Goal: Task Accomplishment & Management: Complete application form

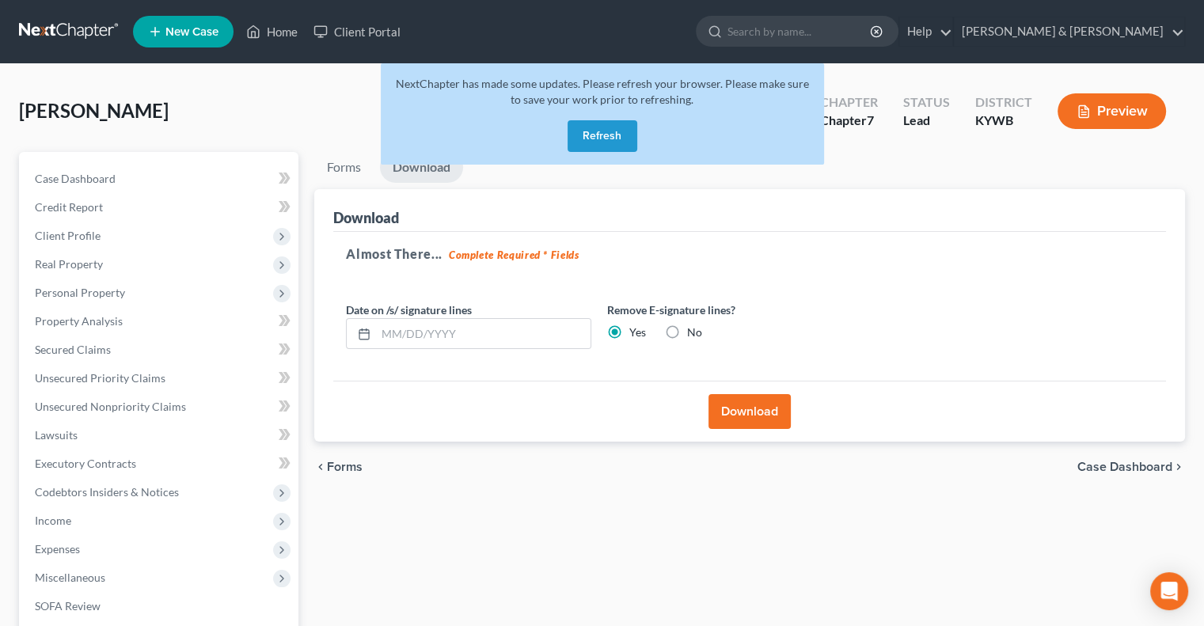
click at [621, 134] on button "Refresh" at bounding box center [603, 136] width 70 height 32
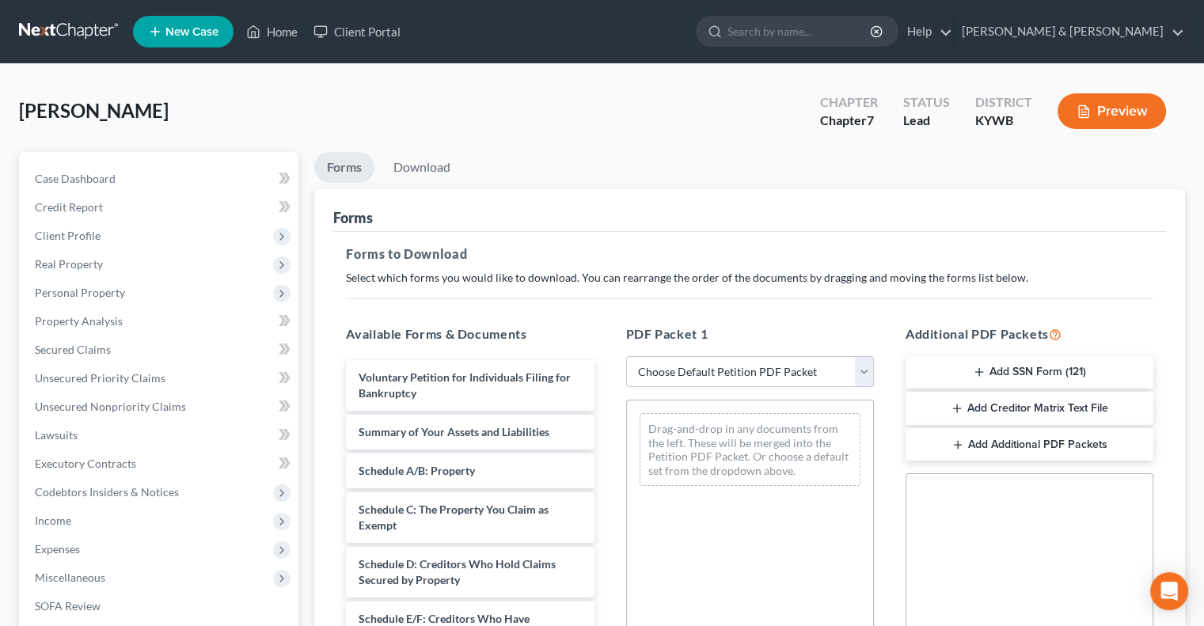
click at [200, 27] on span "New Case" at bounding box center [192, 32] width 53 height 12
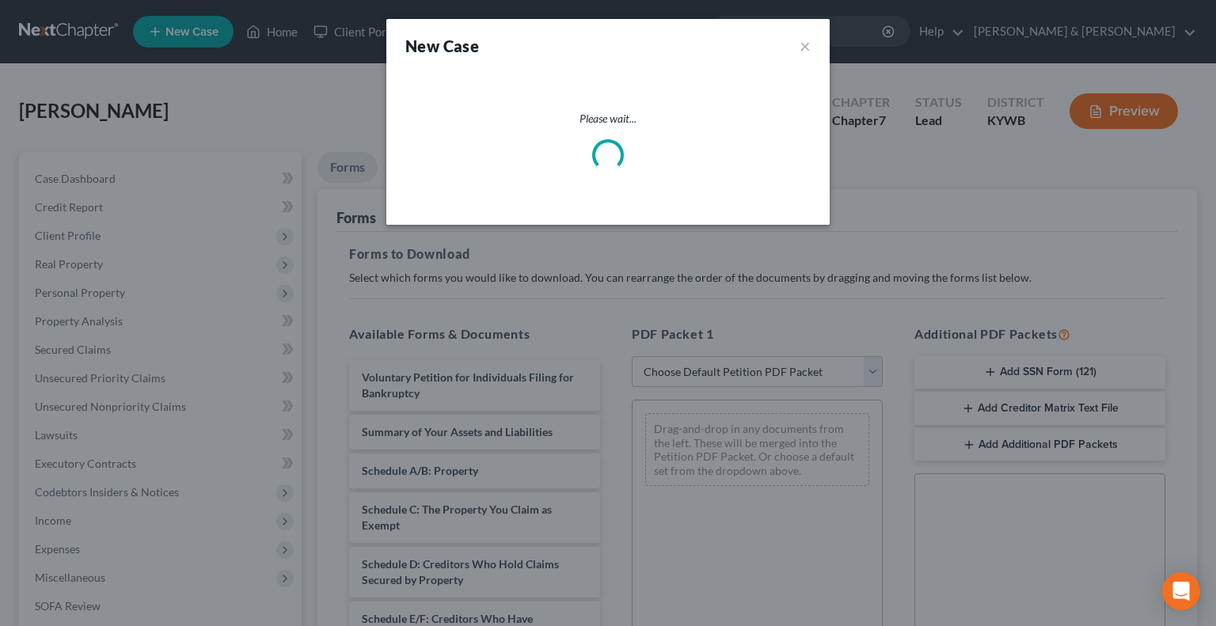
select select "33"
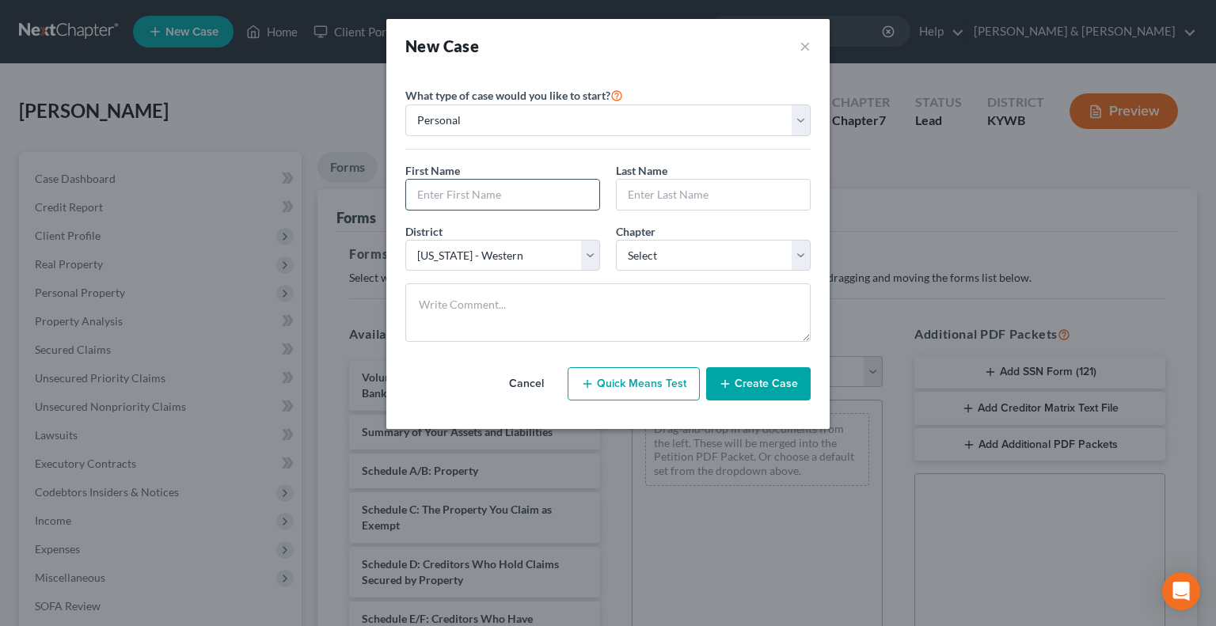
click at [459, 194] on input "text" at bounding box center [502, 195] width 193 height 30
type input "[PERSON_NAME]"
click at [691, 185] on input "text" at bounding box center [713, 195] width 193 height 30
type input "Drain"
click at [795, 254] on select "Select 7 11 12 13" at bounding box center [713, 256] width 195 height 32
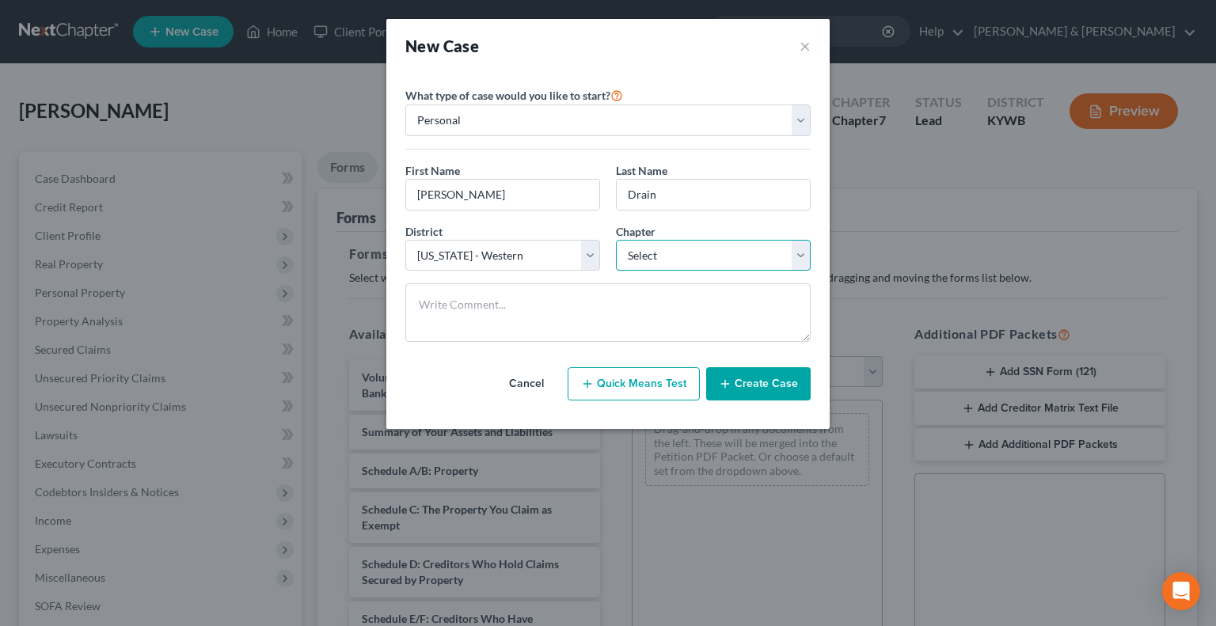
select select "0"
click at [616, 240] on select "Select 7 11 12 13" at bounding box center [713, 256] width 195 height 32
click at [748, 382] on button "Create Case" at bounding box center [758, 383] width 105 height 33
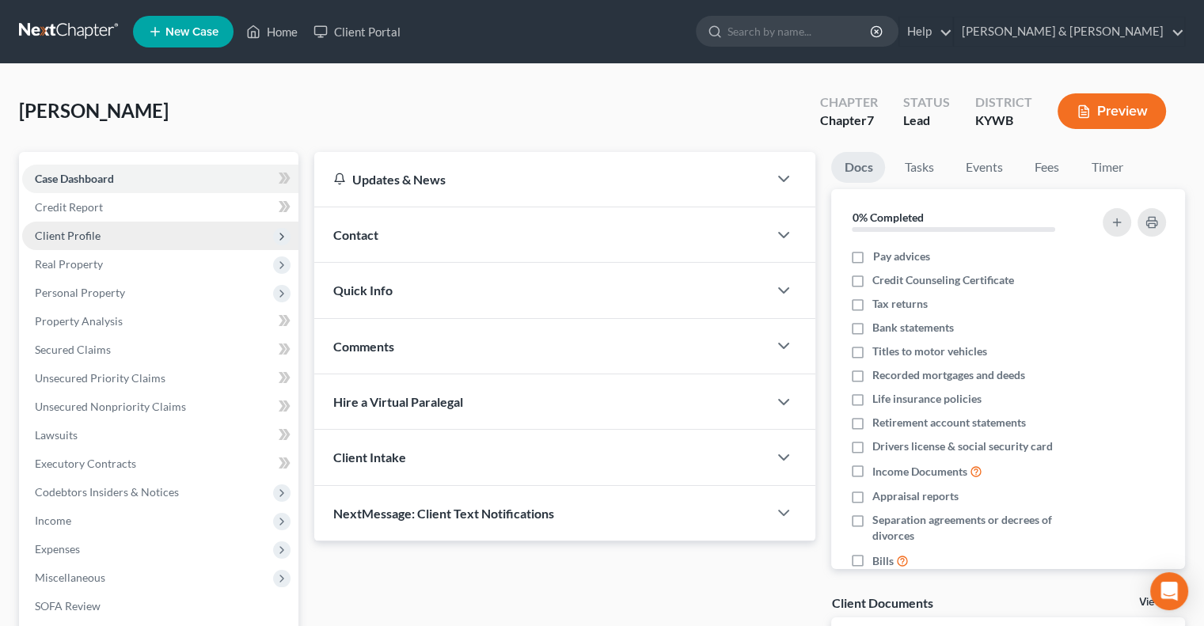
click at [91, 232] on span "Client Profile" at bounding box center [68, 235] width 66 height 13
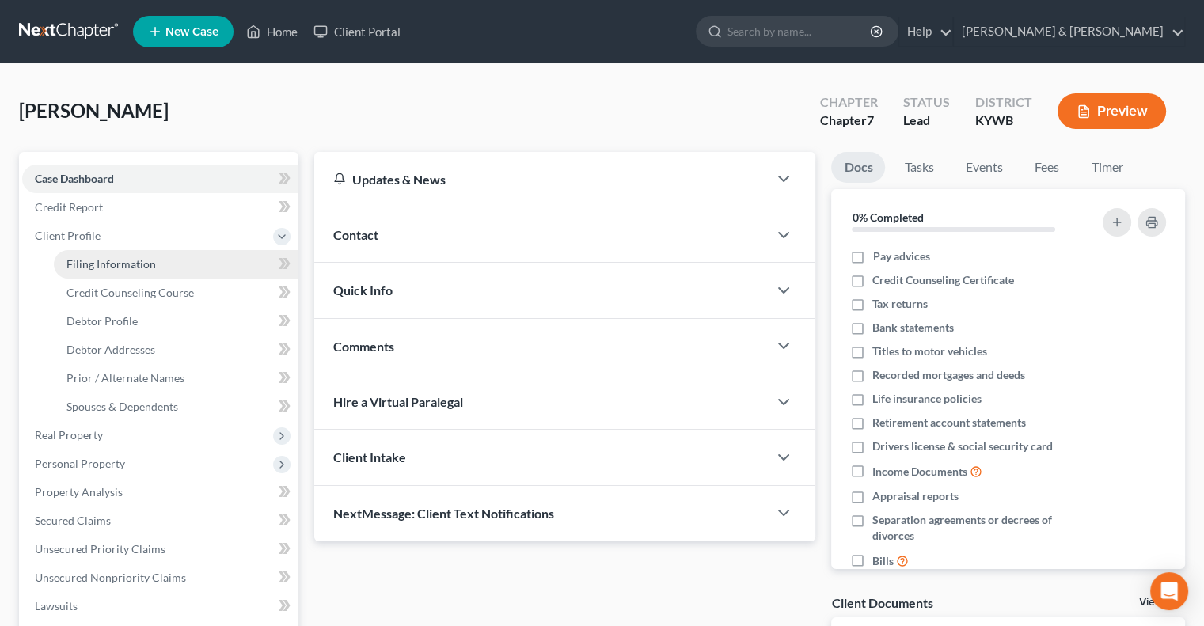
click at [104, 261] on span "Filing Information" at bounding box center [111, 263] width 89 height 13
select select "1"
select select "0"
select select "33"
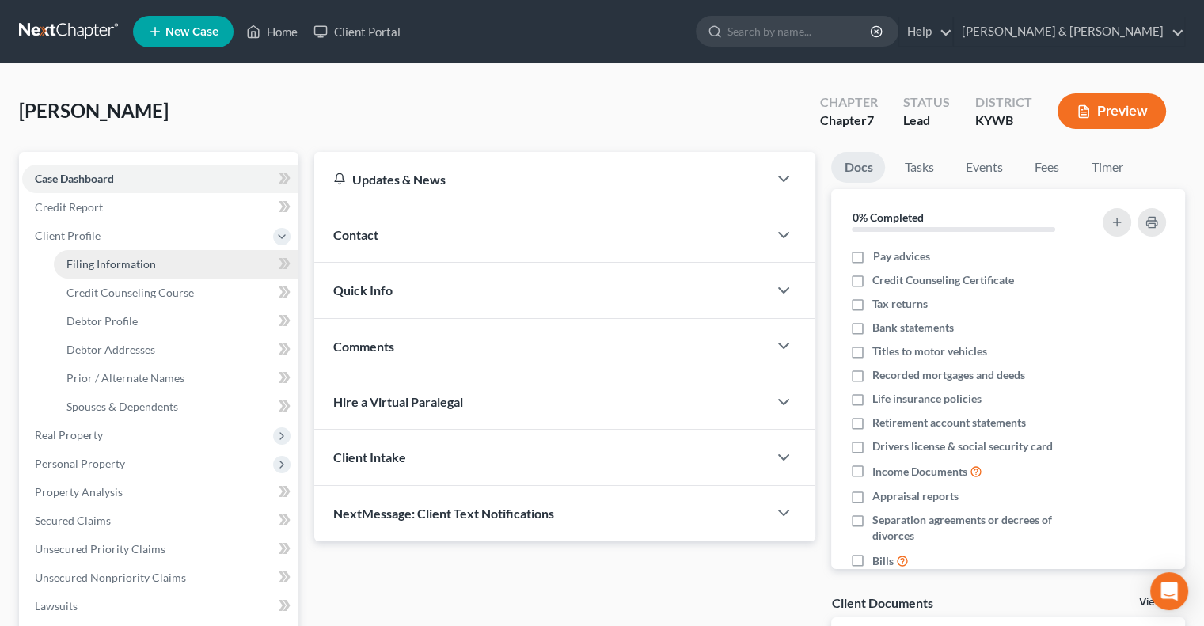
select select "0"
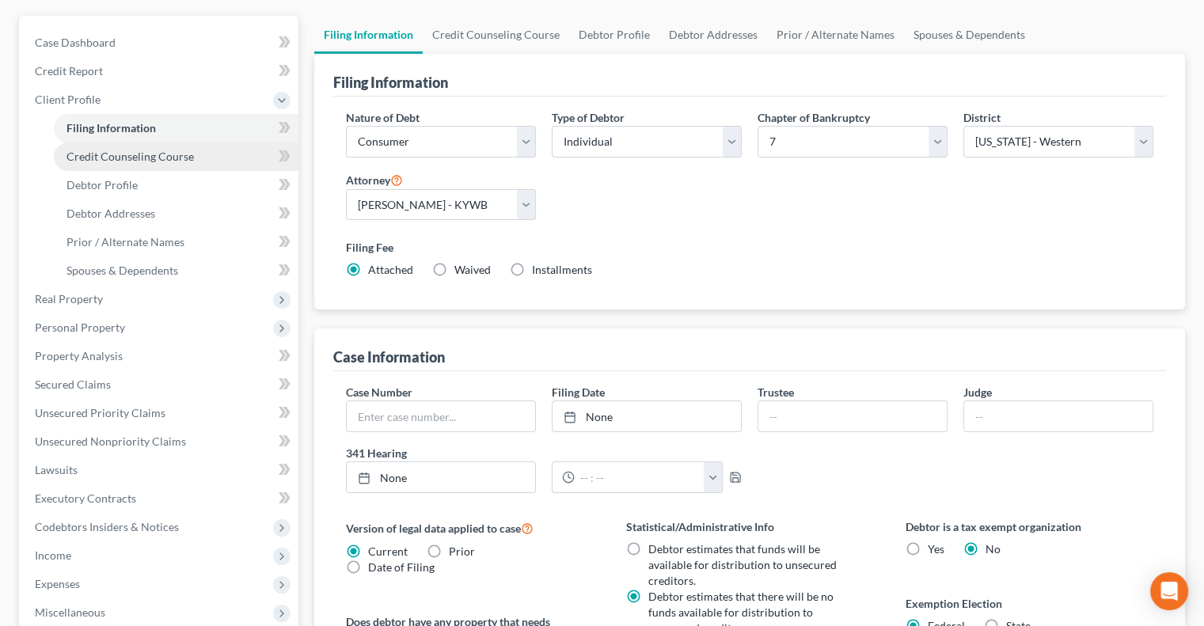
scroll to position [67, 0]
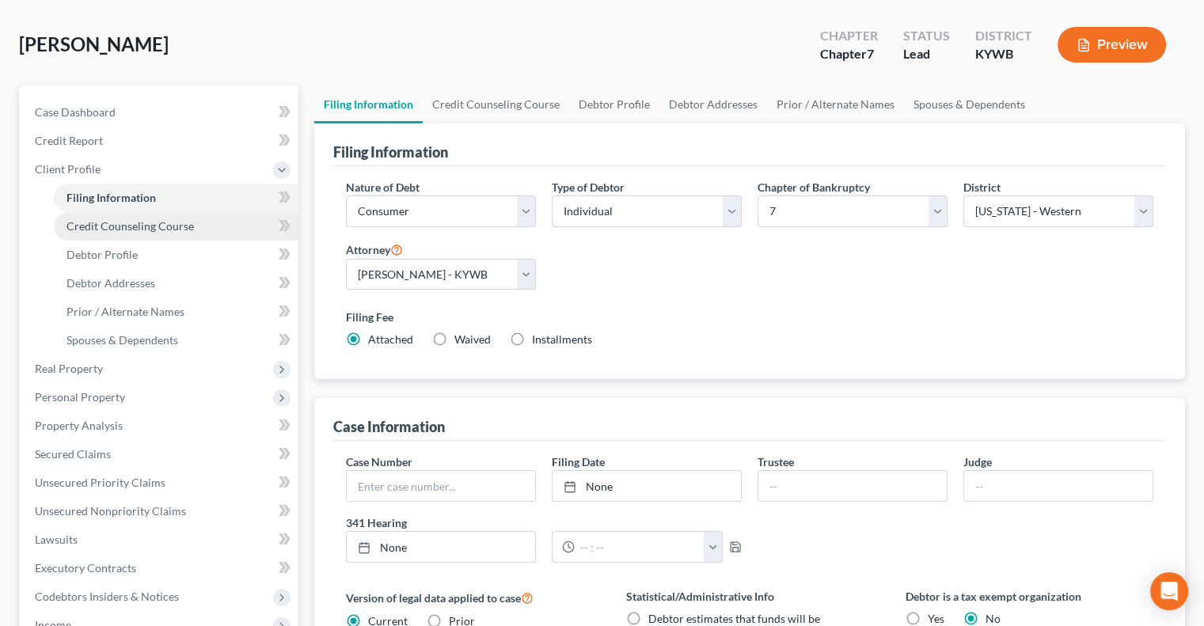
click at [131, 230] on span "Credit Counseling Course" at bounding box center [130, 225] width 127 height 13
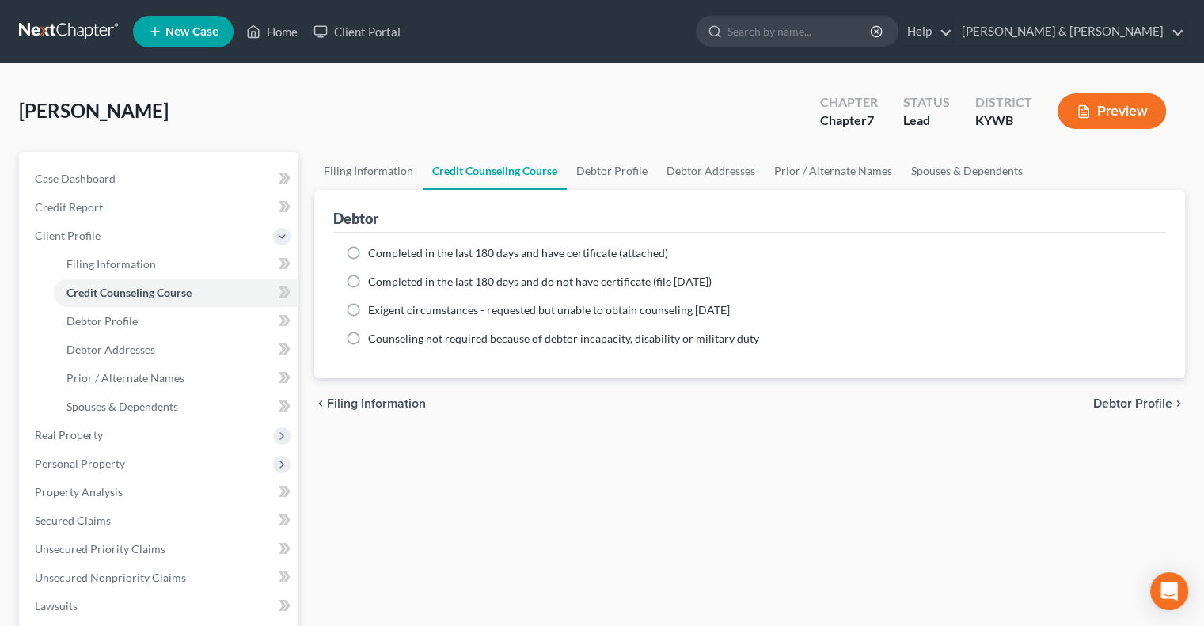
click at [368, 249] on label "Completed in the last 180 days and have certificate (attached)" at bounding box center [518, 253] width 300 height 16
click at [375, 249] on input "Completed in the last 180 days and have certificate (attached)" at bounding box center [380, 250] width 10 height 10
radio input "true"
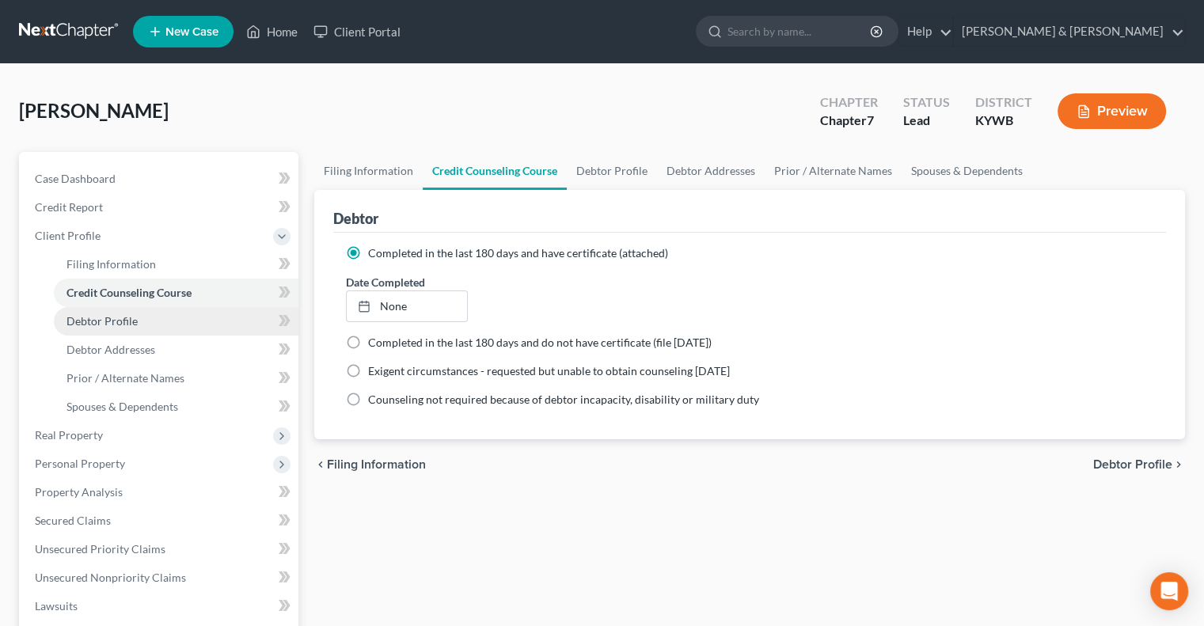
click at [100, 322] on span "Debtor Profile" at bounding box center [102, 320] width 71 height 13
select select "0"
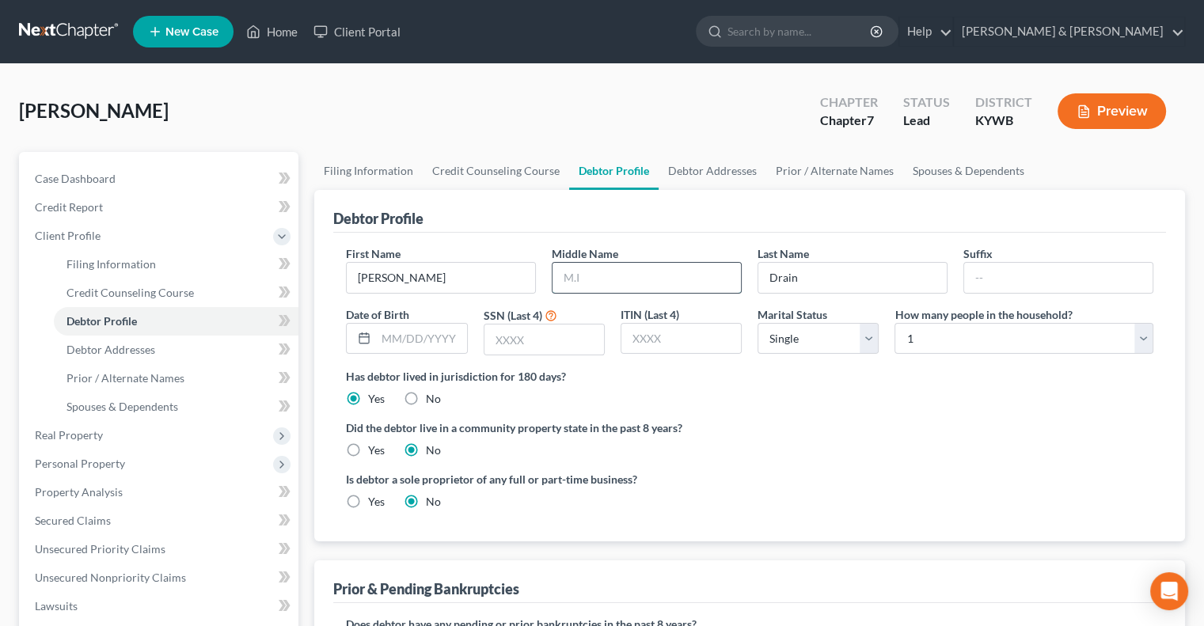
click at [632, 275] on input "text" at bounding box center [647, 278] width 188 height 30
type input "[PERSON_NAME]"
click at [535, 333] on input "text" at bounding box center [545, 340] width 120 height 30
type input "6927"
click at [1145, 341] on select "Select 1 2 3 4 5 6 7 8 9 10 11 12 13 14 15 16 17 18 19 20" at bounding box center [1024, 339] width 259 height 32
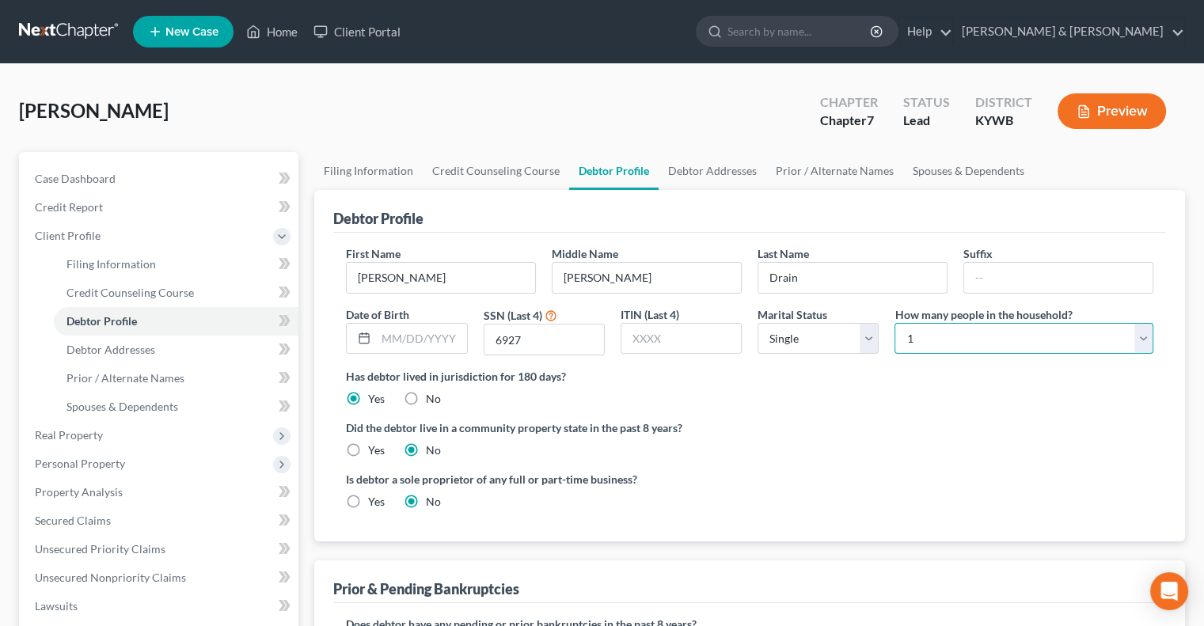
select select "6"
click at [895, 323] on select "Select 1 2 3 4 5 6 7 8 9 10 11 12 13 14 15 16 17 18 19 20" at bounding box center [1024, 339] width 259 height 32
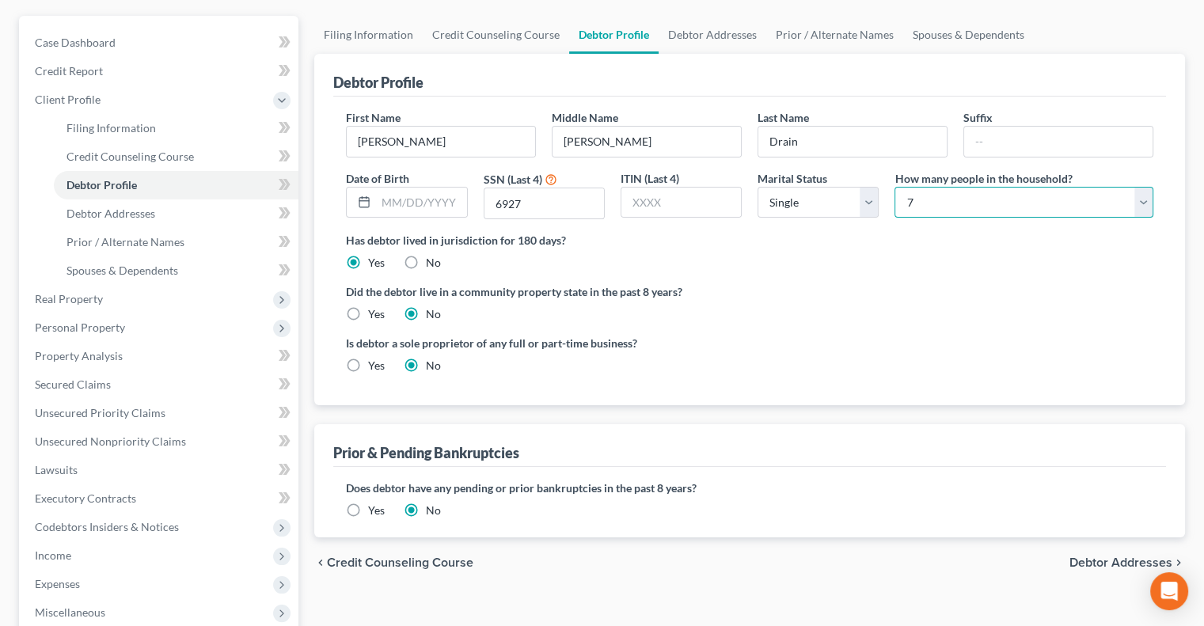
scroll to position [238, 0]
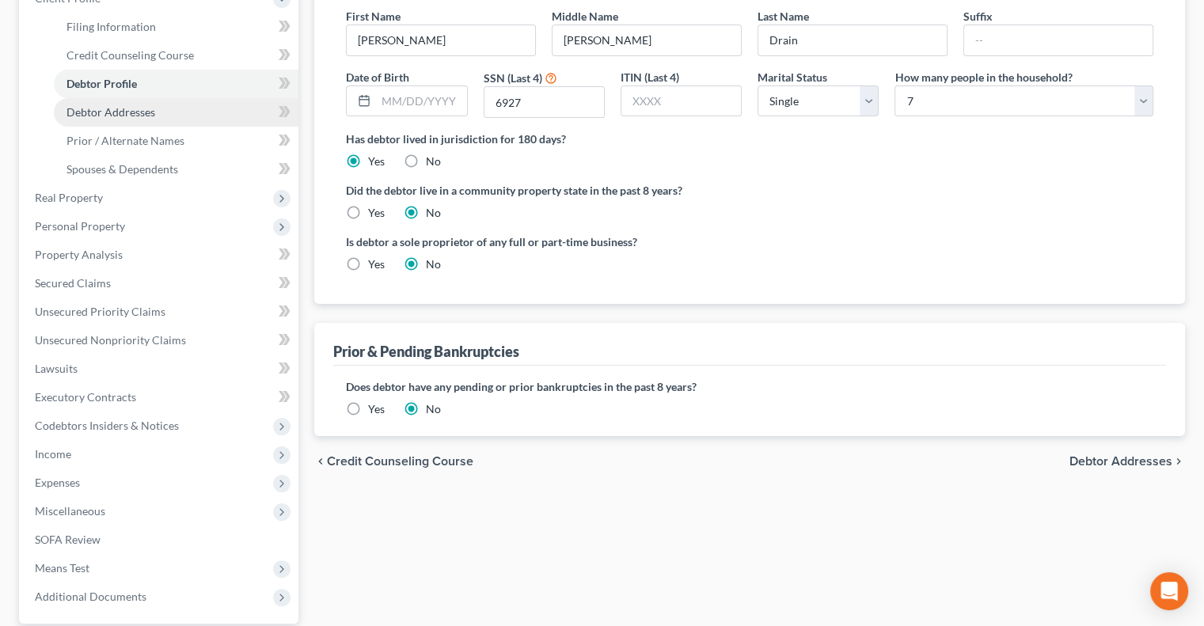
click at [114, 108] on span "Debtor Addresses" at bounding box center [111, 111] width 89 height 13
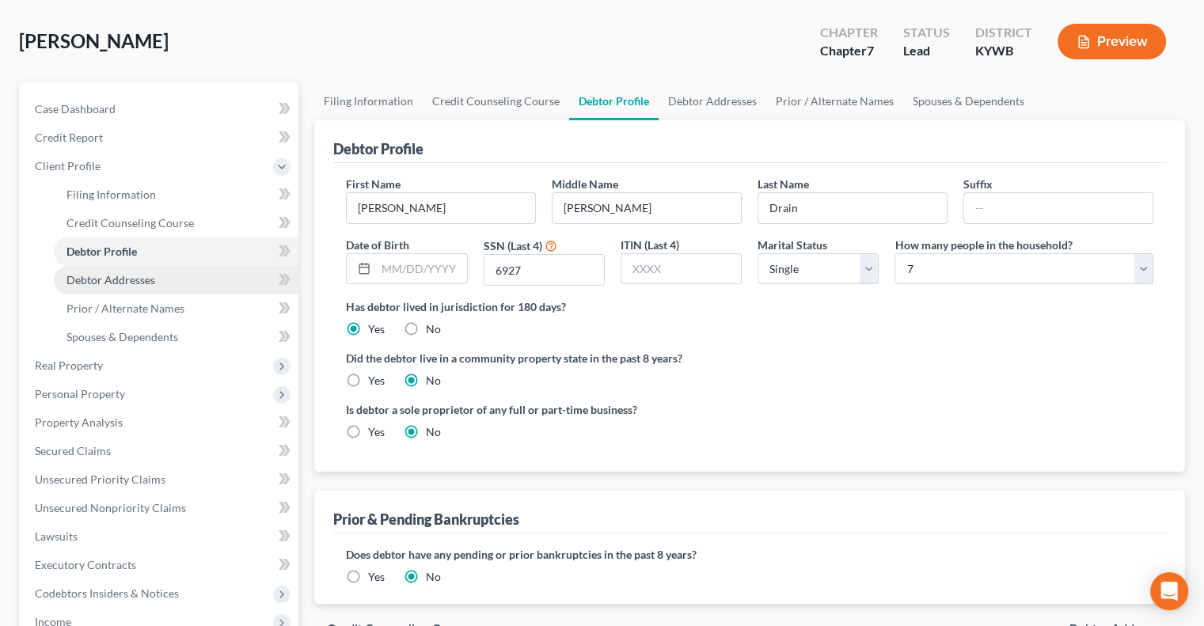
select select "0"
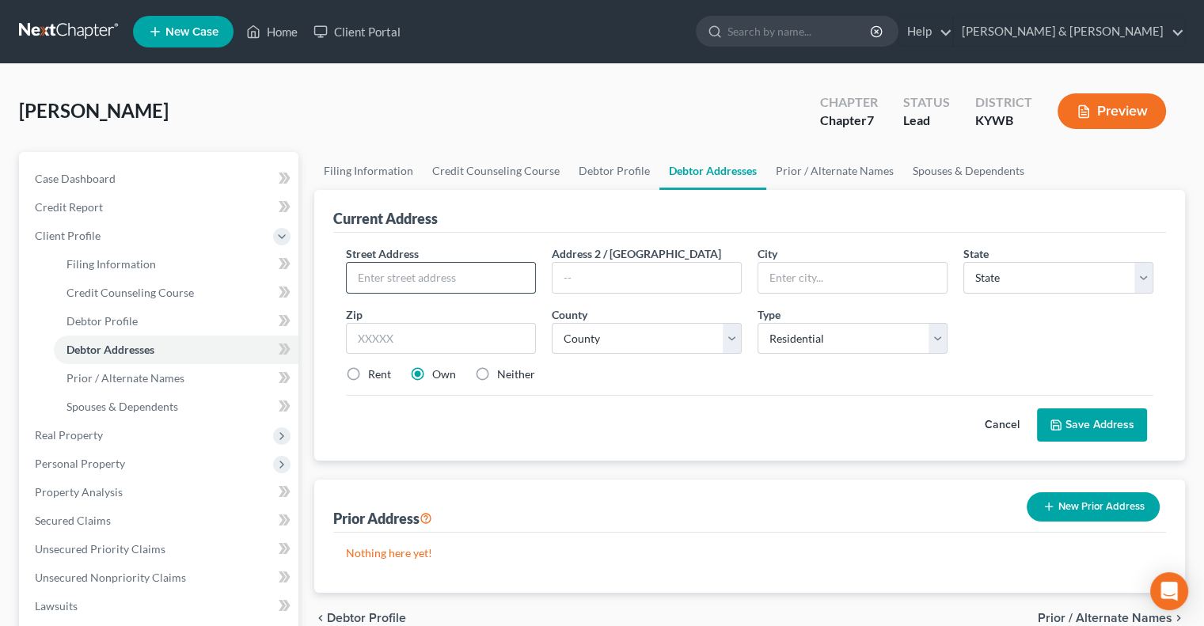
click at [493, 284] on input "text" at bounding box center [441, 278] width 188 height 30
type input "[STREET_ADDRESS]"
click at [459, 350] on input "text" at bounding box center [441, 339] width 190 height 32
type input "40210"
type input "[GEOGRAPHIC_DATA]"
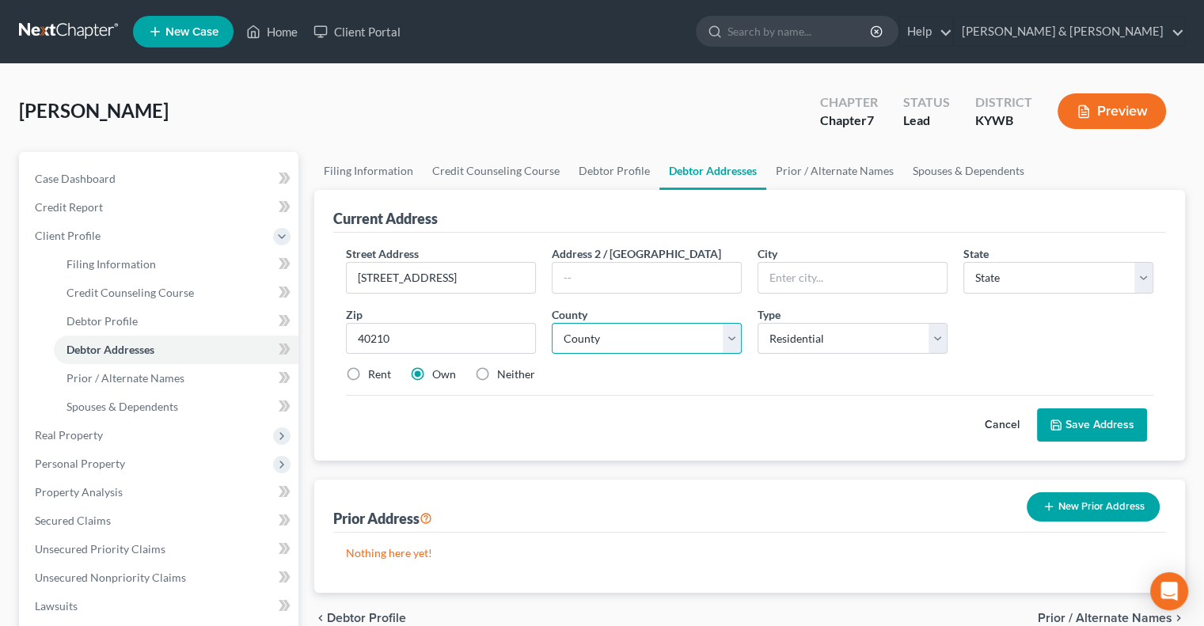
select select "18"
click at [727, 343] on select "County" at bounding box center [647, 339] width 190 height 32
click at [730, 338] on select "County" at bounding box center [647, 339] width 190 height 32
click at [730, 338] on select "County [GEOGRAPHIC_DATA] [GEOGRAPHIC_DATA] [GEOGRAPHIC_DATA] [GEOGRAPHIC_DATA] …" at bounding box center [647, 339] width 190 height 32
select select "55"
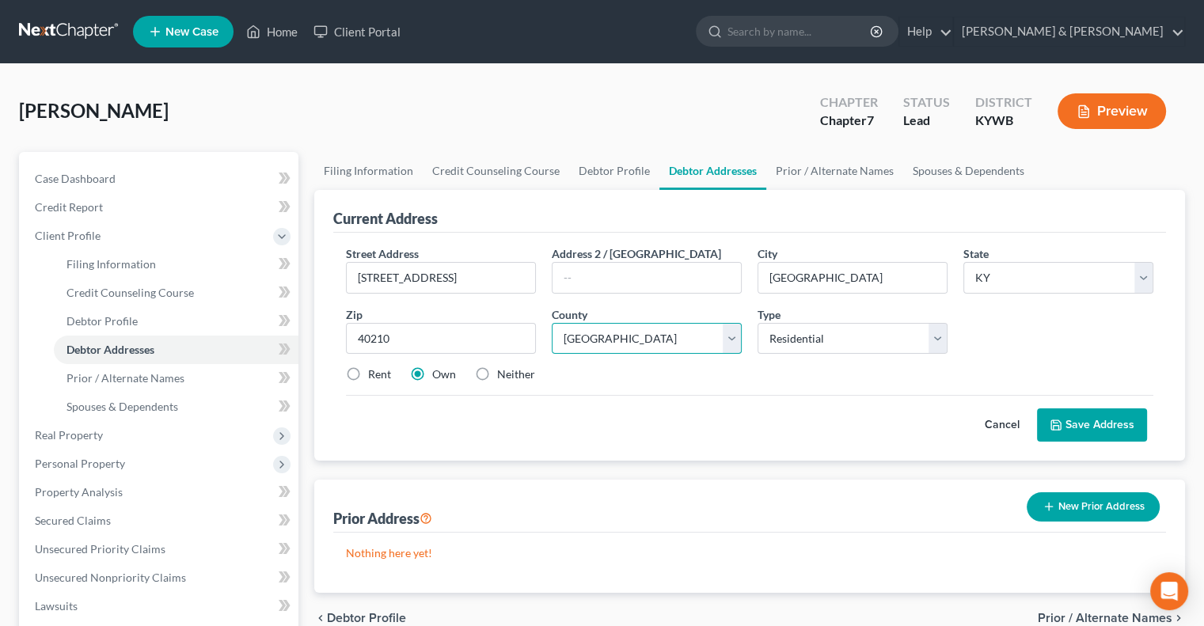
click at [552, 323] on select "County [GEOGRAPHIC_DATA] [GEOGRAPHIC_DATA] [GEOGRAPHIC_DATA] [GEOGRAPHIC_DATA] …" at bounding box center [647, 339] width 190 height 32
click at [368, 373] on label "Rent" at bounding box center [379, 375] width 23 height 16
click at [375, 373] on input "Rent" at bounding box center [380, 372] width 10 height 10
radio input "true"
click at [1091, 419] on button "Save Address" at bounding box center [1092, 425] width 110 height 33
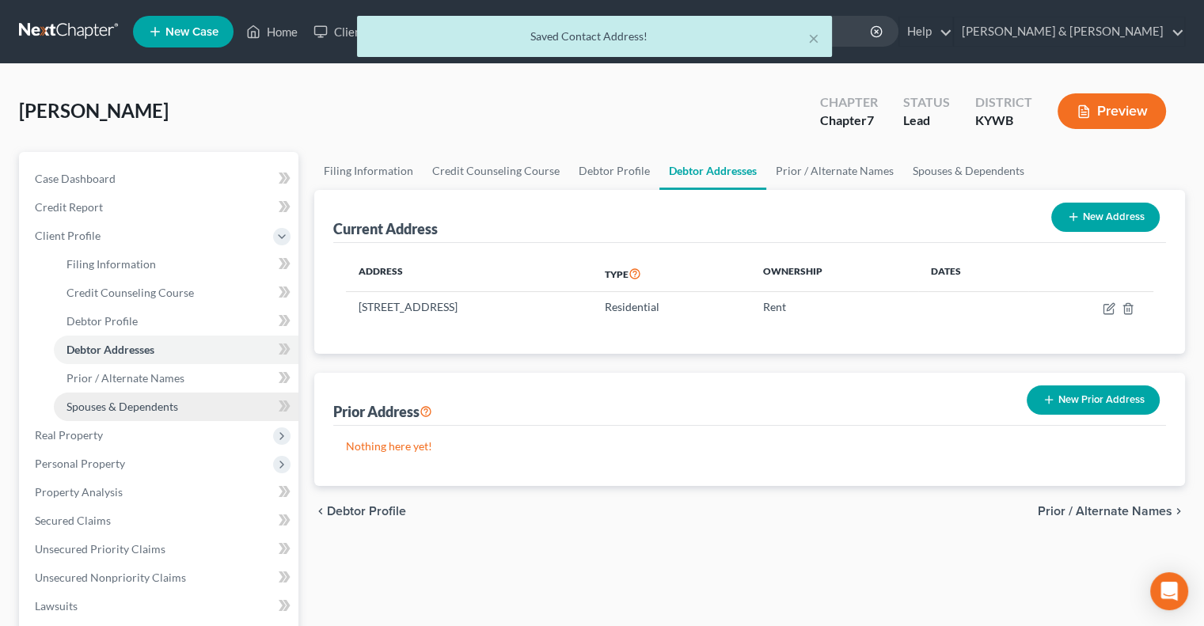
click at [134, 409] on span "Spouses & Dependents" at bounding box center [123, 406] width 112 height 13
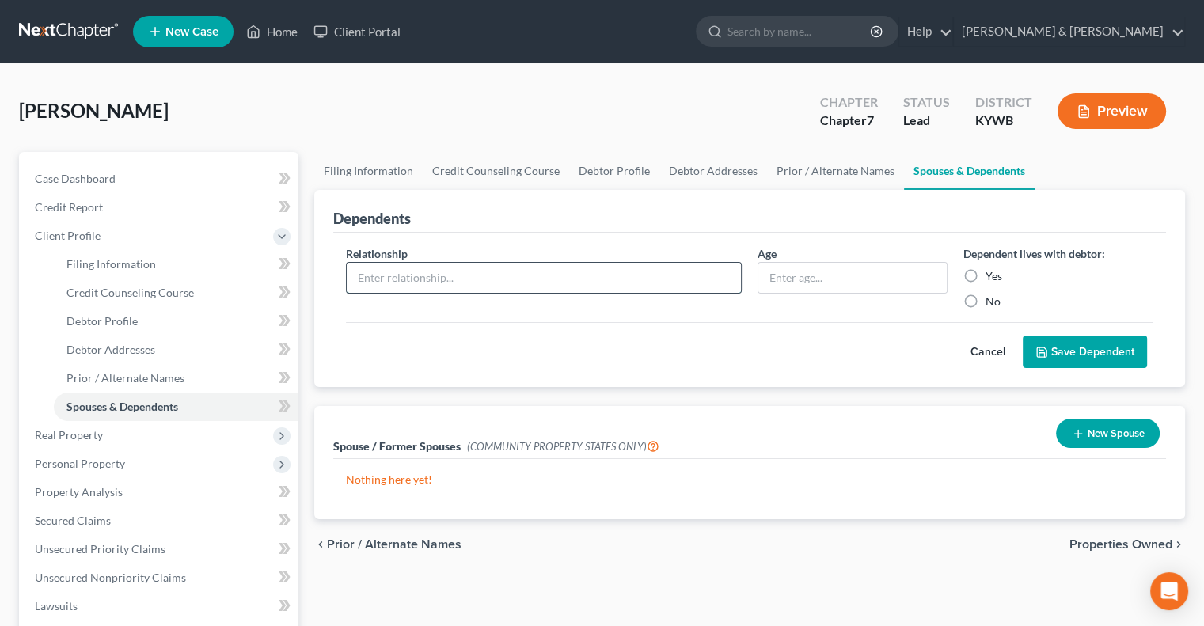
click at [681, 281] on input "text" at bounding box center [544, 278] width 394 height 30
type input "Spouse"
click at [986, 273] on label "Yes" at bounding box center [994, 276] width 17 height 16
click at [992, 273] on input "Yes" at bounding box center [997, 273] width 10 height 10
radio input "true"
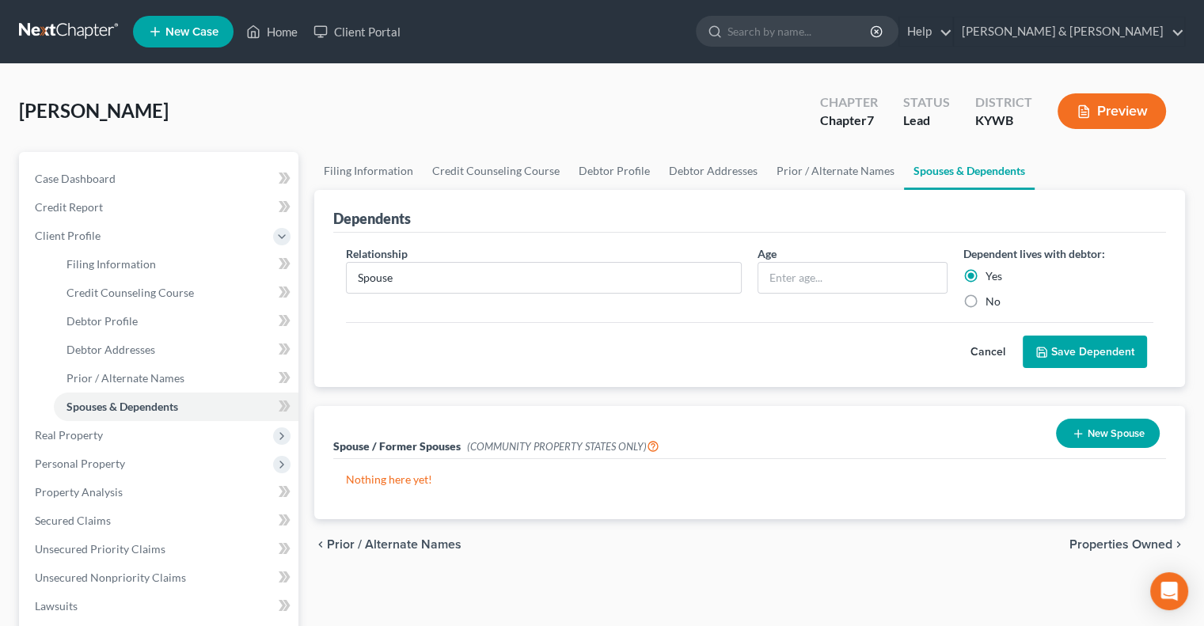
click at [1061, 354] on button "Save Dependent" at bounding box center [1085, 352] width 124 height 33
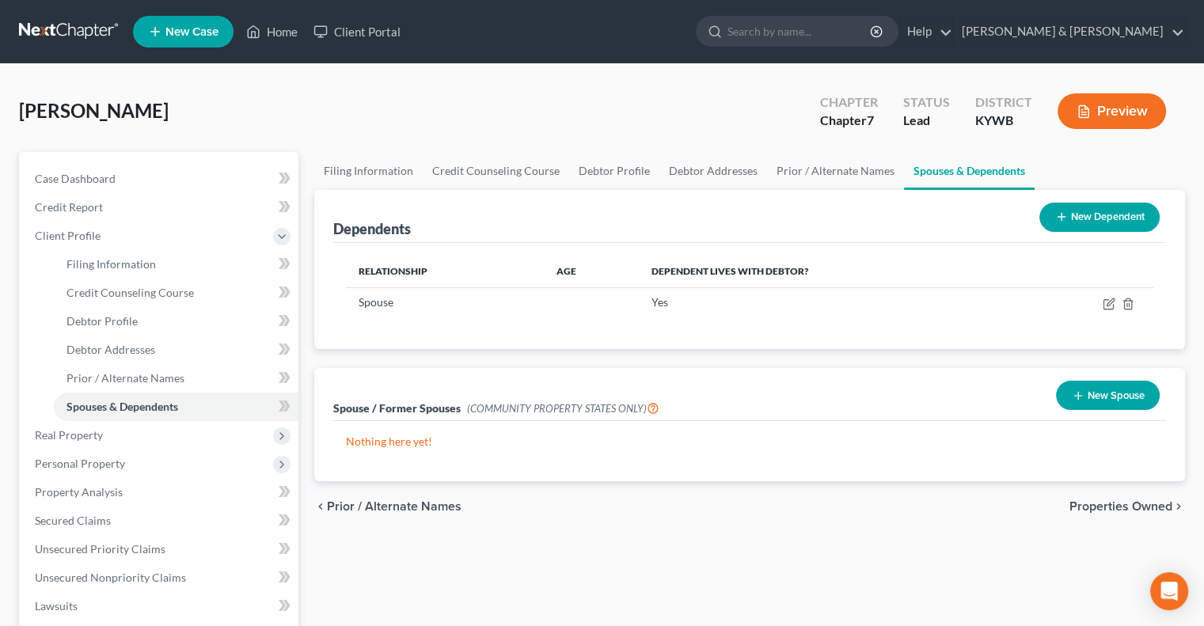
click at [1086, 214] on button "New Dependent" at bounding box center [1100, 217] width 120 height 29
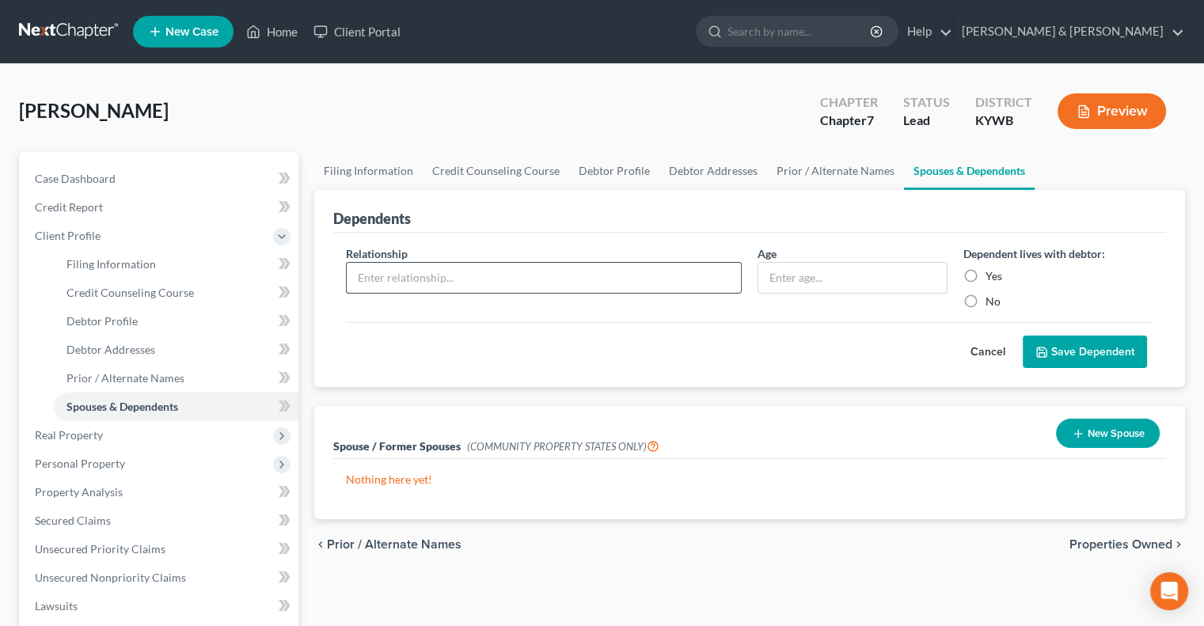
click at [628, 280] on input "text" at bounding box center [544, 278] width 394 height 30
type input "Daughter"
click at [792, 281] on input "text" at bounding box center [853, 278] width 188 height 30
type input "15"
click at [986, 275] on label "Yes" at bounding box center [994, 276] width 17 height 16
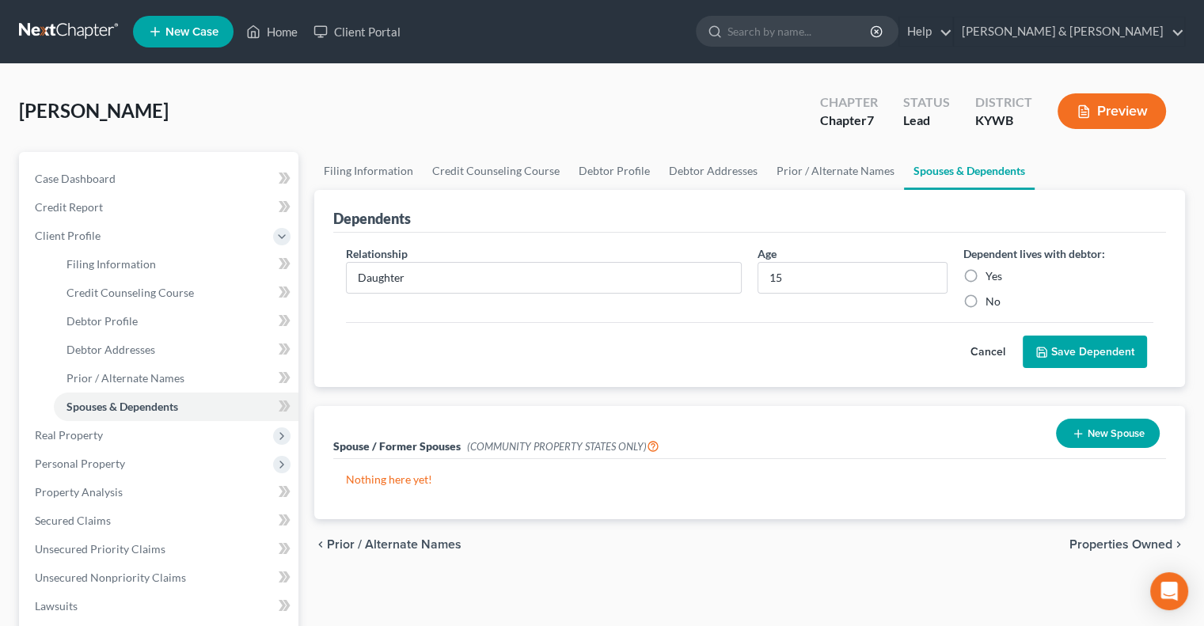
click at [992, 275] on input "Yes" at bounding box center [997, 273] width 10 height 10
radio input "true"
click at [1074, 353] on button "Save Dependent" at bounding box center [1085, 352] width 124 height 33
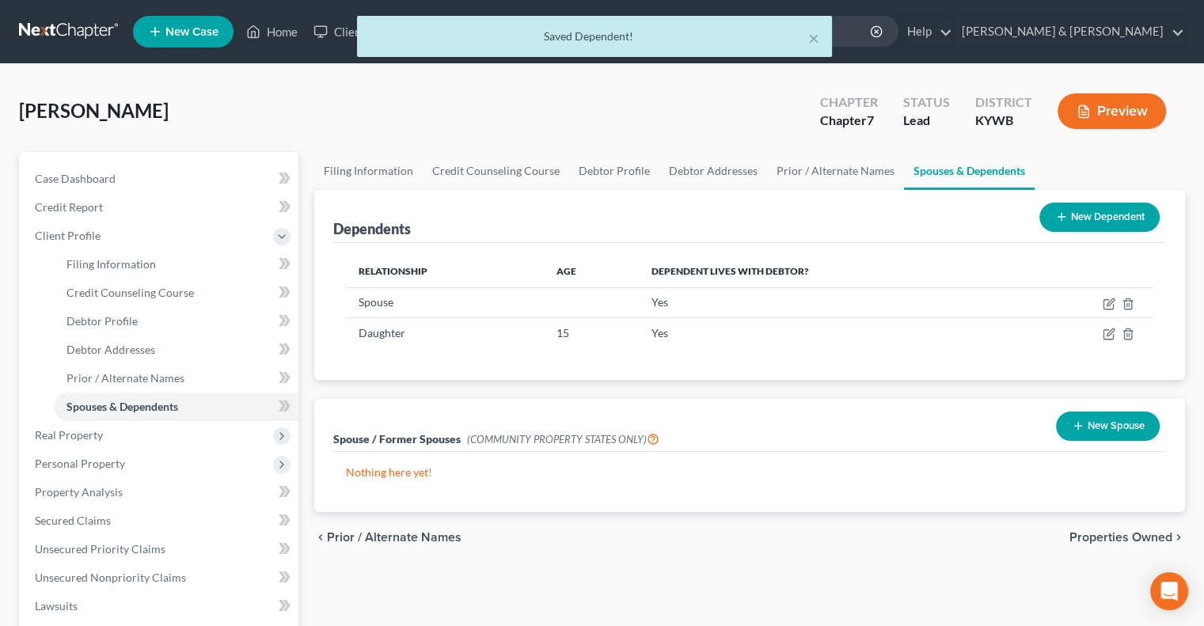
click at [1069, 223] on button "New Dependent" at bounding box center [1100, 217] width 120 height 29
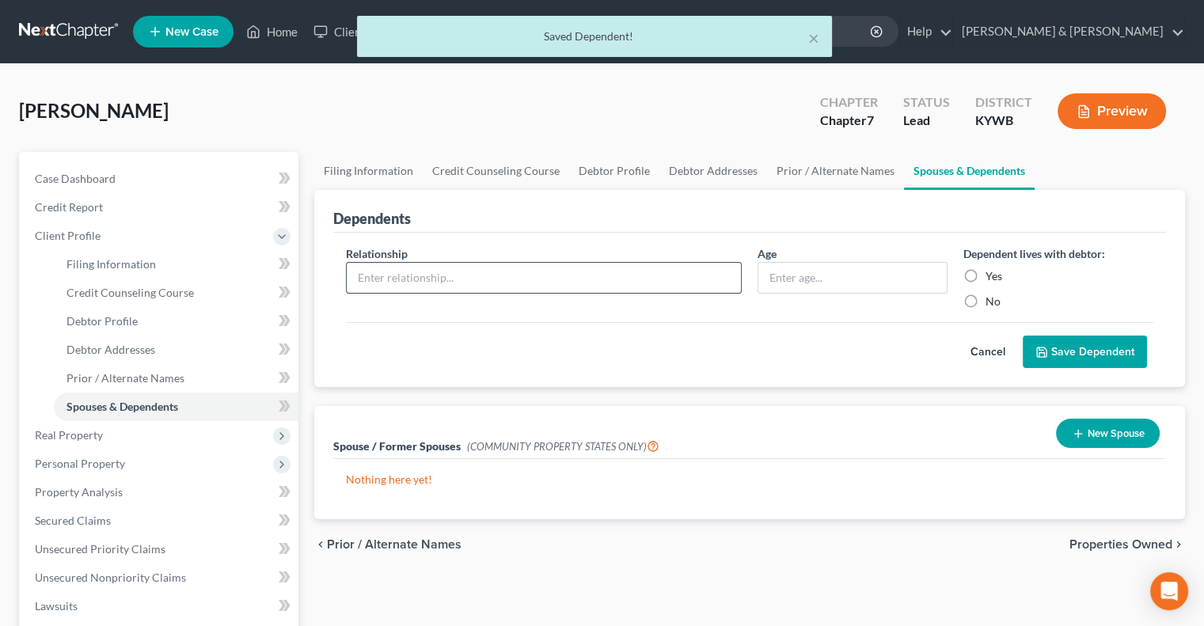
click at [462, 274] on input "text" at bounding box center [544, 278] width 394 height 30
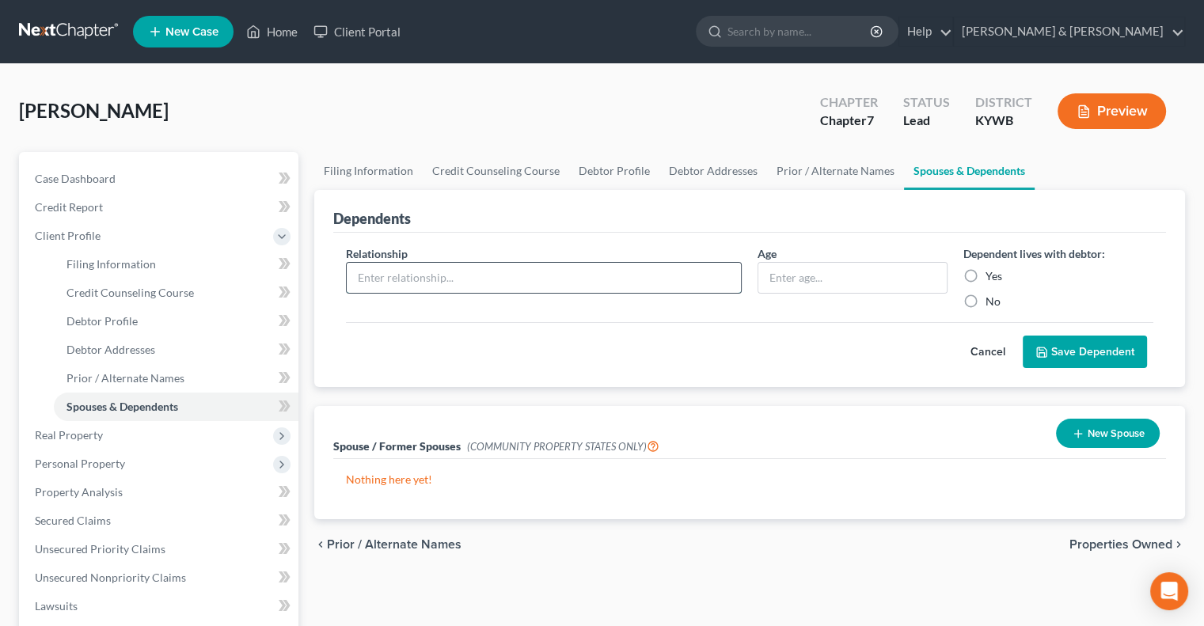
type input "Son"
click at [770, 281] on input "text" at bounding box center [853, 278] width 188 height 30
type input "14"
click at [1101, 348] on button "Save Dependent" at bounding box center [1085, 352] width 124 height 33
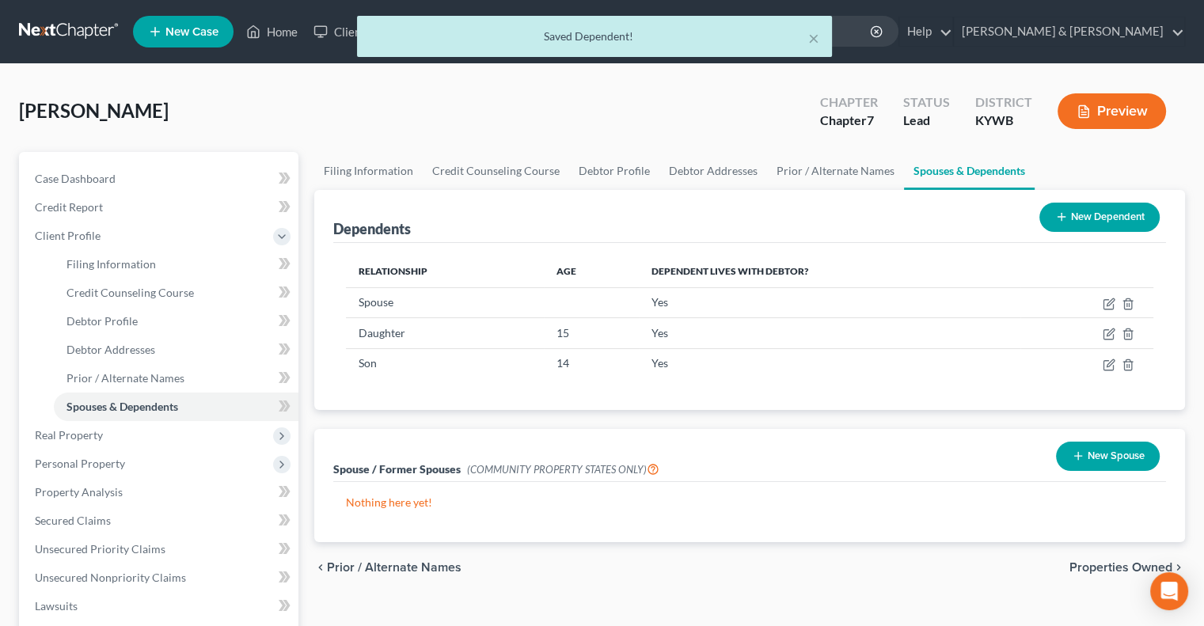
click at [1097, 216] on button "New Dependent" at bounding box center [1100, 217] width 120 height 29
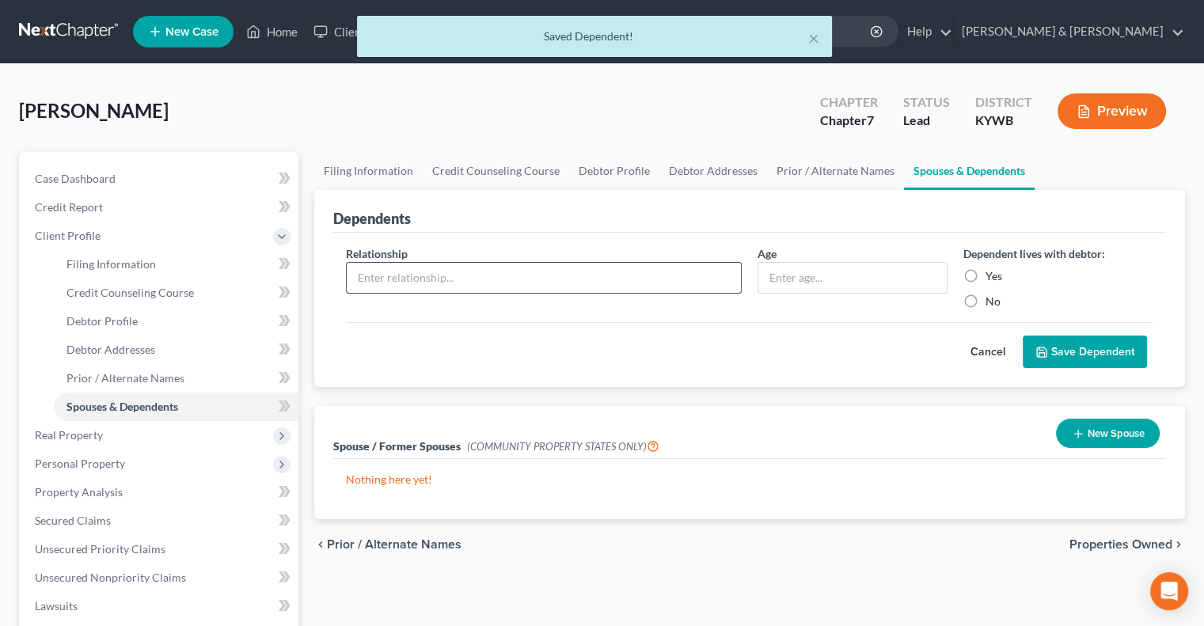
click at [546, 268] on input "text" at bounding box center [544, 278] width 394 height 30
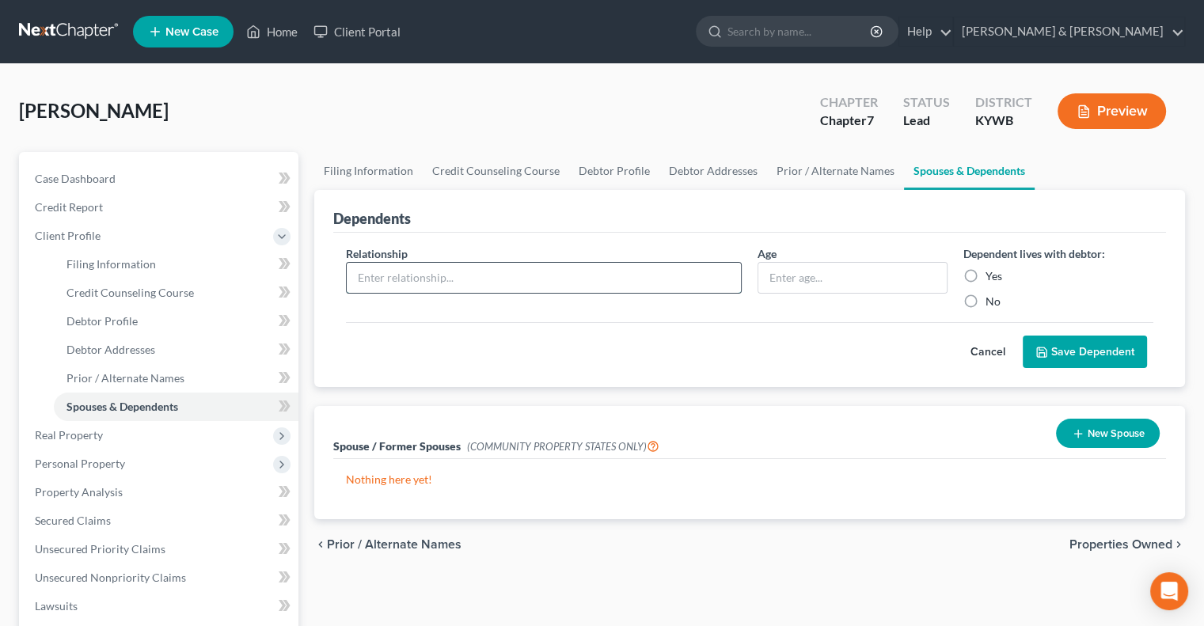
type input "Son"
click at [784, 280] on input "text" at bounding box center [853, 278] width 188 height 30
type input "13"
click at [986, 277] on label "Yes" at bounding box center [994, 276] width 17 height 16
click at [992, 277] on input "Yes" at bounding box center [997, 273] width 10 height 10
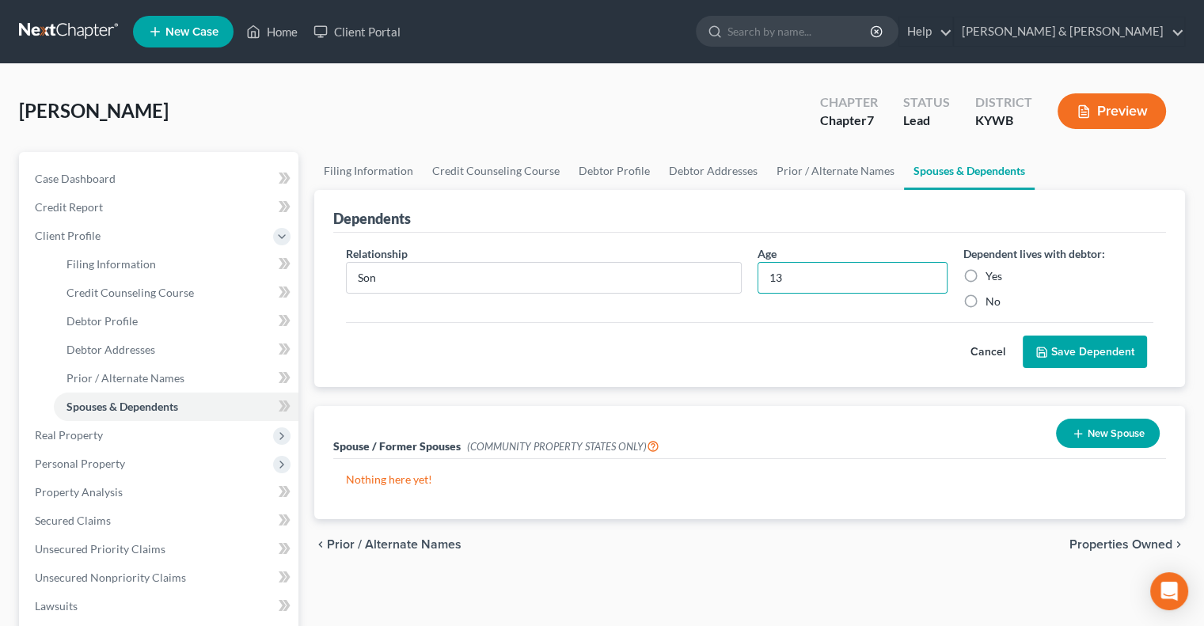
radio input "true"
click at [1067, 350] on button "Save Dependent" at bounding box center [1085, 352] width 124 height 33
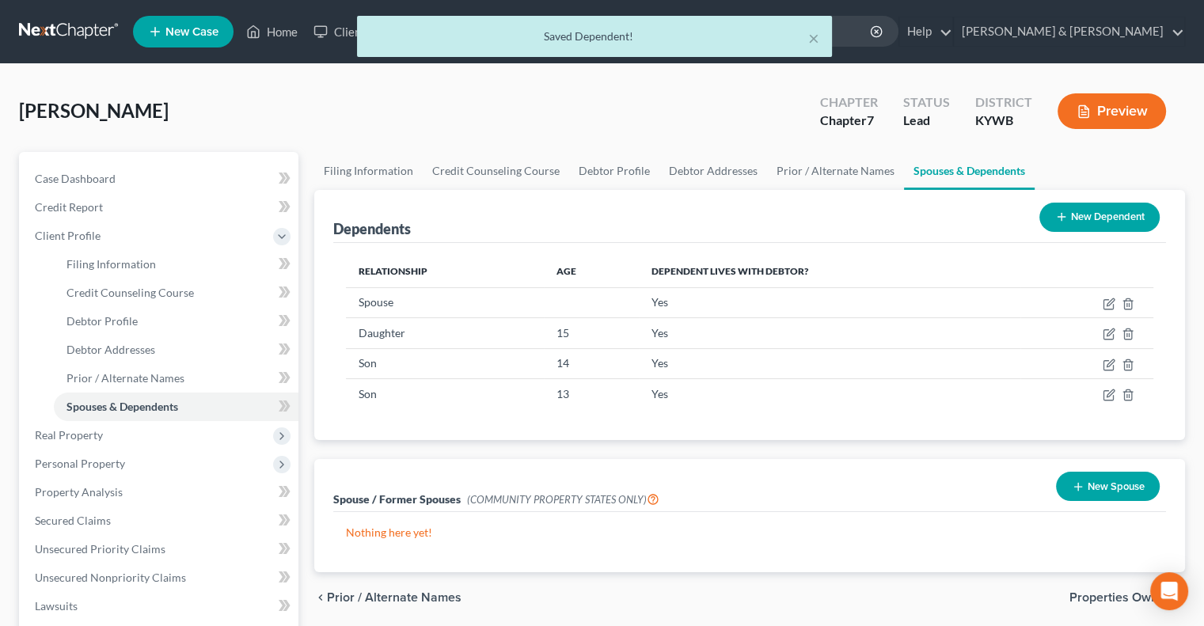
drag, startPoint x: 1124, startPoint y: 213, endPoint x: 1099, endPoint y: 215, distance: 24.6
click at [1118, 214] on button "New Dependent" at bounding box center [1100, 217] width 120 height 29
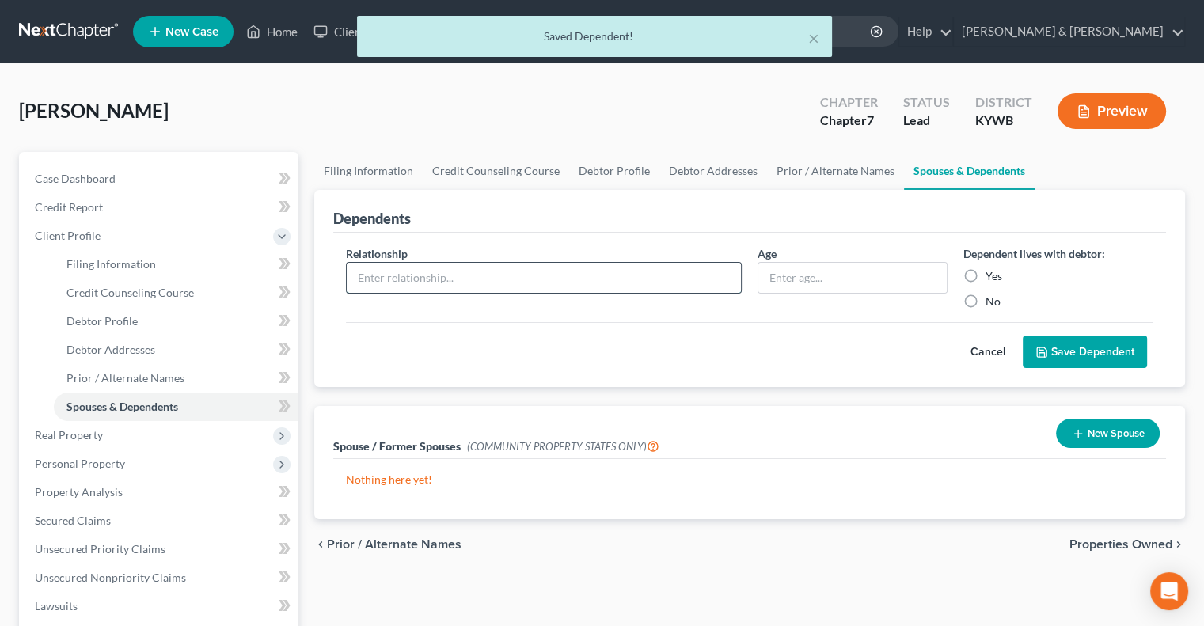
click at [495, 279] on input "text" at bounding box center [544, 278] width 394 height 30
type input "Daughter"
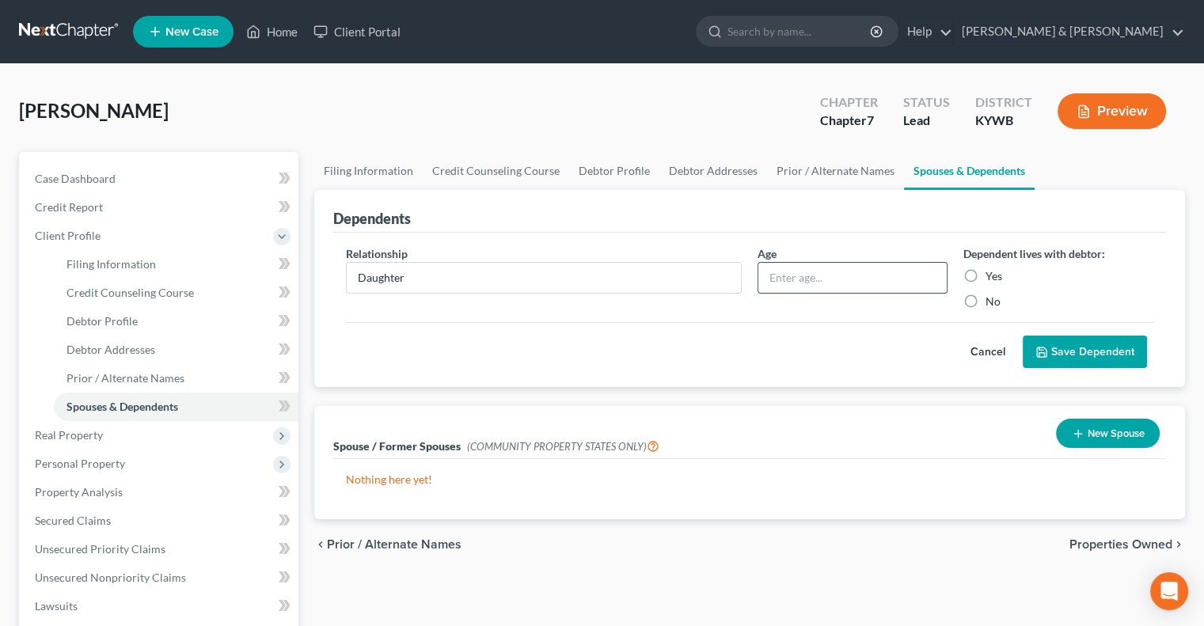
click at [832, 281] on input "text" at bounding box center [853, 278] width 188 height 30
type input "12"
click at [986, 276] on label "Yes" at bounding box center [994, 276] width 17 height 16
click at [992, 276] on input "Yes" at bounding box center [997, 273] width 10 height 10
radio input "true"
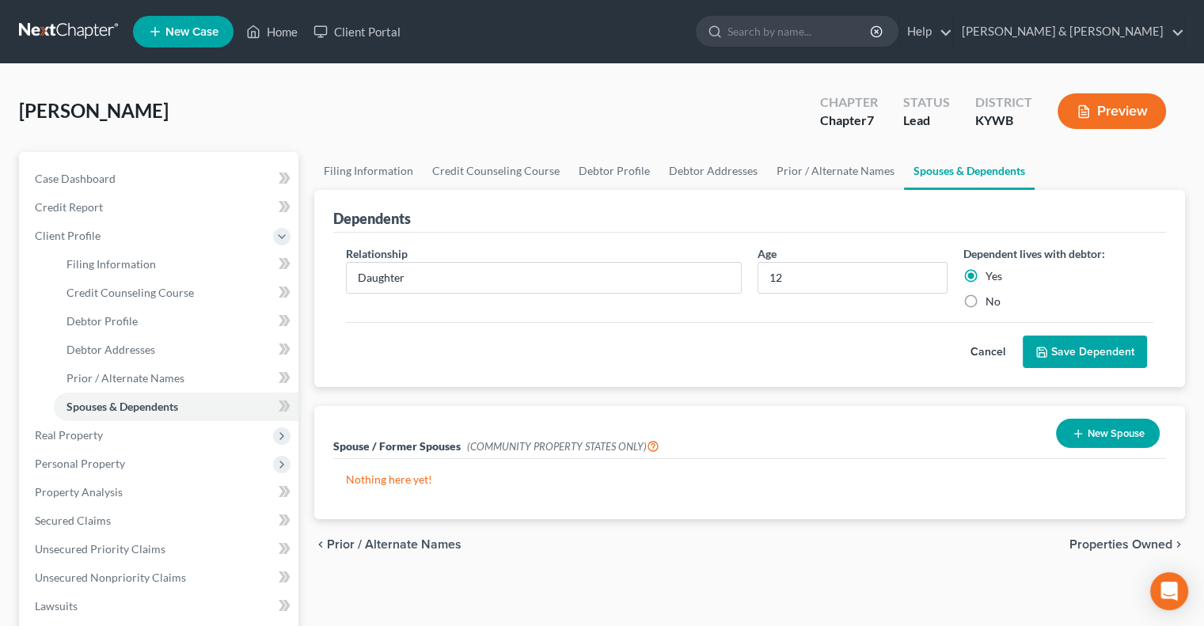
click at [1046, 350] on icon "submit" at bounding box center [1042, 352] width 13 height 13
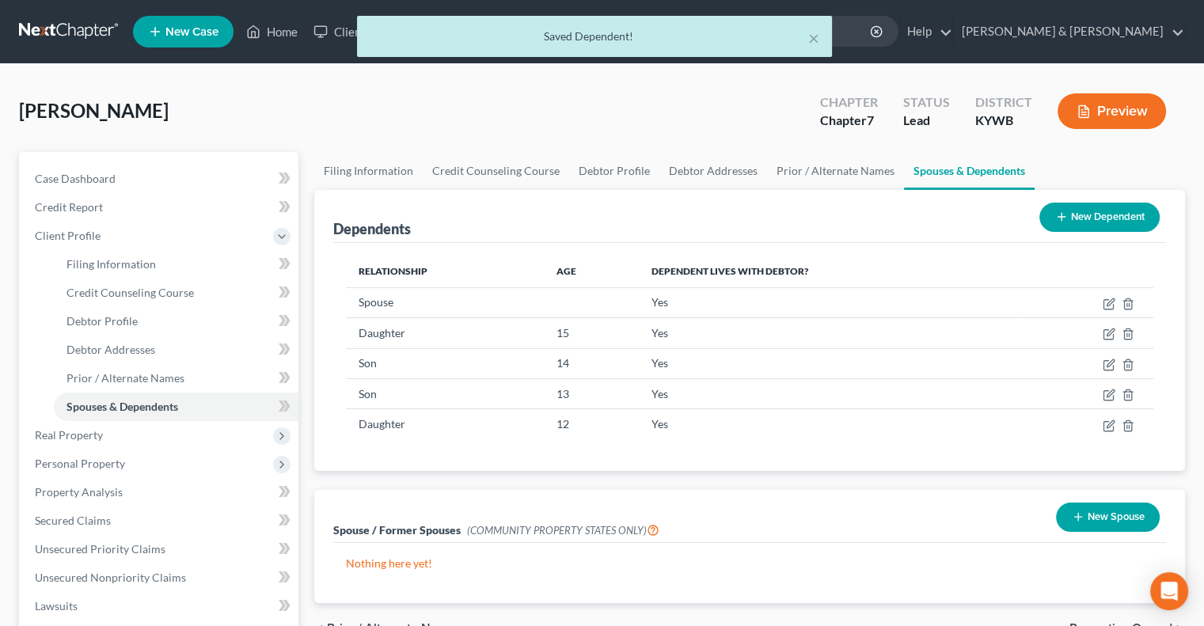
click at [1121, 211] on button "New Dependent" at bounding box center [1100, 217] width 120 height 29
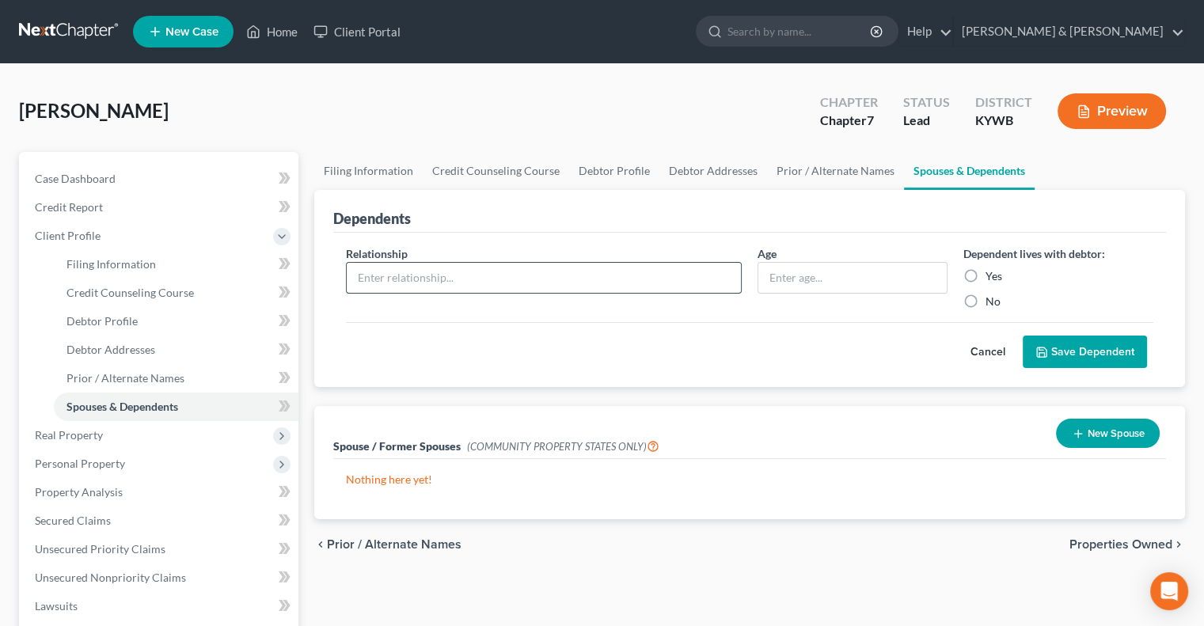
click at [523, 268] on input "text" at bounding box center [544, 278] width 394 height 30
type input "Son"
click at [857, 287] on input "text" at bounding box center [853, 278] width 188 height 30
type input "7"
click at [986, 275] on label "Yes" at bounding box center [994, 276] width 17 height 16
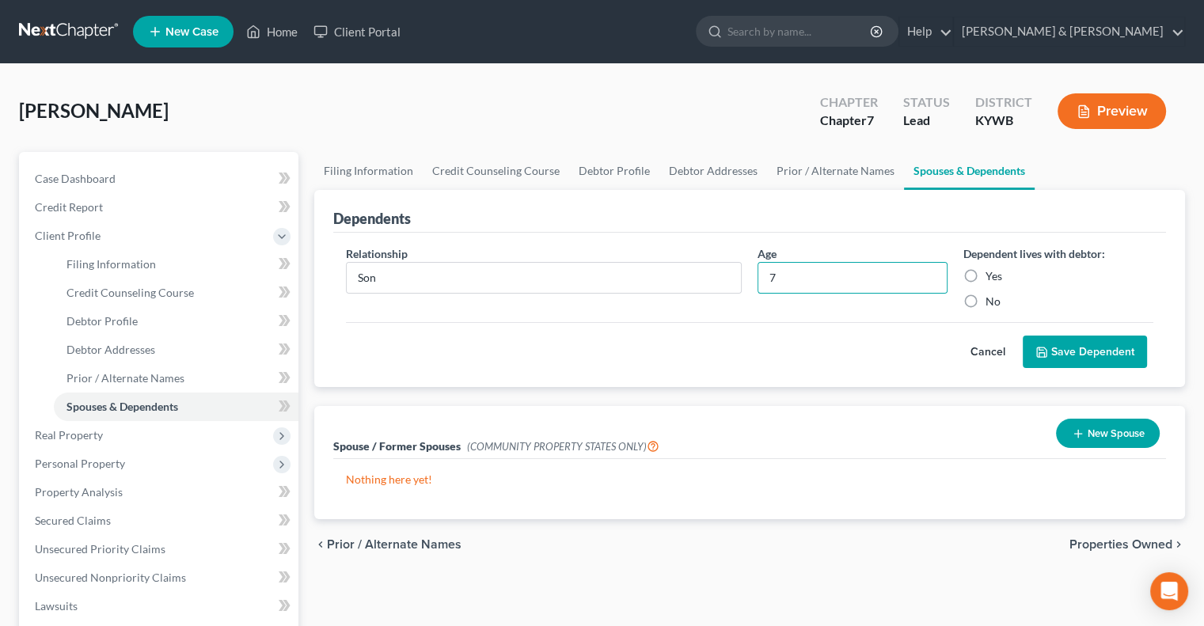
click at [992, 275] on input "Yes" at bounding box center [997, 273] width 10 height 10
radio input "true"
click at [1076, 354] on button "Save Dependent" at bounding box center [1085, 352] width 124 height 33
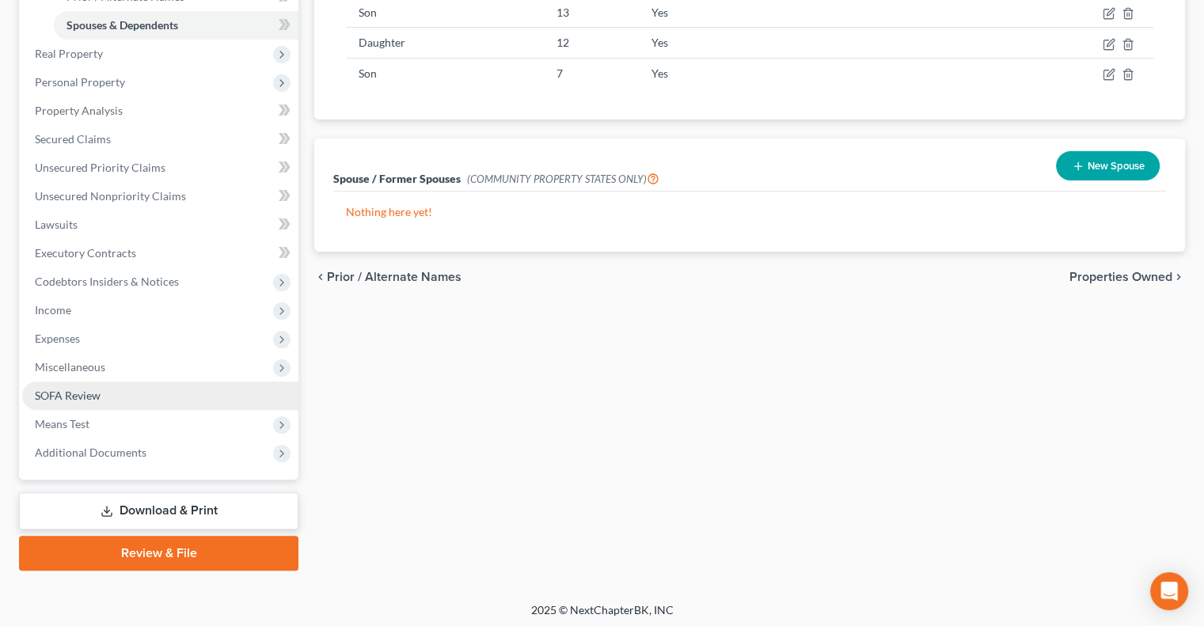
scroll to position [385, 0]
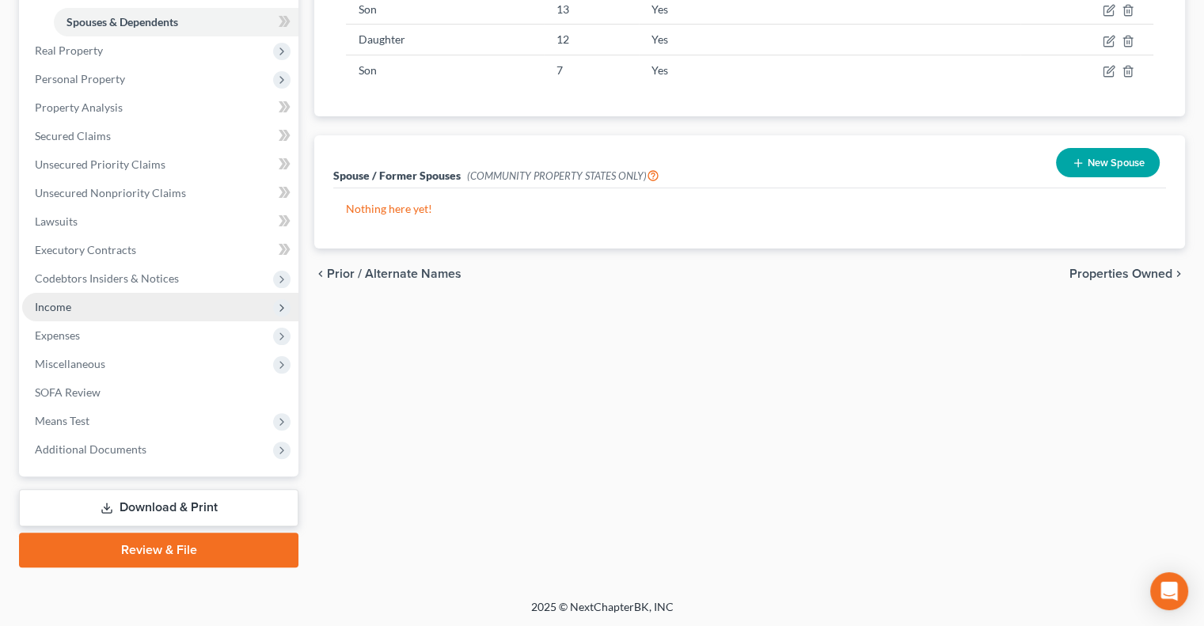
click at [82, 305] on span "Income" at bounding box center [160, 307] width 276 height 29
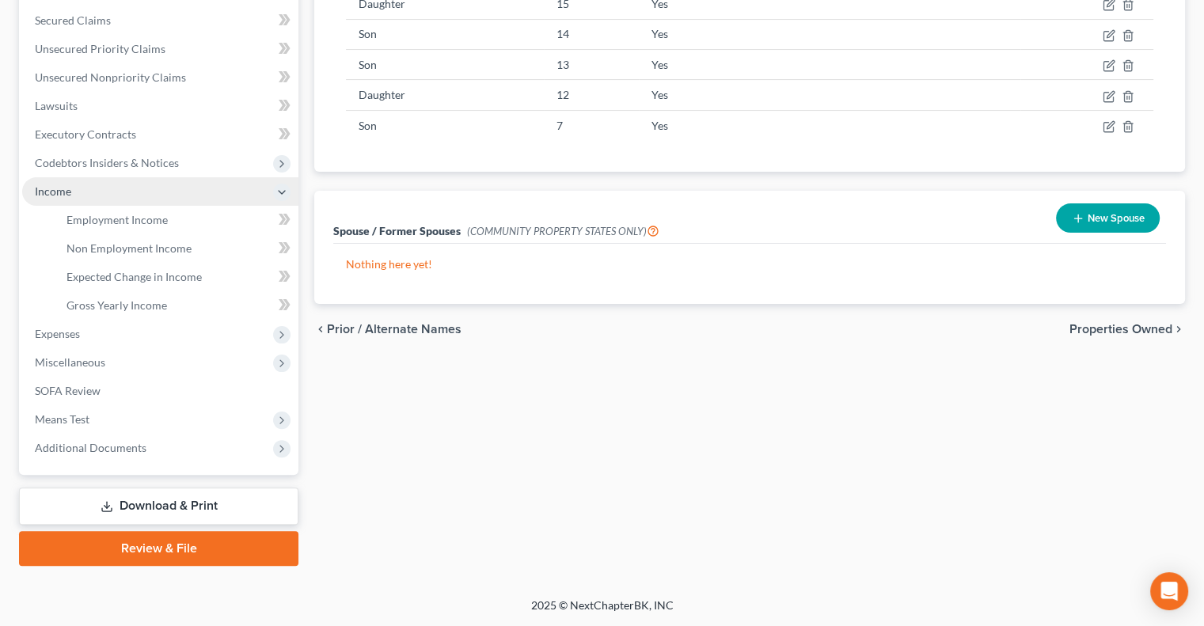
scroll to position [328, 0]
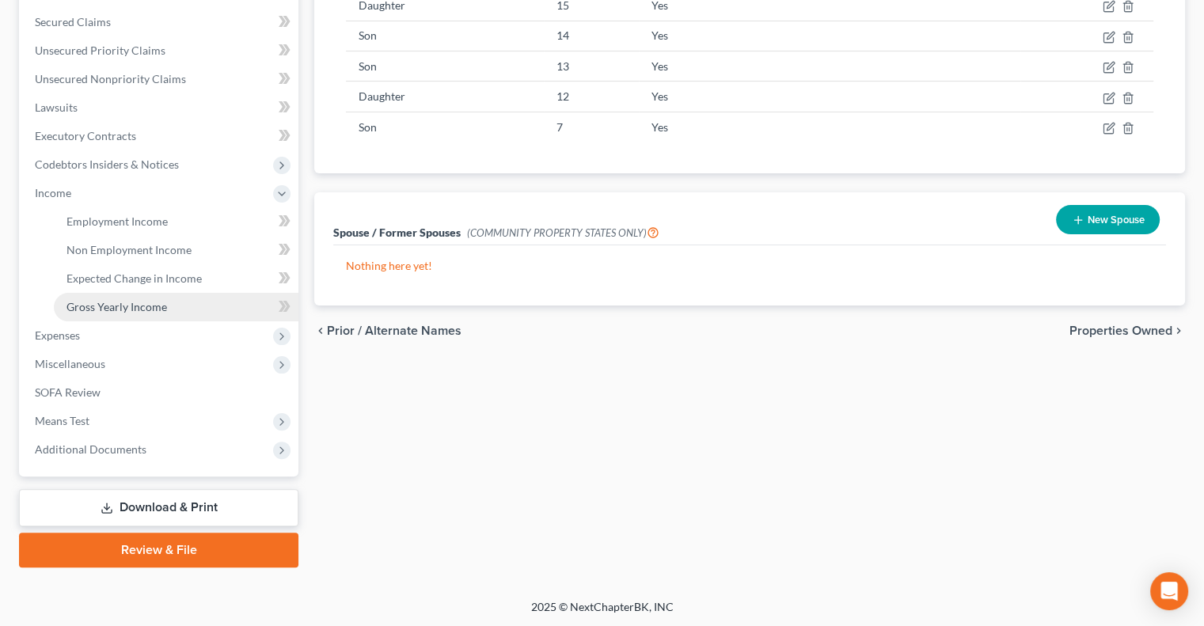
click at [120, 312] on span "Gross Yearly Income" at bounding box center [117, 306] width 101 height 13
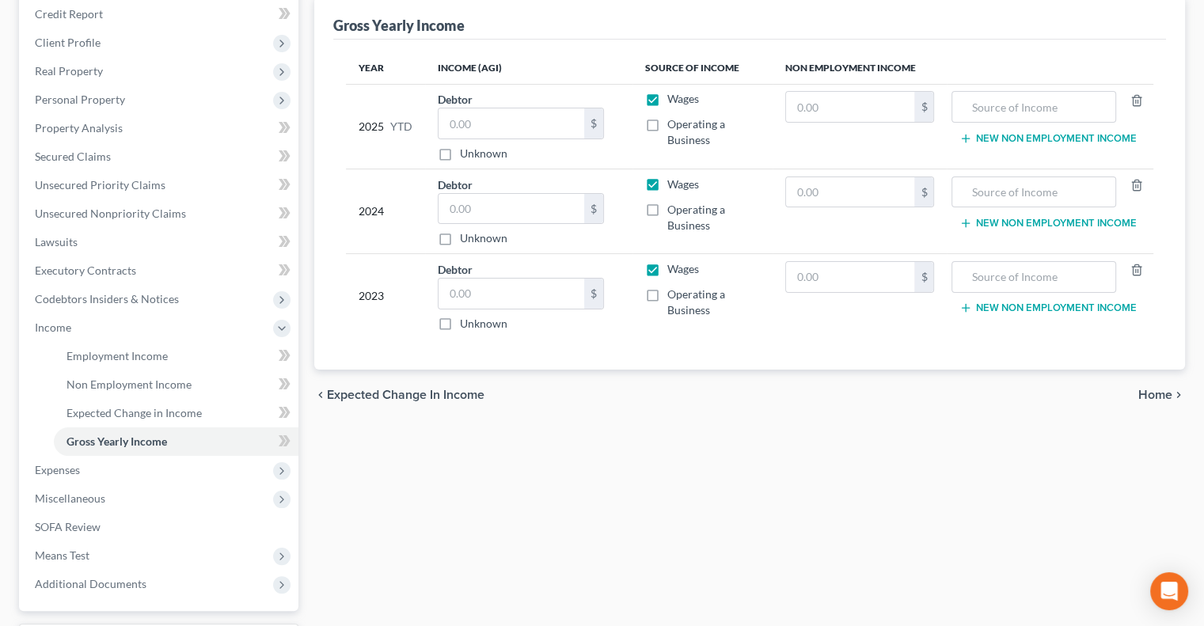
scroll to position [79, 0]
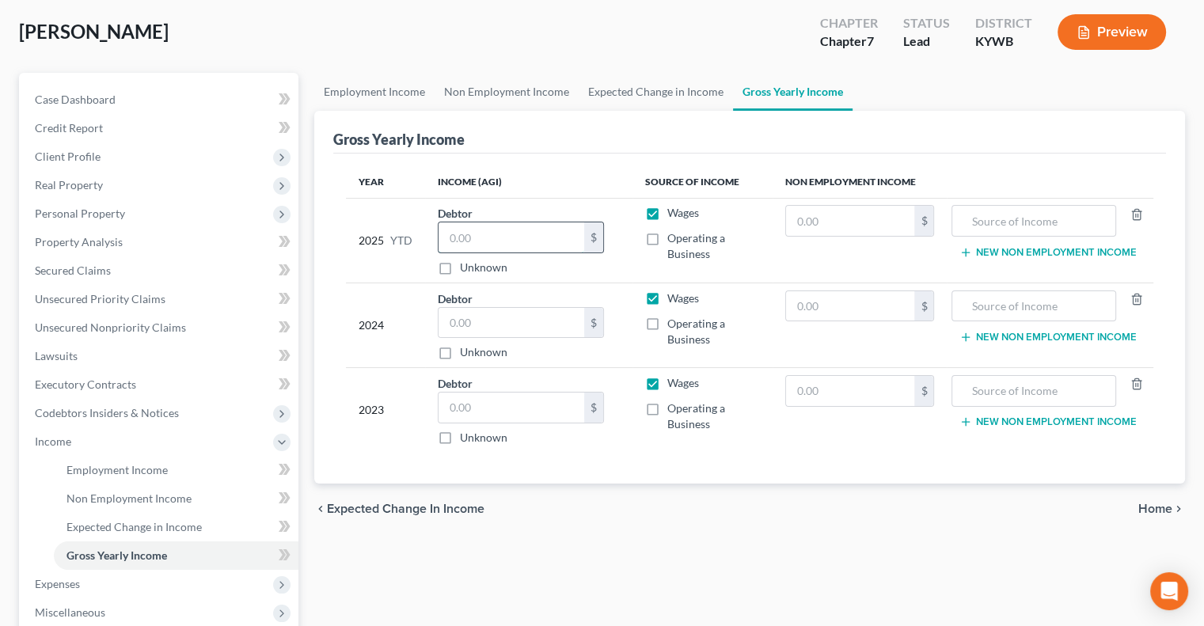
click at [489, 242] on input "text" at bounding box center [512, 238] width 146 height 30
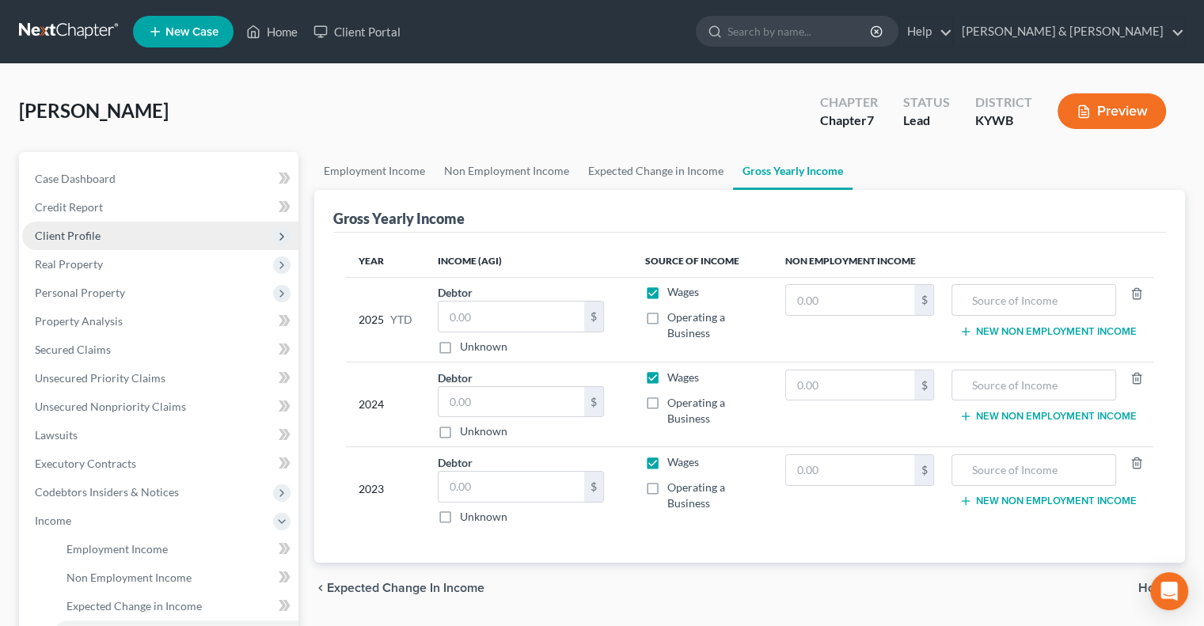
click at [91, 237] on span "Client Profile" at bounding box center [68, 235] width 66 height 13
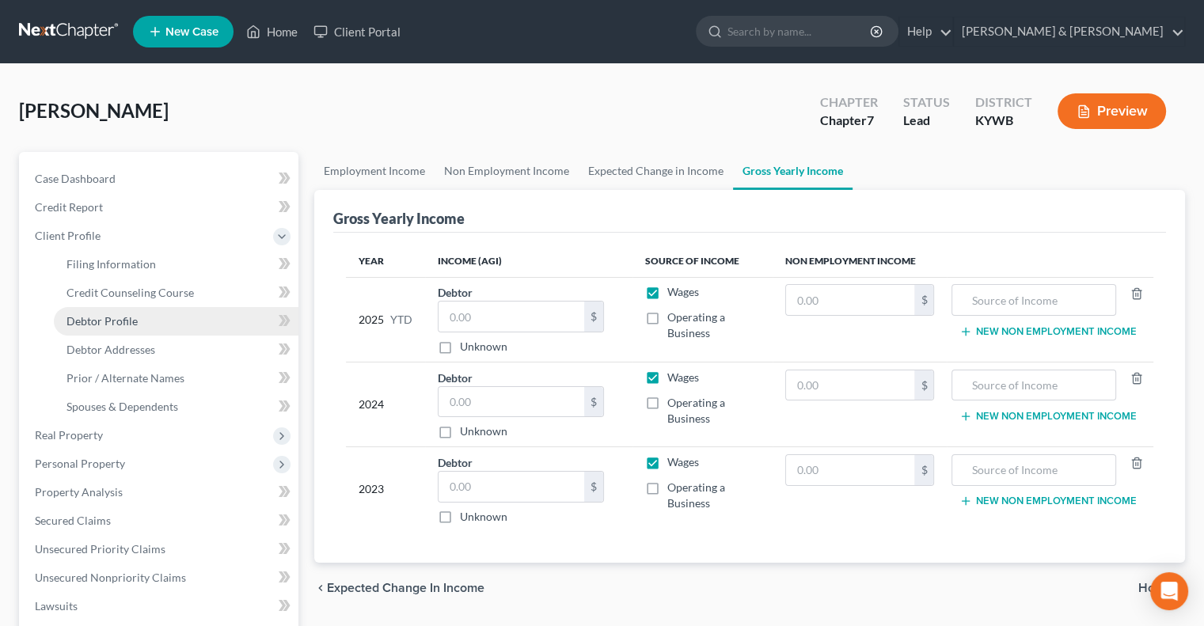
click at [107, 315] on span "Debtor Profile" at bounding box center [102, 320] width 71 height 13
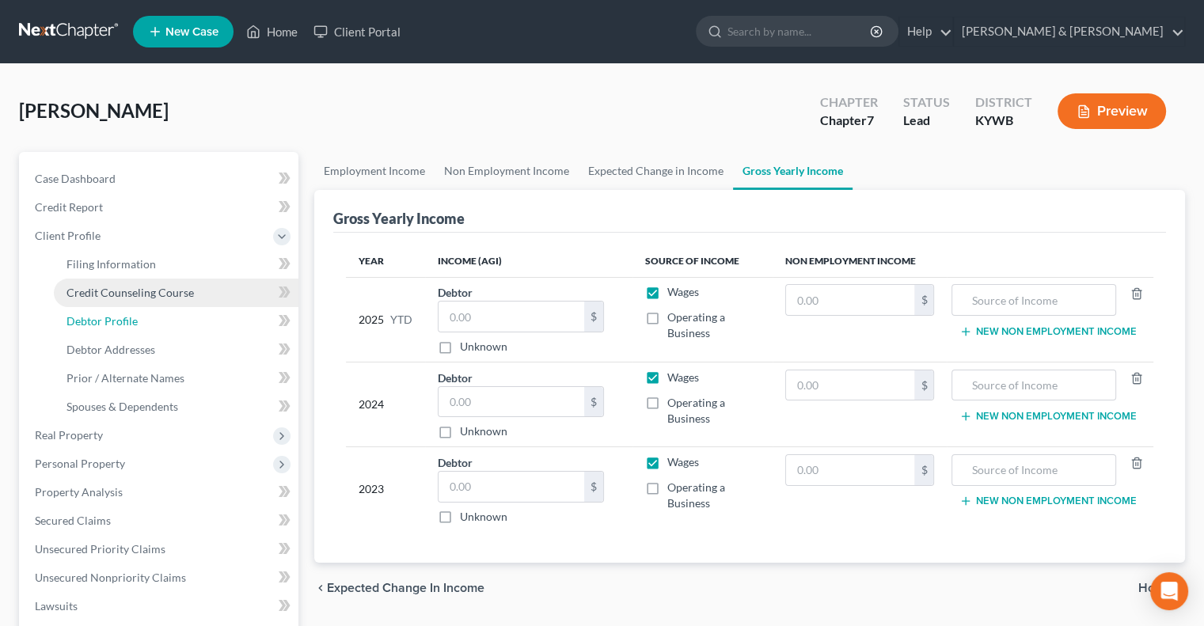
select select "0"
select select "6"
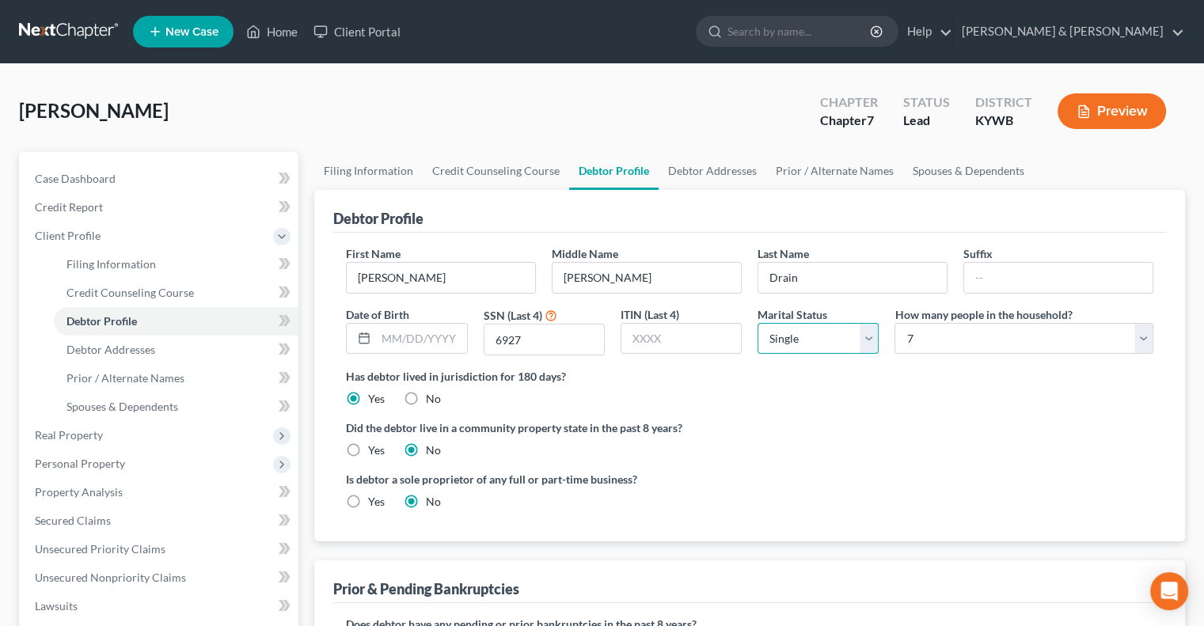
click at [865, 344] on select "Select Single Married Separated Divorced Widowed" at bounding box center [818, 339] width 121 height 32
select select "1"
click at [758, 323] on select "Select Single Married Separated Divorced Widowed" at bounding box center [818, 339] width 121 height 32
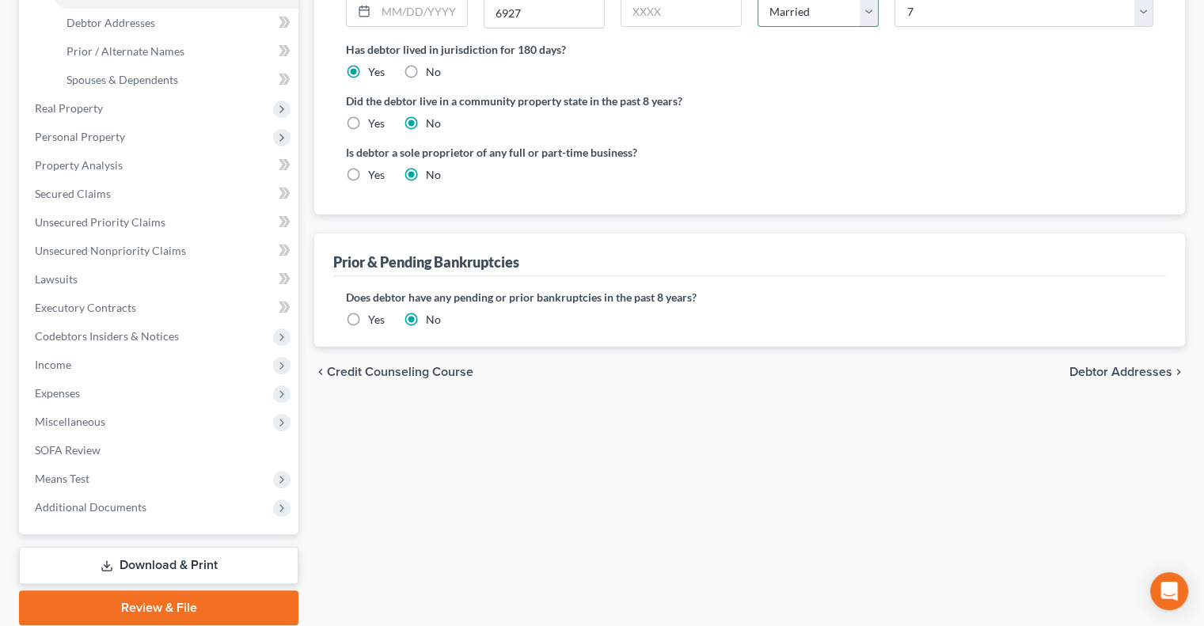
scroll to position [385, 0]
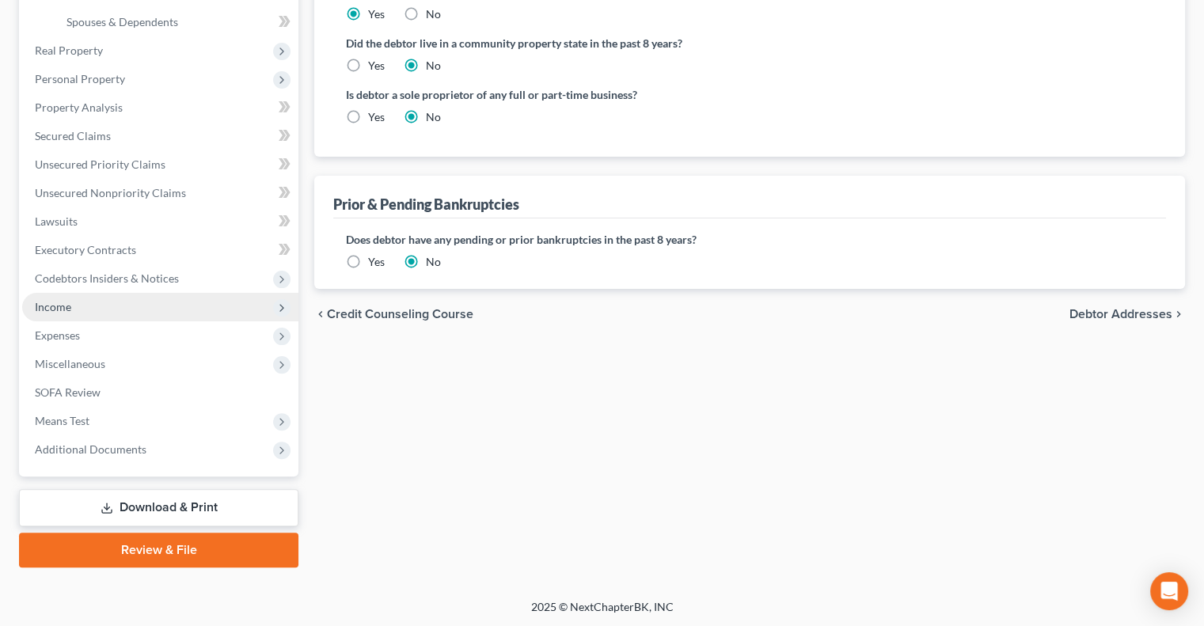
click at [67, 310] on span "Income" at bounding box center [53, 306] width 36 height 13
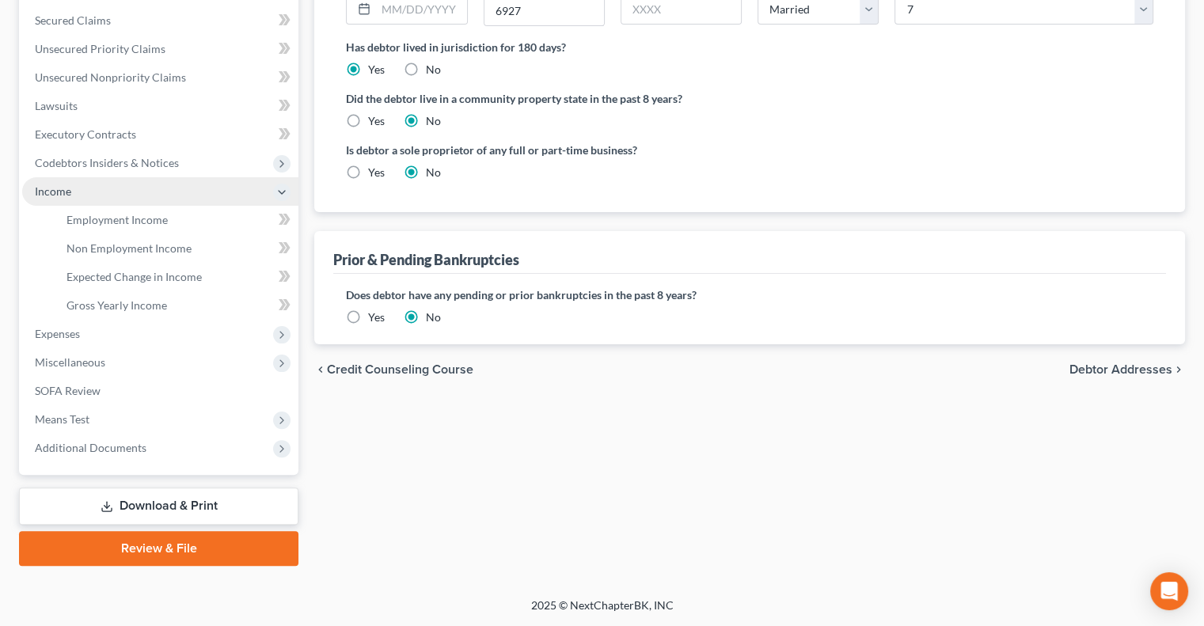
scroll to position [328, 0]
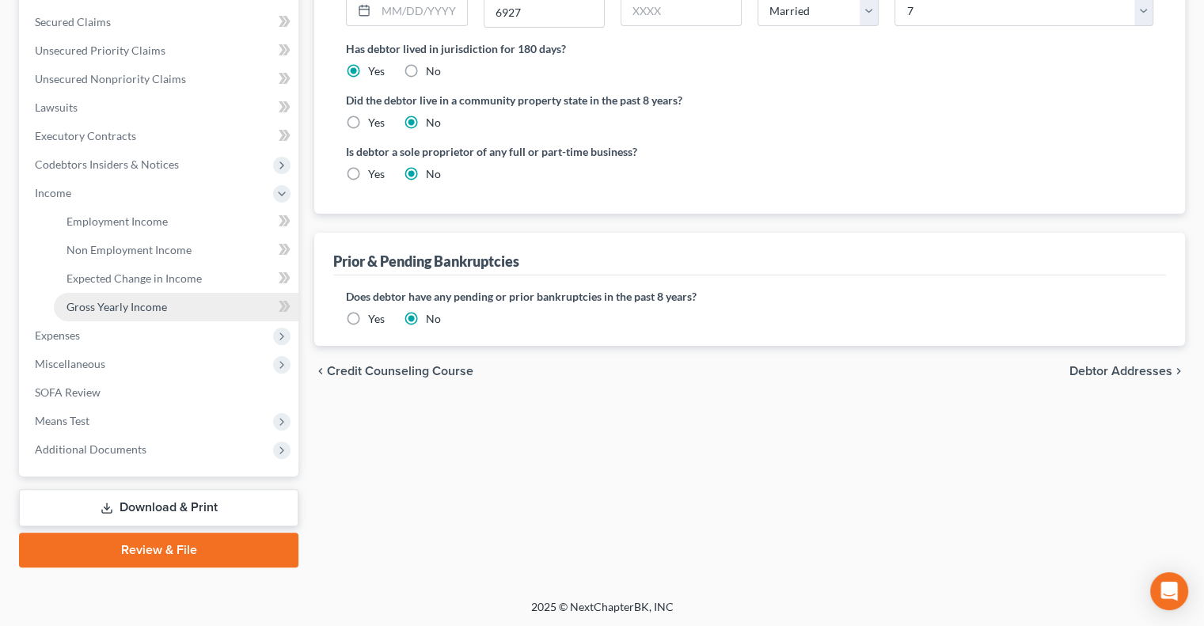
click at [111, 307] on span "Gross Yearly Income" at bounding box center [117, 306] width 101 height 13
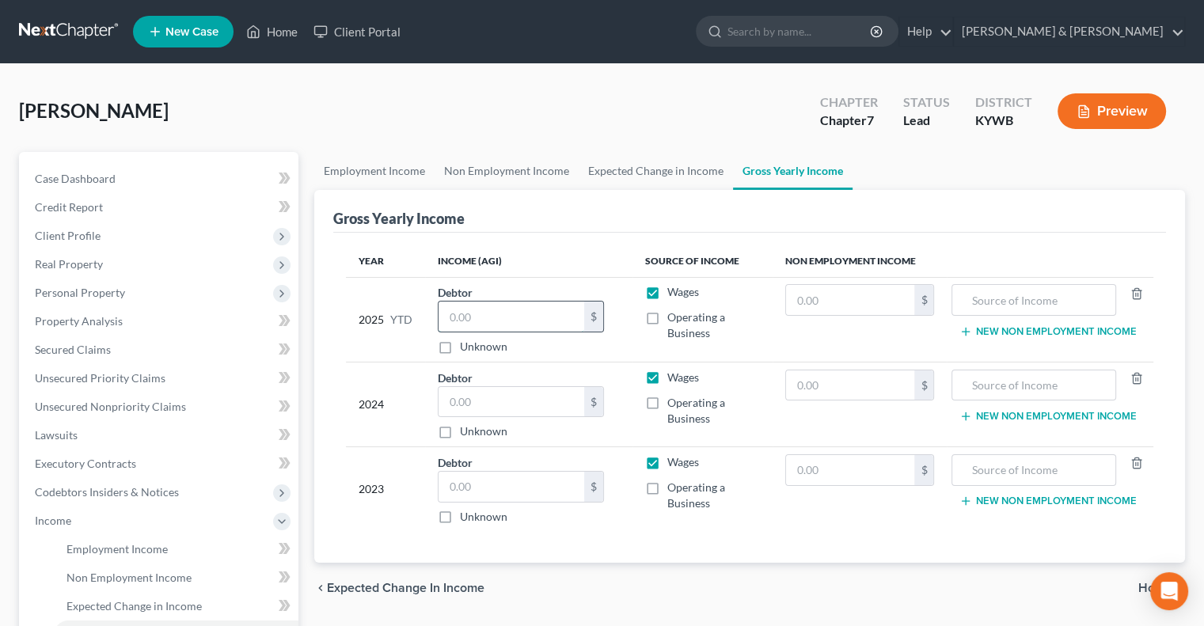
click at [494, 318] on input "text" at bounding box center [512, 317] width 146 height 30
click at [476, 401] on input "text" at bounding box center [512, 402] width 146 height 30
type input "61,864"
click at [503, 485] on input "text" at bounding box center [512, 487] width 146 height 30
type input "60,000"
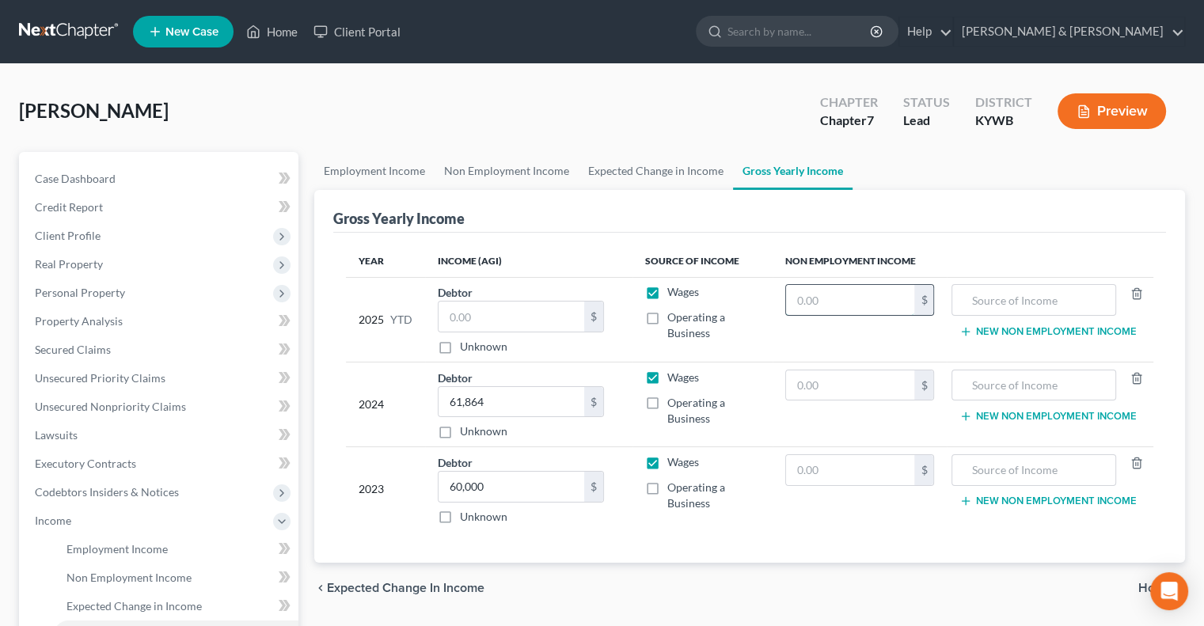
click at [820, 306] on input "text" at bounding box center [850, 300] width 129 height 30
type input "7,800"
click at [866, 383] on input "text" at bounding box center [850, 386] width 129 height 30
type input "6,500"
click at [1036, 310] on input "text" at bounding box center [1034, 300] width 147 height 30
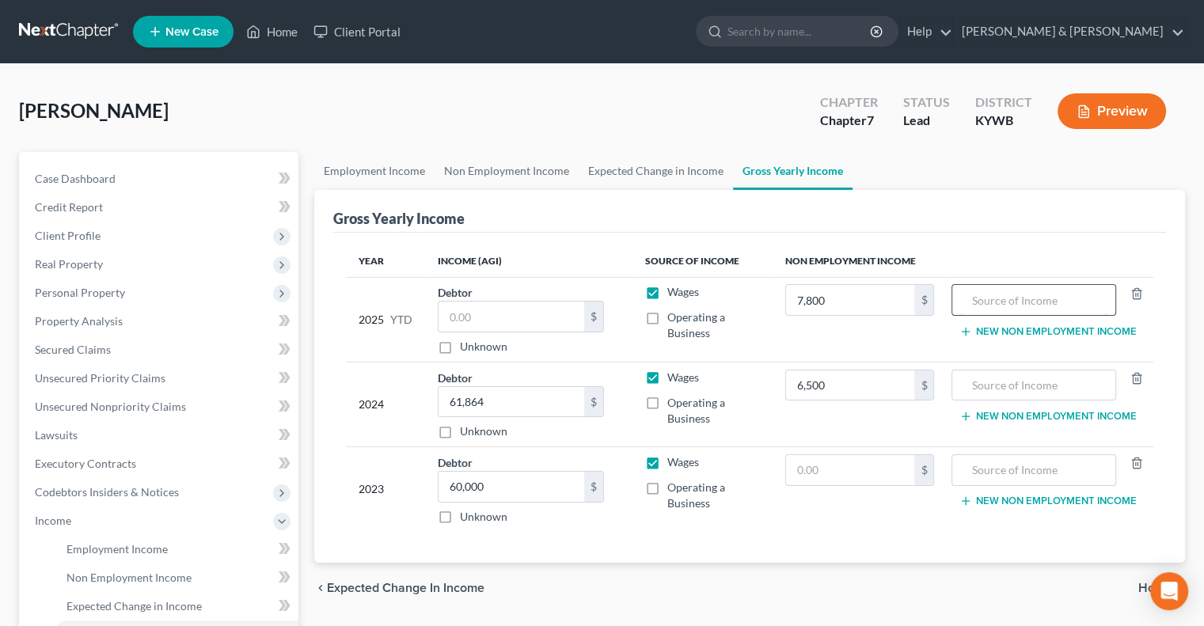
click at [1038, 303] on input "text" at bounding box center [1034, 300] width 147 height 30
drag, startPoint x: 985, startPoint y: 299, endPoint x: 997, endPoint y: 284, distance: 19.2
click at [986, 299] on input "DIsability Ins" at bounding box center [1034, 300] width 147 height 30
type input "Disability Ins"
click at [1010, 383] on input "text" at bounding box center [1034, 386] width 147 height 30
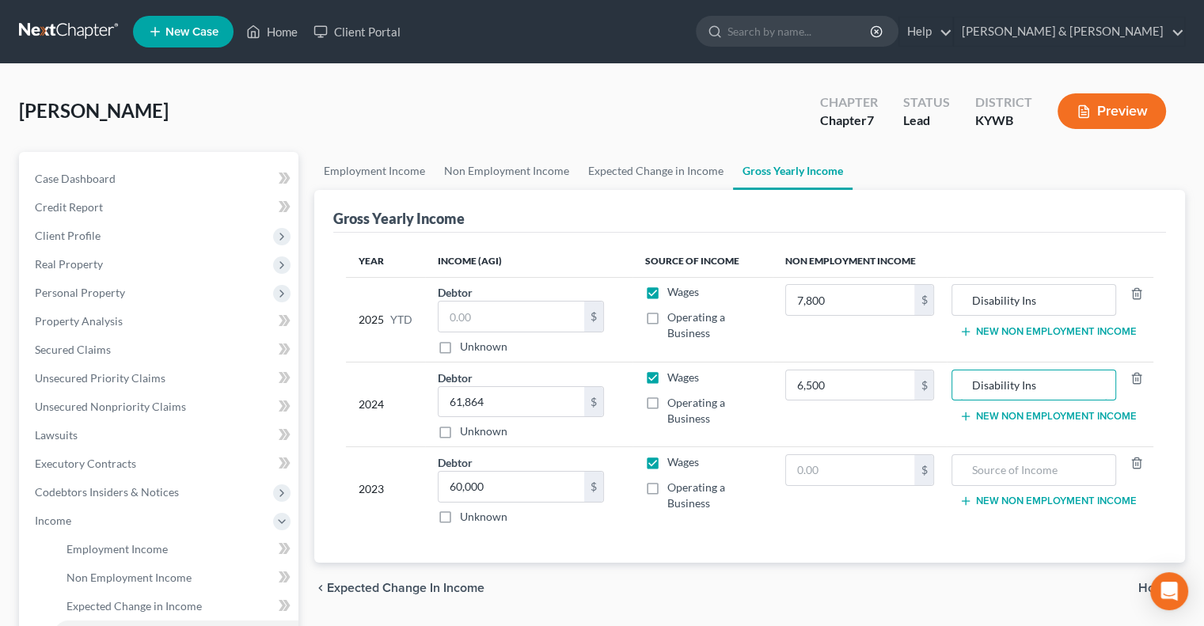
type input "Disability Ins"
click at [969, 331] on icon "button" at bounding box center [966, 331] width 13 height 13
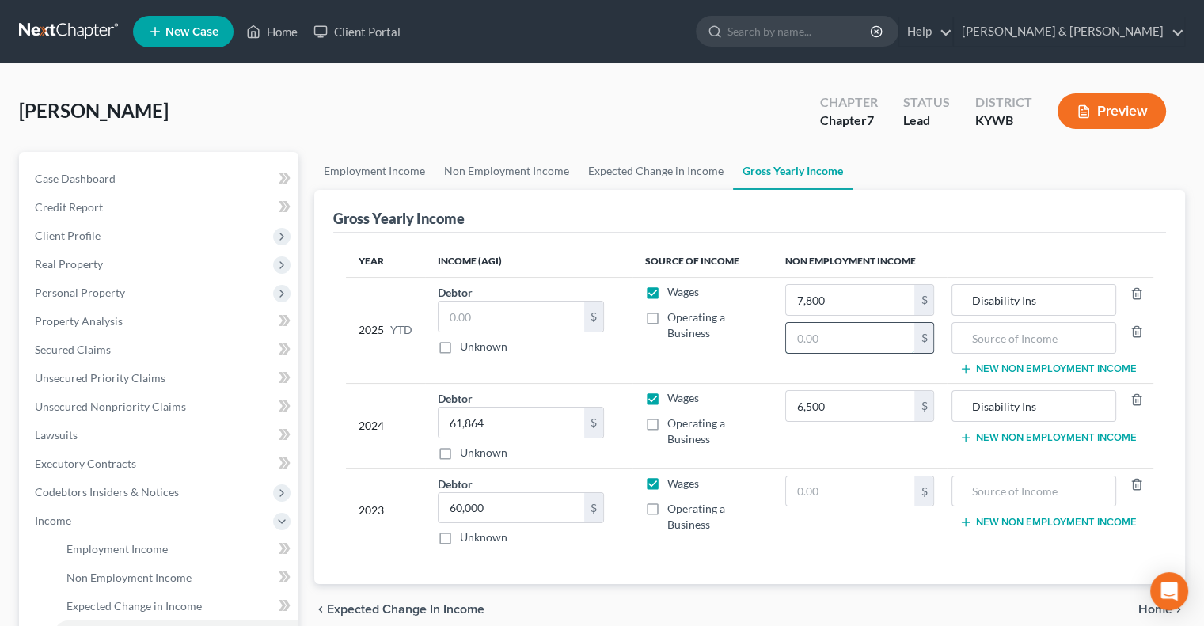
click at [832, 332] on input "text" at bounding box center [850, 338] width 129 height 30
type input "15,815"
click at [992, 337] on input "text" at bounding box center [1034, 338] width 147 height 30
type input "Spouse Income"
click at [976, 435] on button "New Non Employment Income" at bounding box center [1048, 438] width 177 height 13
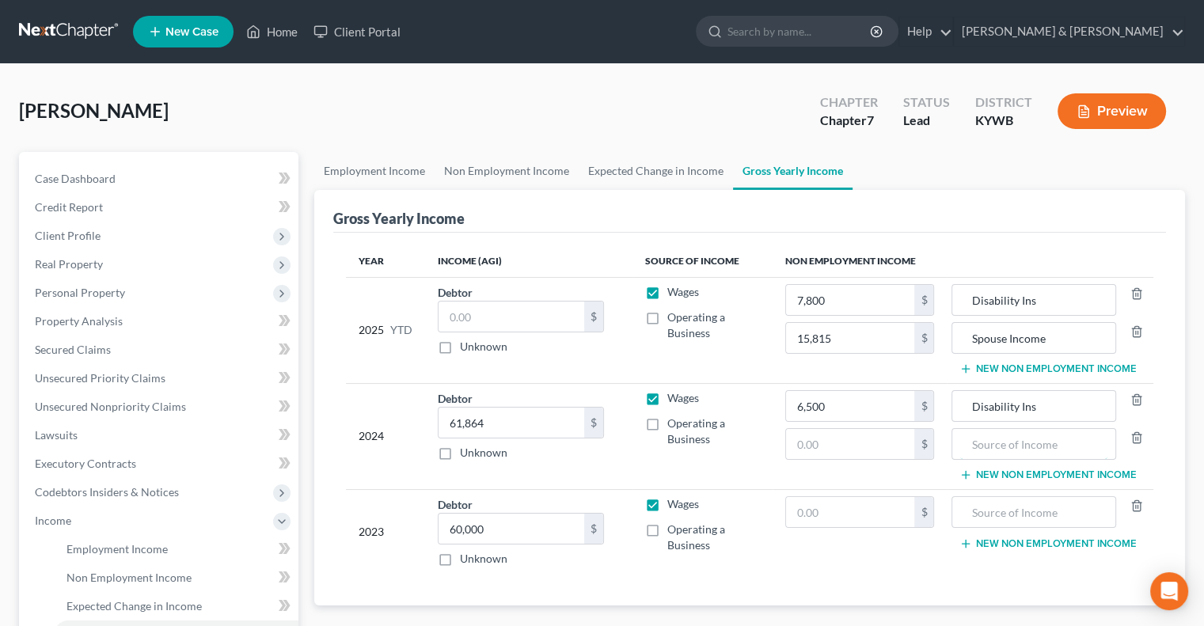
click at [976, 435] on input "text" at bounding box center [1034, 444] width 147 height 30
click at [985, 440] on input "SPouse Income" at bounding box center [1034, 444] width 147 height 30
type input "Spouse Income"
click at [871, 440] on input "text" at bounding box center [850, 444] width 129 height 30
type input "22,841"
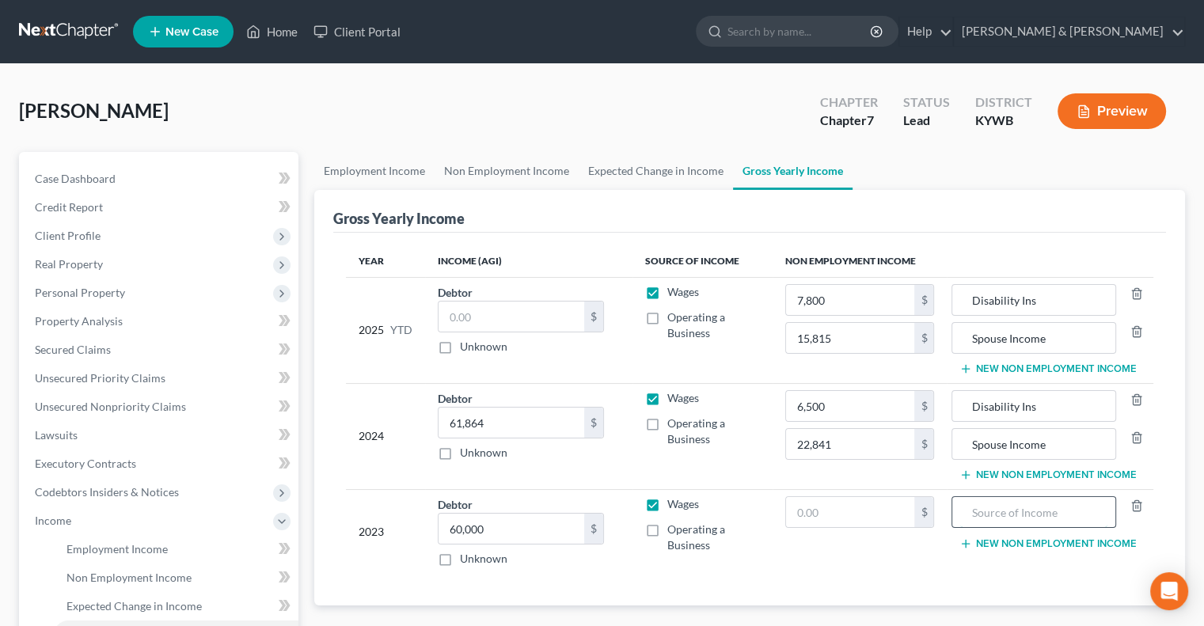
click at [998, 511] on input "text" at bounding box center [1034, 512] width 147 height 30
click at [983, 503] on input "SPouse Income" at bounding box center [1034, 512] width 147 height 30
type input "Spouse Income"
click at [878, 512] on input "text" at bounding box center [850, 512] width 129 height 30
type input "17,103"
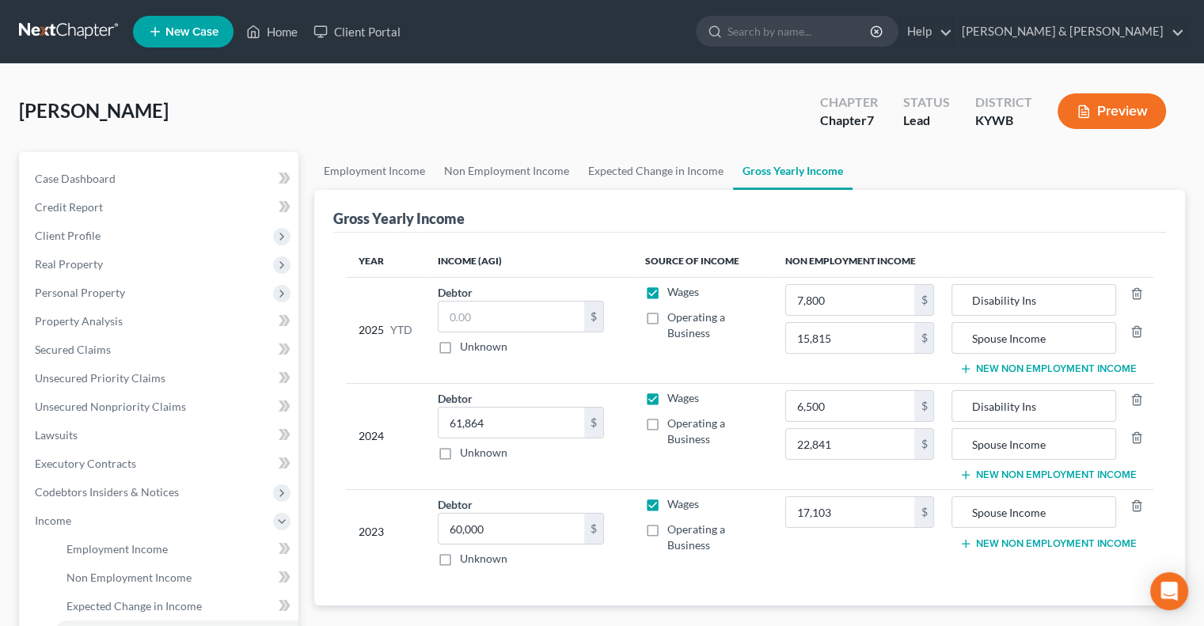
click at [898, 475] on td "6,500 $ 22,841 $" at bounding box center [860, 436] width 175 height 106
click at [93, 291] on span "Personal Property" at bounding box center [80, 292] width 90 height 13
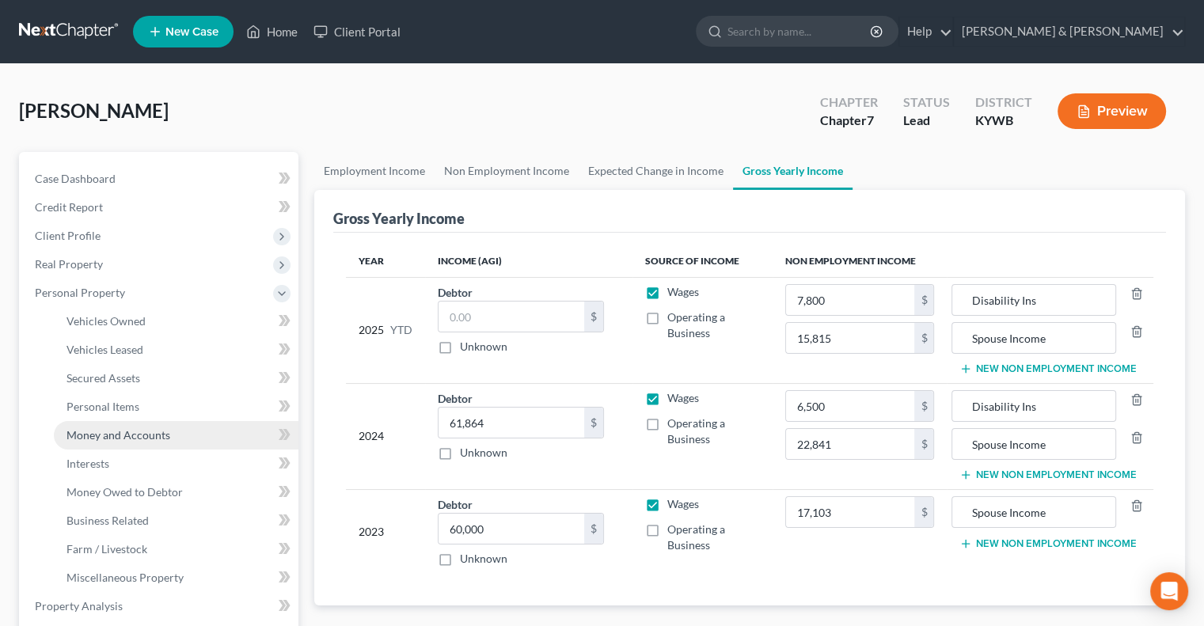
click at [133, 433] on span "Money and Accounts" at bounding box center [119, 434] width 104 height 13
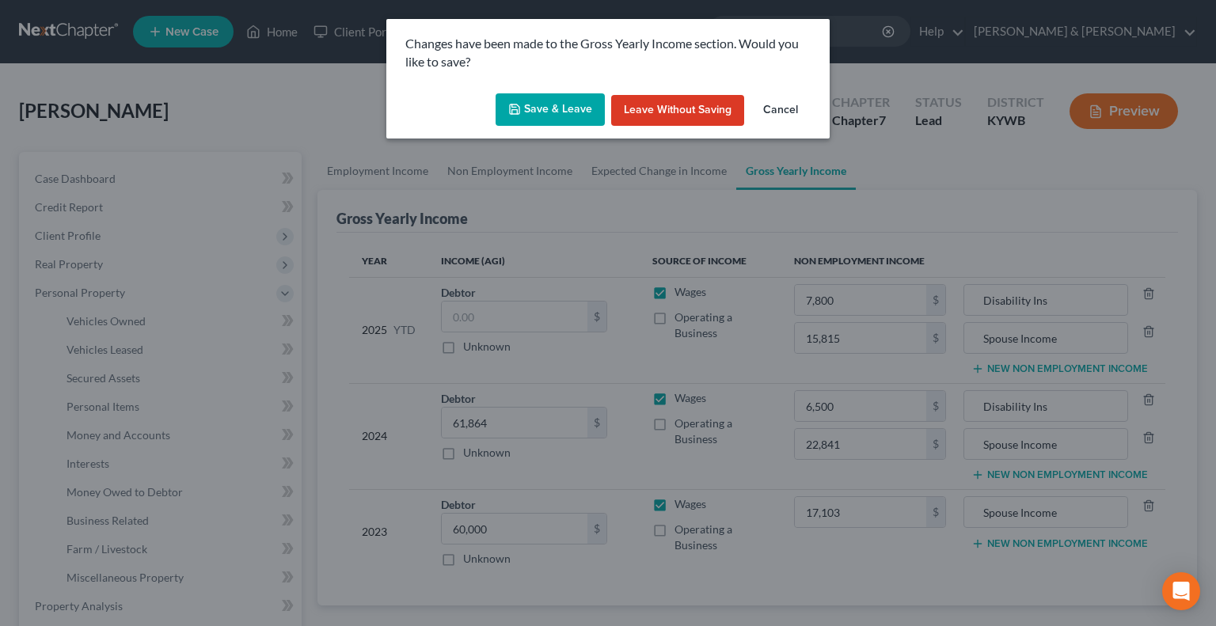
click at [560, 109] on button "Save & Leave" at bounding box center [550, 109] width 109 height 33
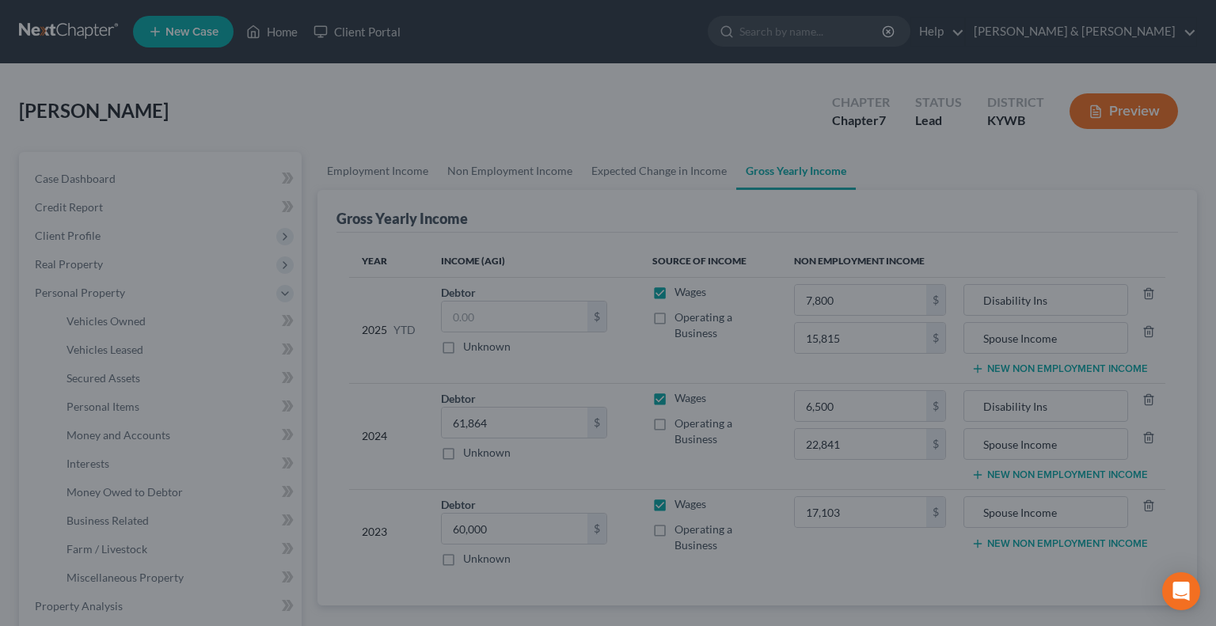
type input "22,841.00"
type input "Spouse Income"
type input "15,815.00"
type input "Spouse Income"
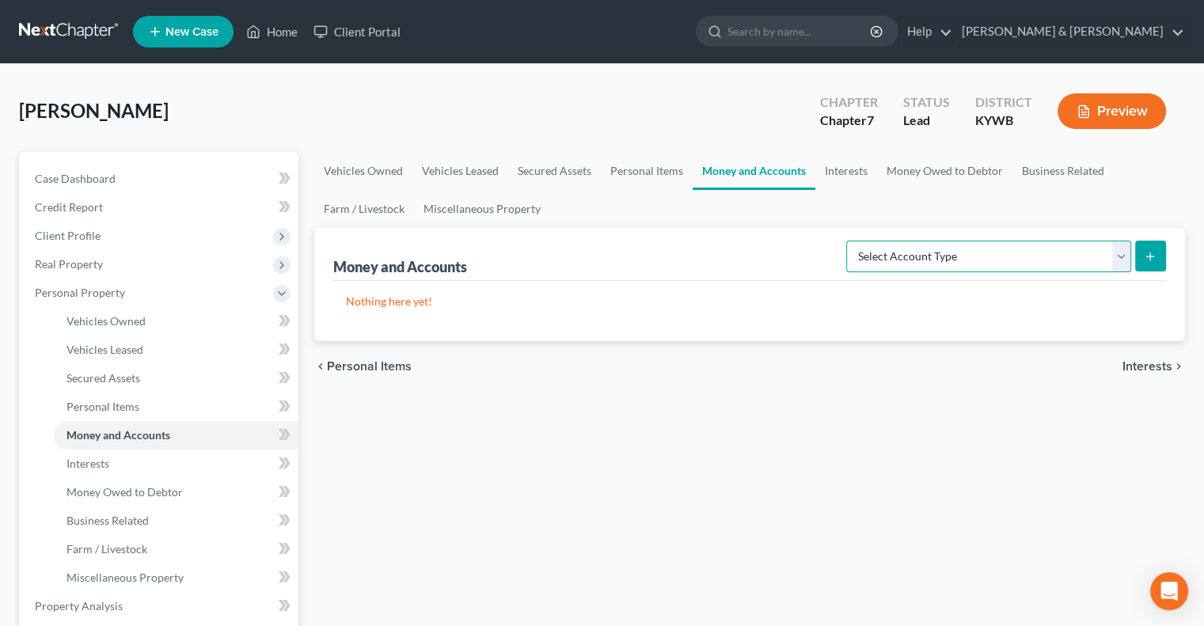
click at [1125, 261] on select "Select Account Type Brokerage Cash on Hand Certificates of Deposit Checking Acc…" at bounding box center [989, 257] width 285 height 32
select select "cash_on_hand"
click at [850, 241] on select "Select Account Type Brokerage Cash on Hand Certificates of Deposit Checking Acc…" at bounding box center [989, 257] width 285 height 32
click at [1153, 259] on icon "submit" at bounding box center [1150, 256] width 13 height 13
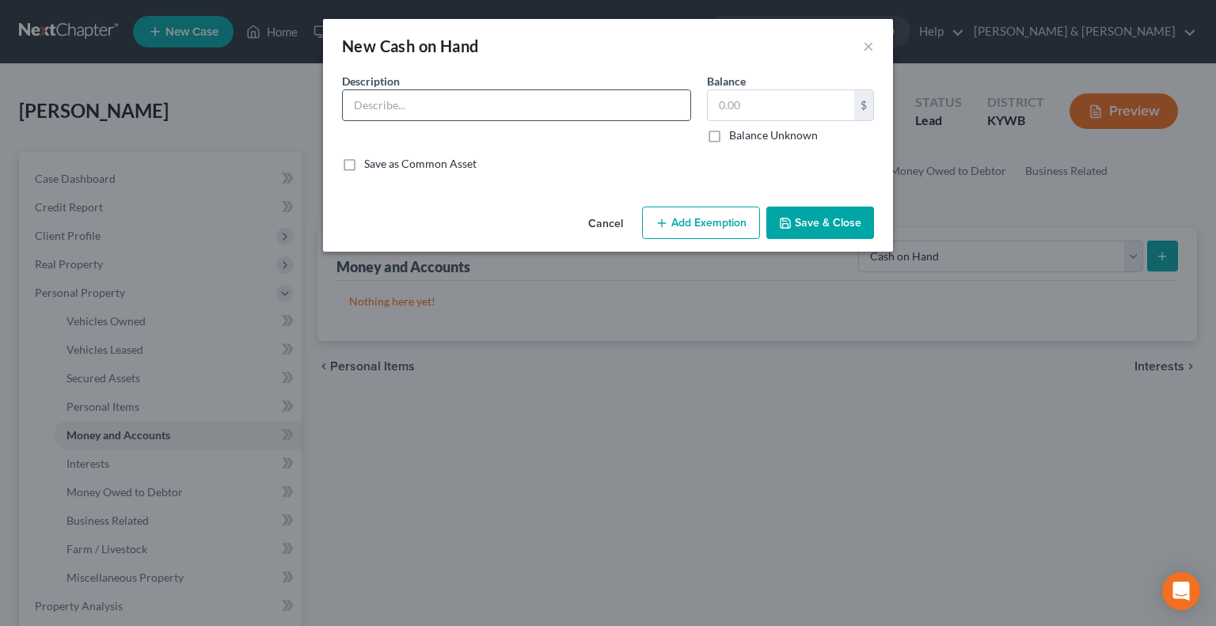
click at [491, 97] on input "text" at bounding box center [517, 105] width 348 height 30
type input "Cash"
click at [743, 113] on input "text" at bounding box center [781, 105] width 147 height 30
type input "5.00"
click at [703, 227] on button "Add Exemption" at bounding box center [701, 223] width 118 height 33
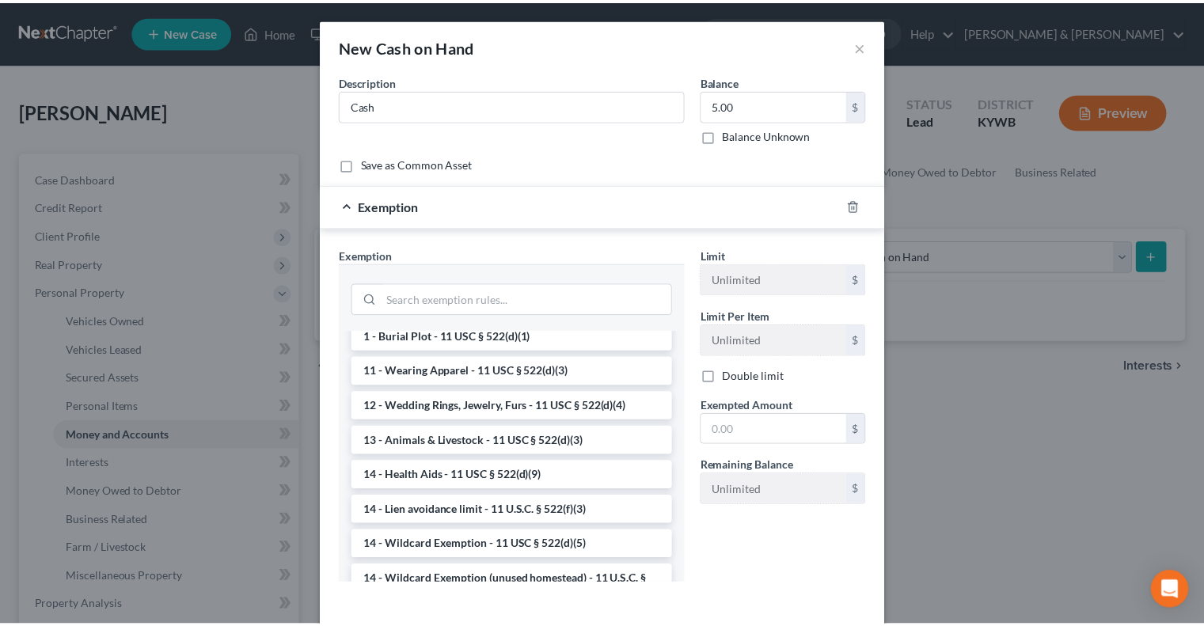
scroll to position [238, 0]
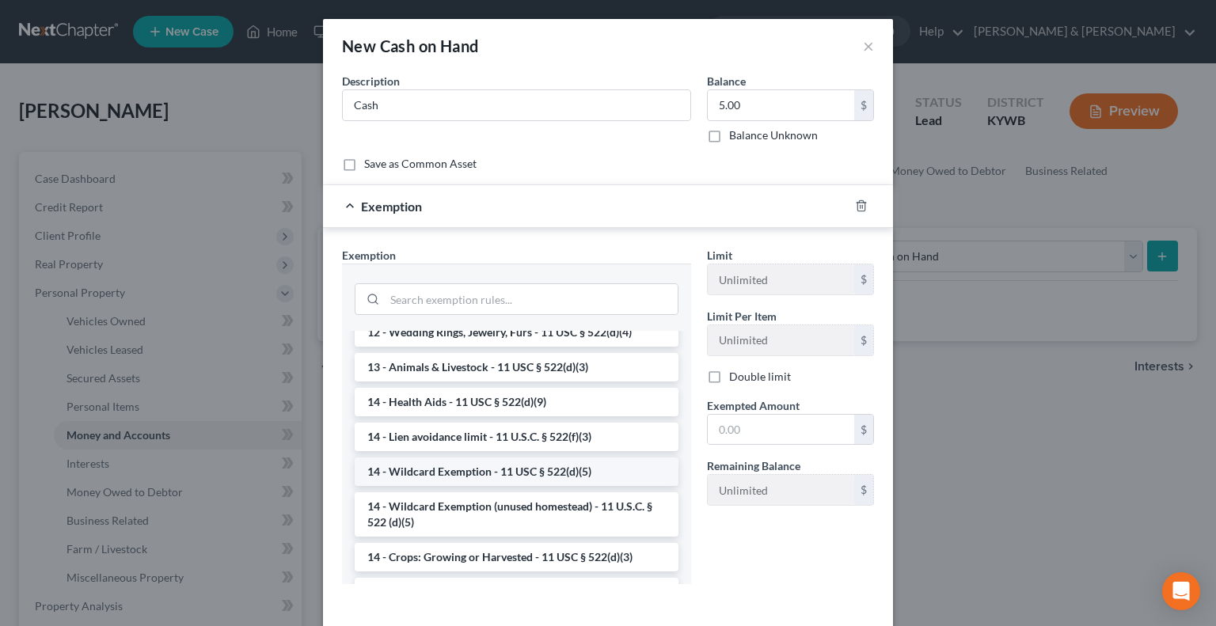
click at [470, 468] on li "14 - Wildcard Exemption - 11 USC § 522(d)(5)" at bounding box center [517, 472] width 324 height 29
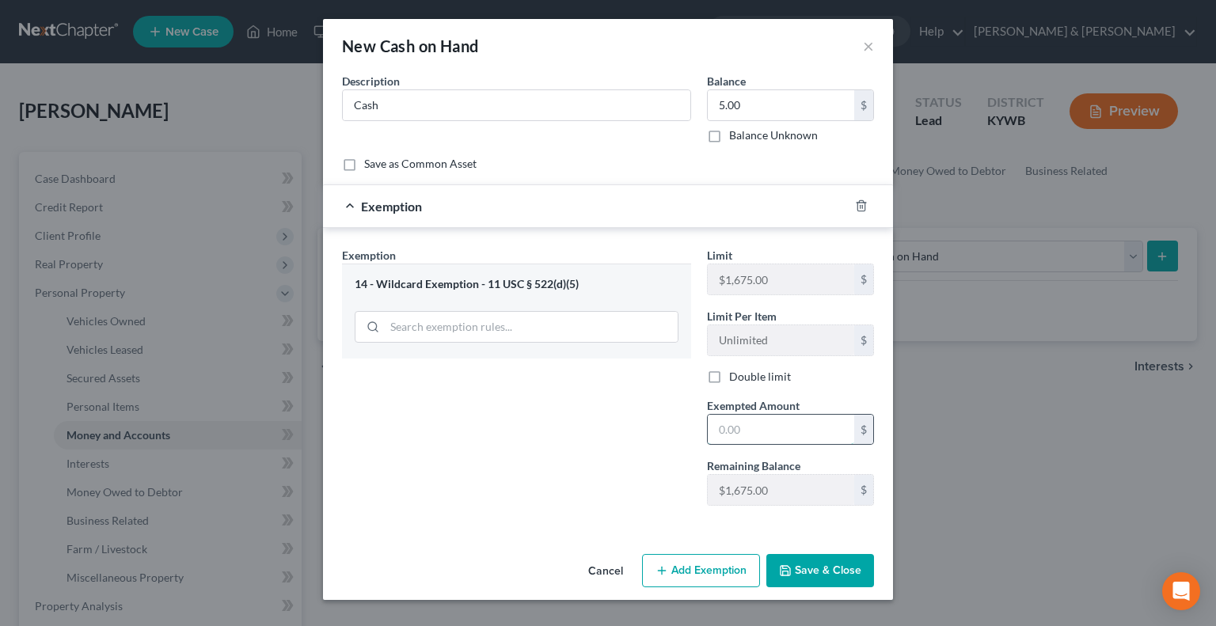
click at [805, 432] on input "text" at bounding box center [781, 430] width 147 height 30
type input "5.00"
click at [830, 570] on button "Save & Close" at bounding box center [821, 570] width 108 height 33
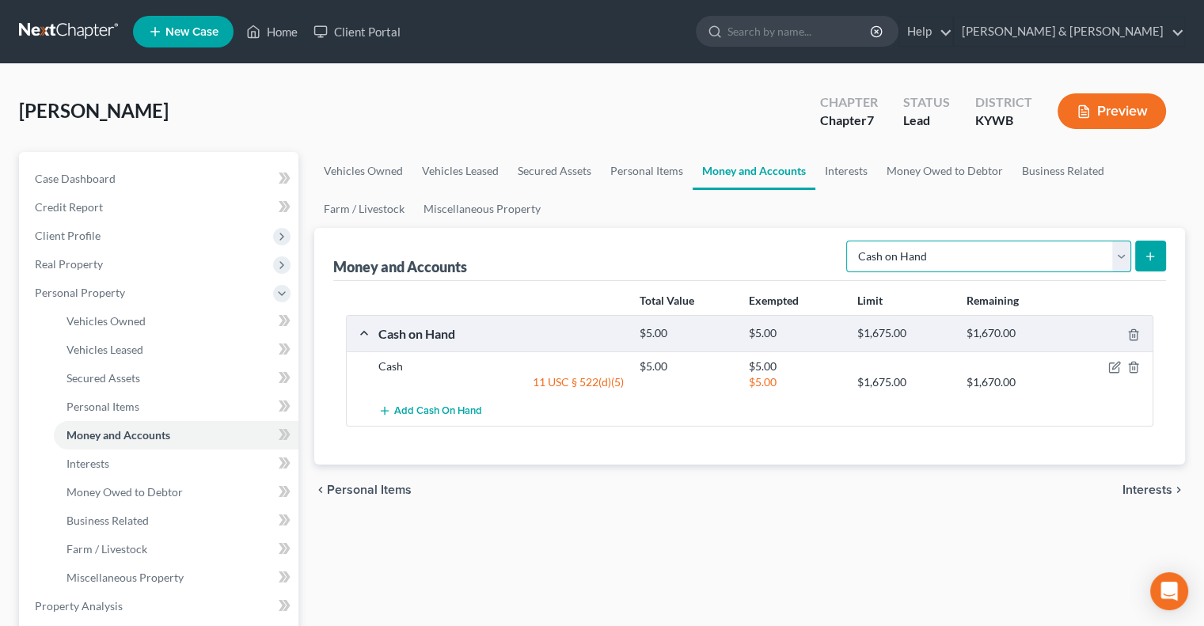
click at [1117, 256] on select "Select Account Type Brokerage Cash on Hand Certificates of Deposit Checking Acc…" at bounding box center [989, 257] width 285 height 32
select select "checking"
click at [850, 241] on select "Select Account Type Brokerage Cash on Hand Certificates of Deposit Checking Acc…" at bounding box center [989, 257] width 285 height 32
click at [1147, 251] on icon "submit" at bounding box center [1150, 256] width 13 height 13
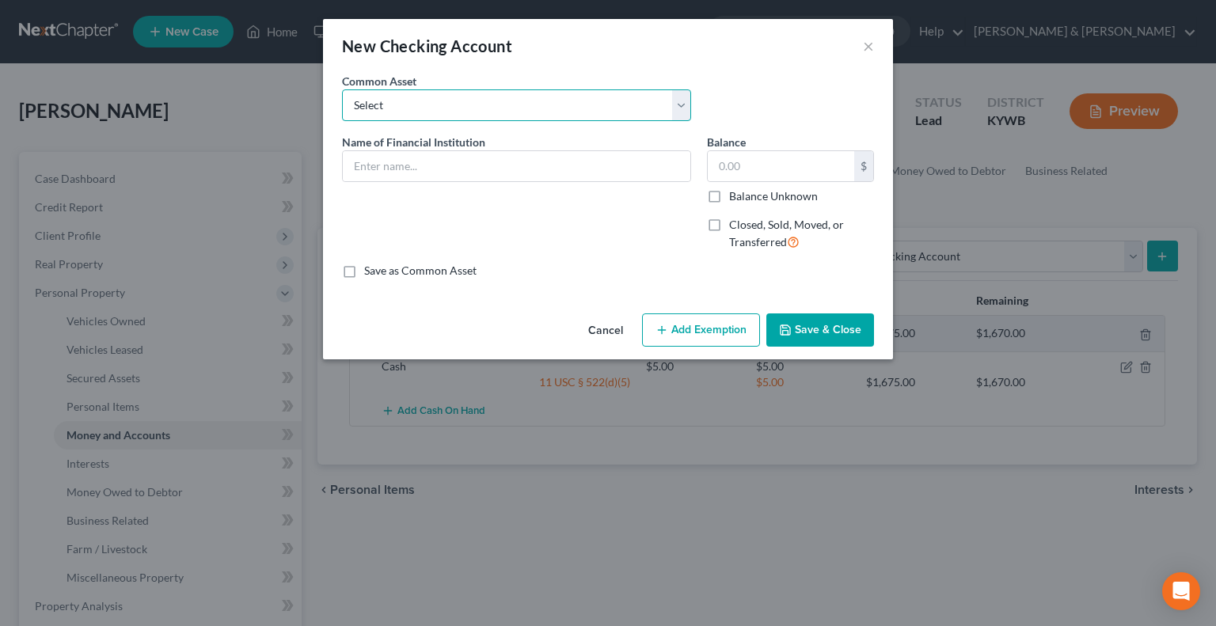
click at [386, 102] on select "Select Auto Truck Credit Union Auto Truck Credit Union PNC" at bounding box center [516, 105] width 349 height 32
click at [390, 106] on select "Select Auto Truck Credit Union Auto Truck Credit Union PNC" at bounding box center [516, 105] width 349 height 32
drag, startPoint x: 390, startPoint y: 161, endPoint x: 409, endPoint y: 118, distance: 46.8
click at [390, 161] on input "text" at bounding box center [517, 166] width 348 height 30
click at [418, 172] on input "text" at bounding box center [517, 166] width 348 height 30
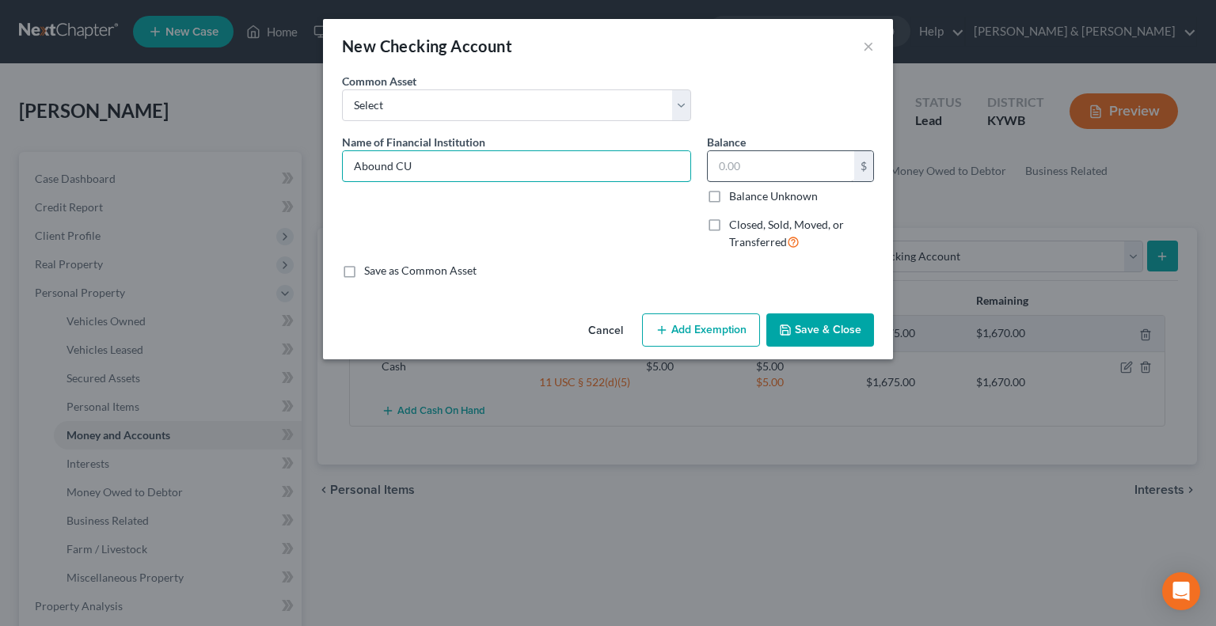
type input "Abound CU"
click at [753, 164] on input "text" at bounding box center [781, 166] width 147 height 30
type input "100.00"
click at [812, 327] on button "Save & Close" at bounding box center [821, 330] width 108 height 33
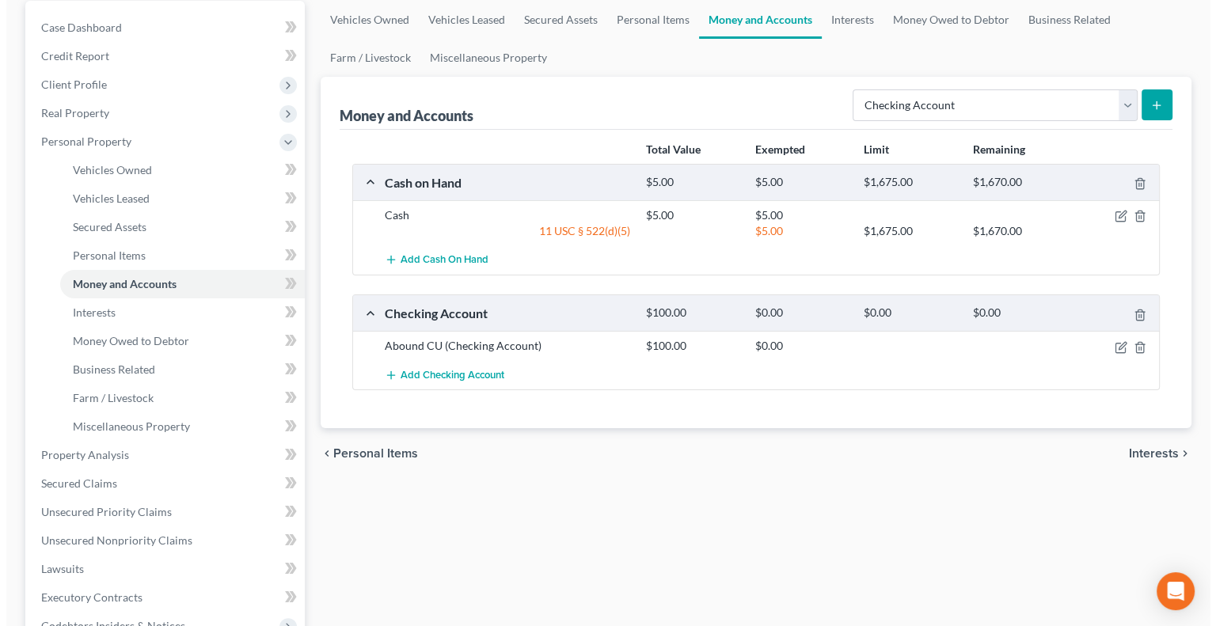
scroll to position [158, 0]
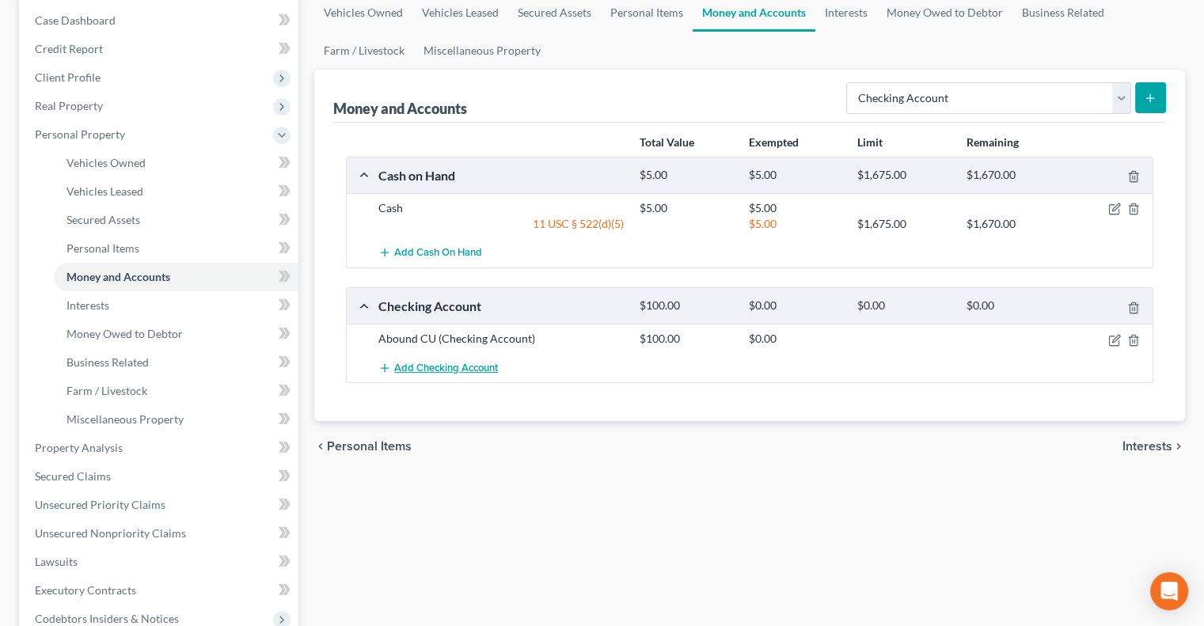
click at [415, 362] on span "Add Checking Account" at bounding box center [446, 368] width 104 height 13
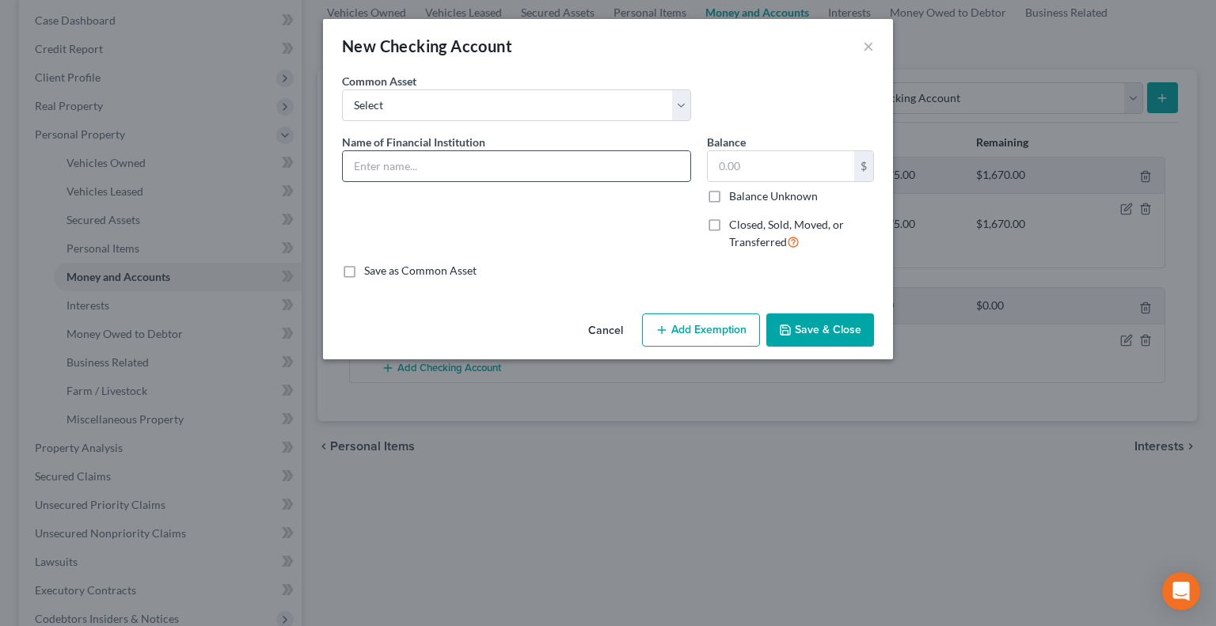
click at [481, 163] on input "text" at bounding box center [517, 166] width 348 height 30
type input "L&N Credit Union"
click at [822, 167] on input "text" at bounding box center [781, 166] width 147 height 30
type input "100.00"
click at [708, 322] on button "Add Exemption" at bounding box center [701, 330] width 118 height 33
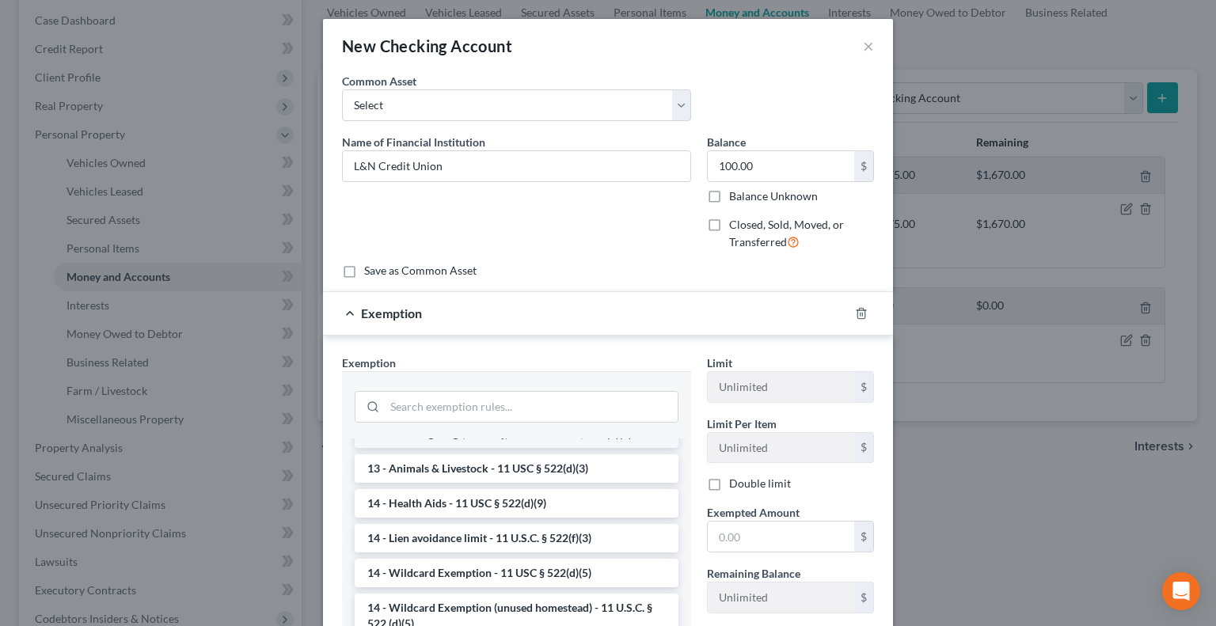
scroll to position [317, 0]
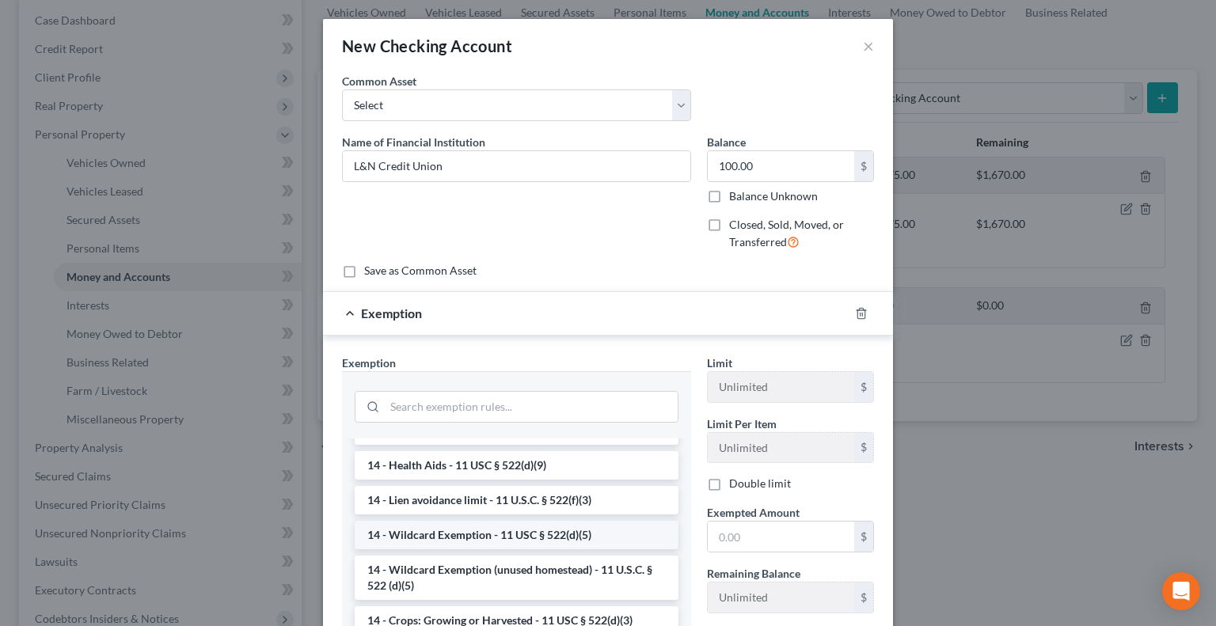
click at [434, 536] on li "14 - Wildcard Exemption - 11 USC § 522(d)(5)" at bounding box center [517, 535] width 324 height 29
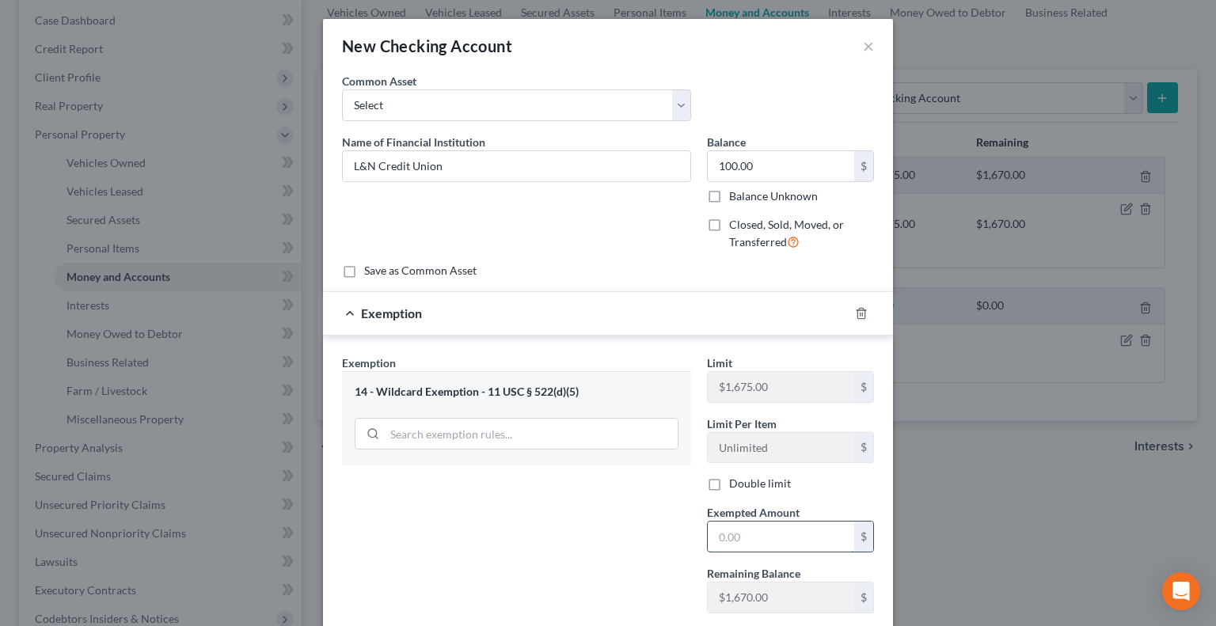
click at [771, 531] on input "text" at bounding box center [781, 537] width 147 height 30
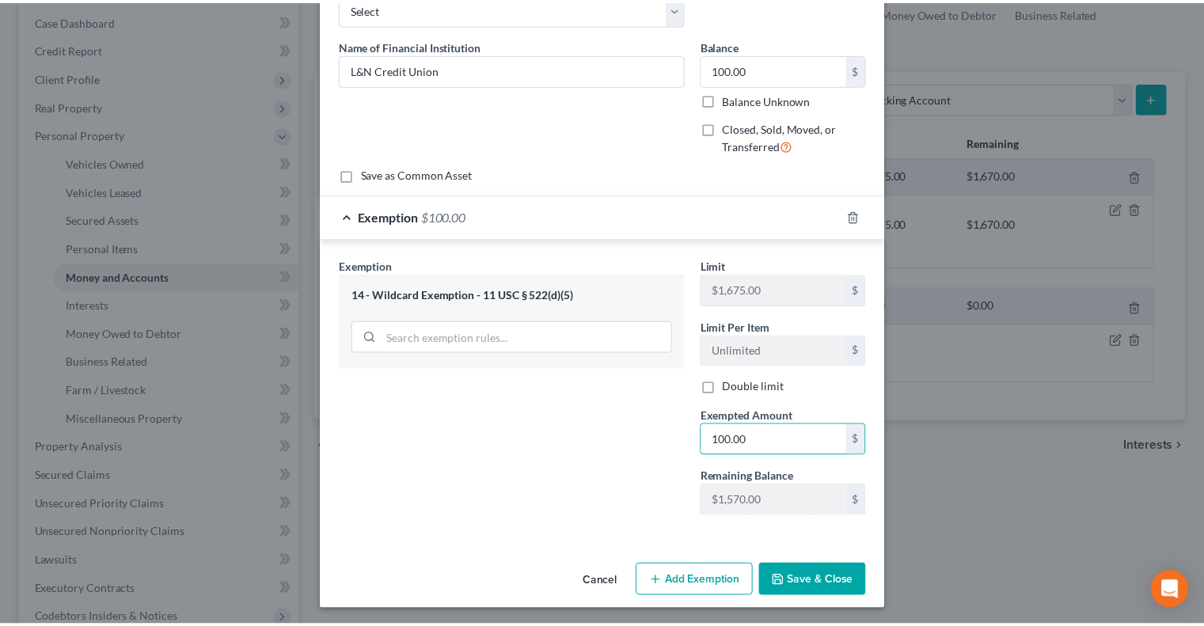
scroll to position [97, 0]
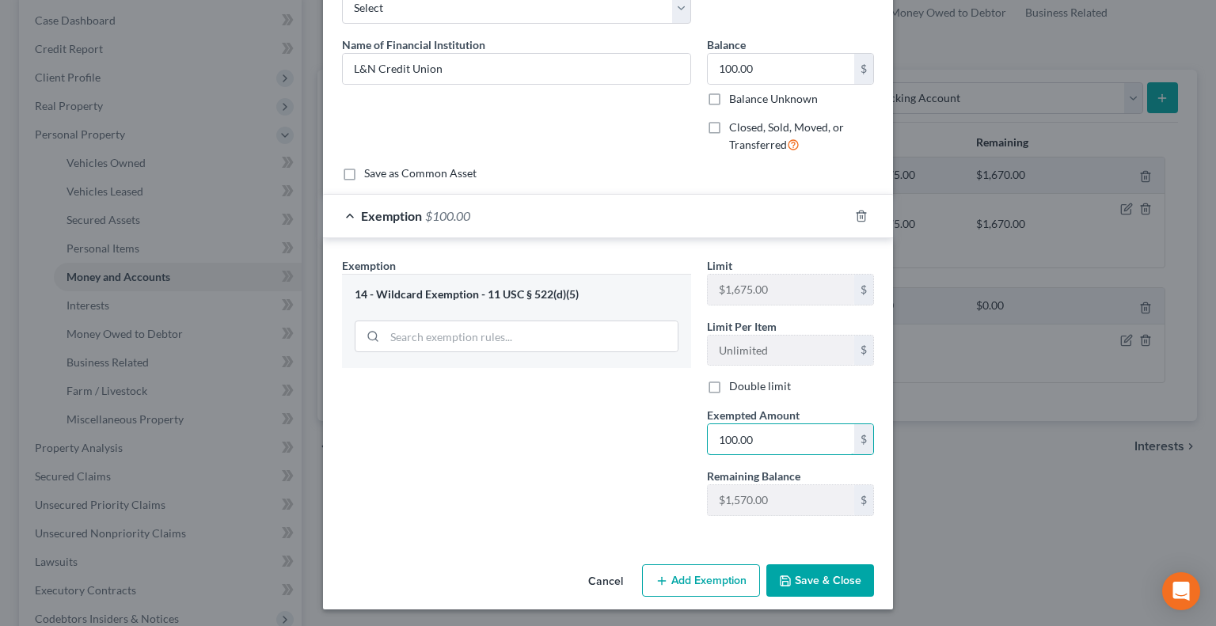
type input "100.00"
click at [806, 578] on button "Save & Close" at bounding box center [821, 581] width 108 height 33
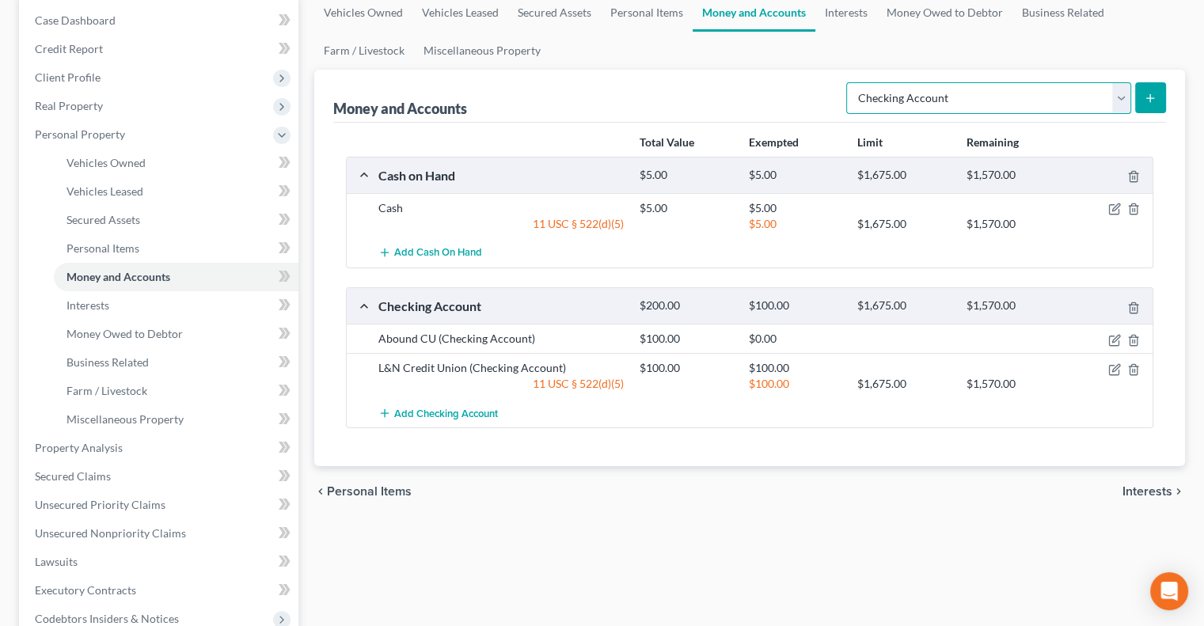
click at [1123, 97] on select "Select Account Type Brokerage Cash on Hand Certificates of Deposit Checking Acc…" at bounding box center [989, 98] width 285 height 32
select select "savings"
click at [850, 82] on select "Select Account Type Brokerage Cash on Hand Certificates of Deposit Checking Acc…" at bounding box center [989, 98] width 285 height 32
click at [1155, 93] on icon "submit" at bounding box center [1150, 98] width 13 height 13
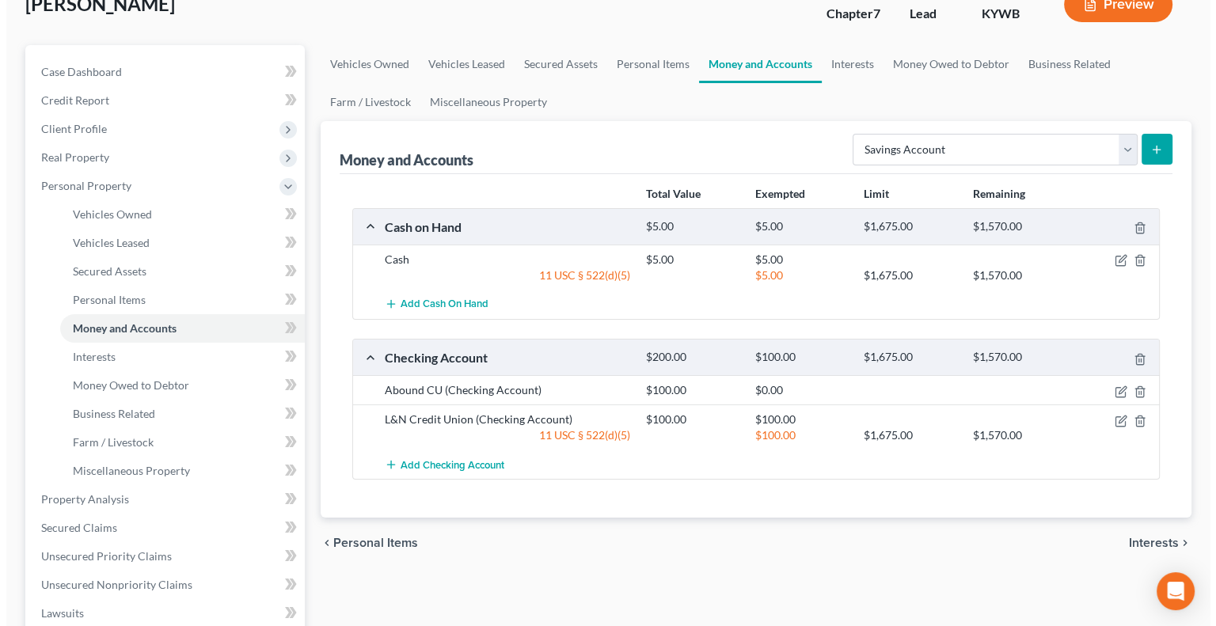
scroll to position [79, 0]
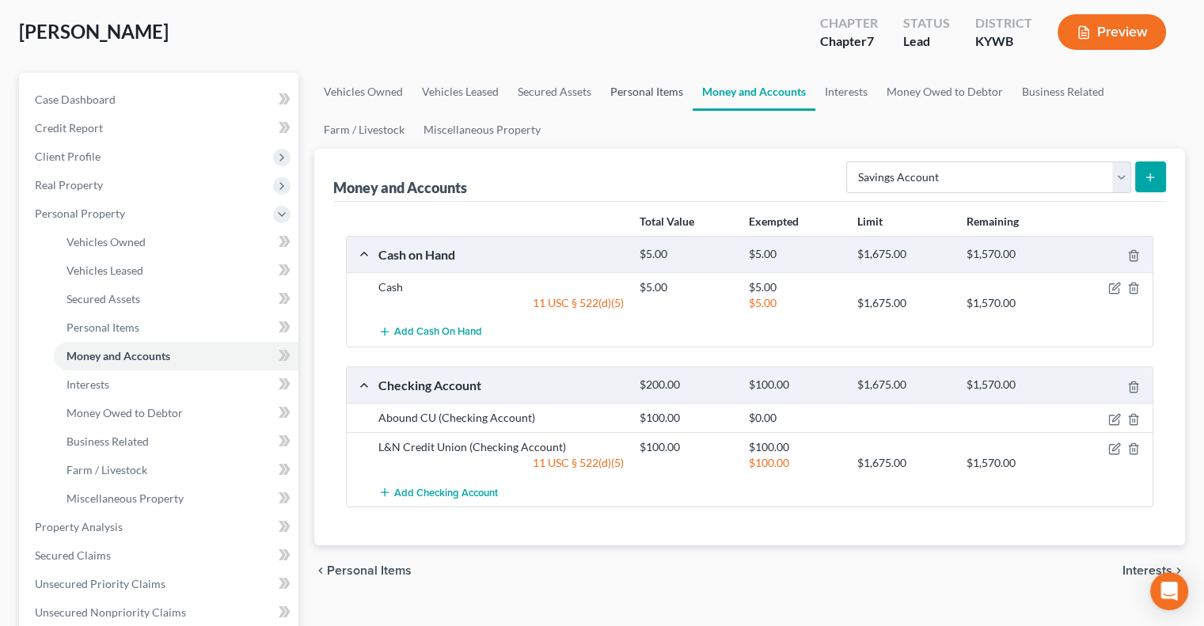
click at [635, 92] on link "Personal Items" at bounding box center [647, 92] width 92 height 38
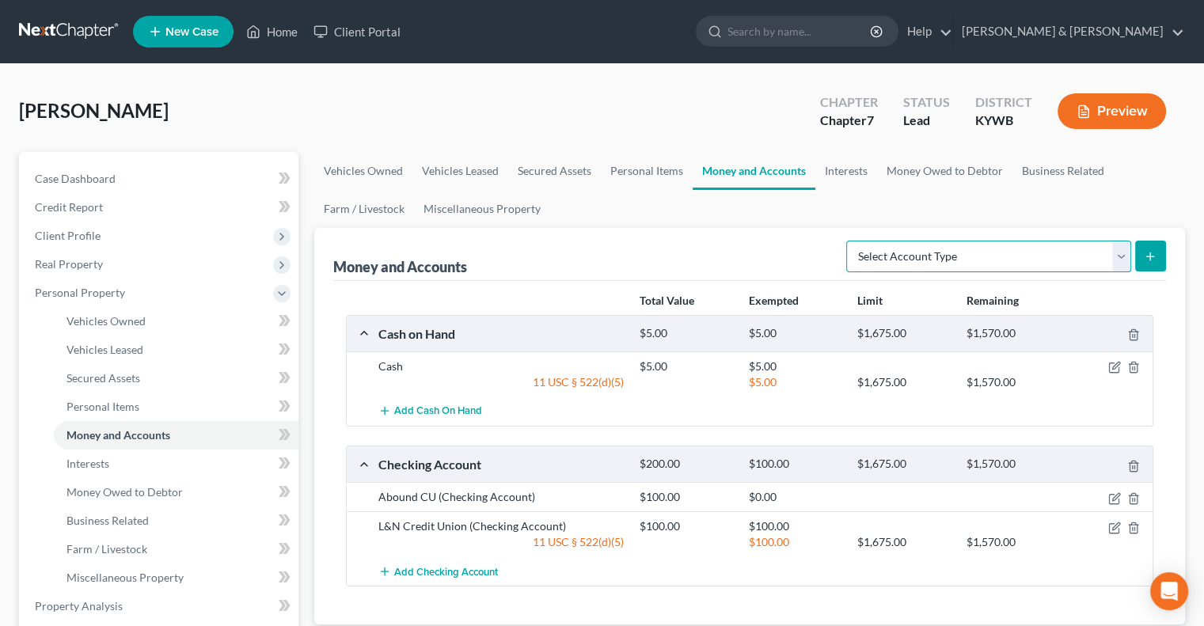
click at [1122, 253] on select "Select Account Type Brokerage Cash on Hand Certificates of Deposit Checking Acc…" at bounding box center [989, 257] width 285 height 32
select select "savings"
click at [850, 241] on select "Select Account Type Brokerage Cash on Hand Certificates of Deposit Checking Acc…" at bounding box center [989, 257] width 285 height 32
click at [1163, 255] on button "submit" at bounding box center [1151, 256] width 31 height 31
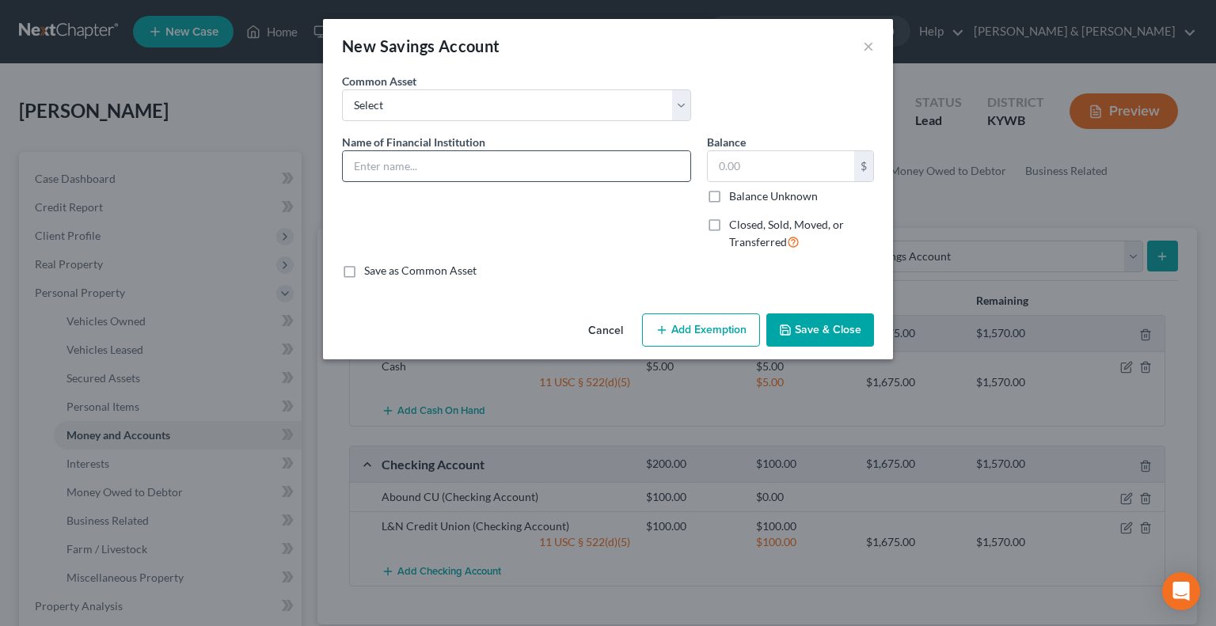
drag, startPoint x: 605, startPoint y: 146, endPoint x: 602, endPoint y: 154, distance: 9.3
click at [605, 149] on div "Name of Financial Institution *" at bounding box center [516, 158] width 349 height 48
click at [428, 162] on input "text" at bounding box center [517, 166] width 348 height 30
type input "Abound CU"
click at [718, 169] on input "text" at bounding box center [781, 166] width 147 height 30
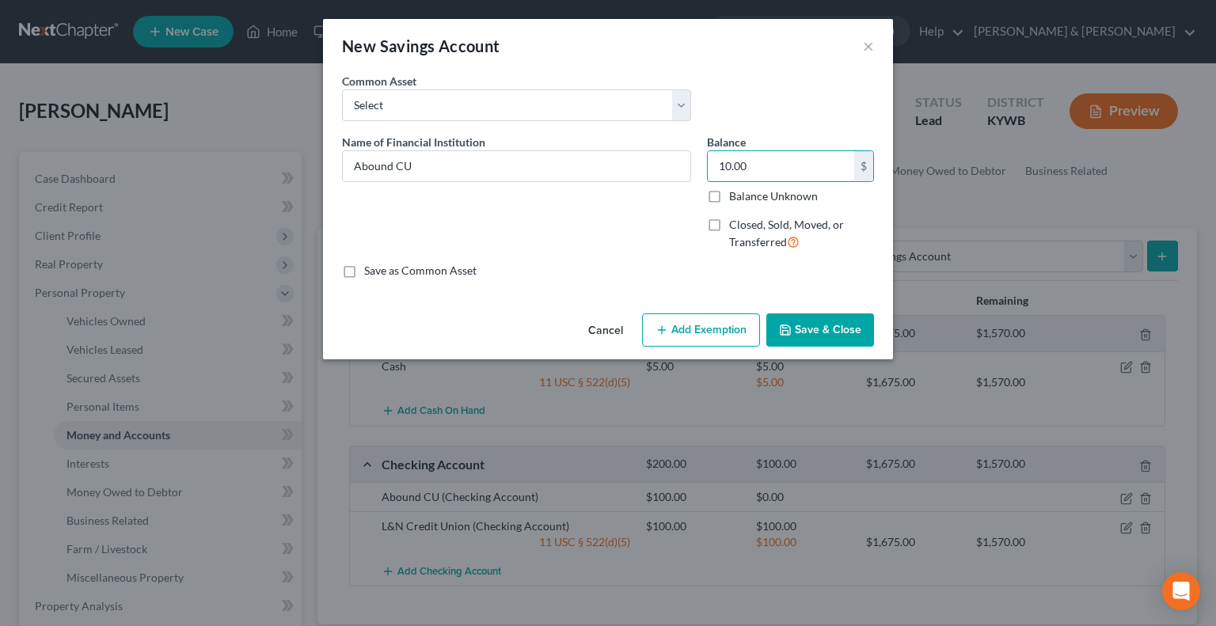
type input "10.00"
click at [691, 327] on button "Add Exemption" at bounding box center [701, 330] width 118 height 33
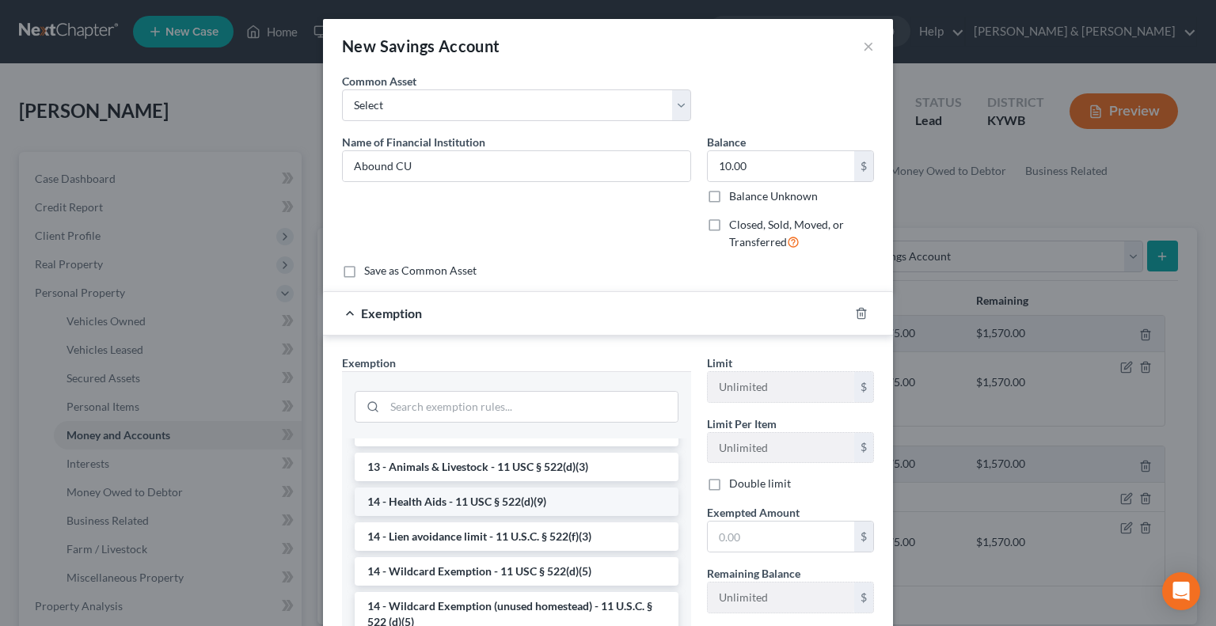
scroll to position [396, 0]
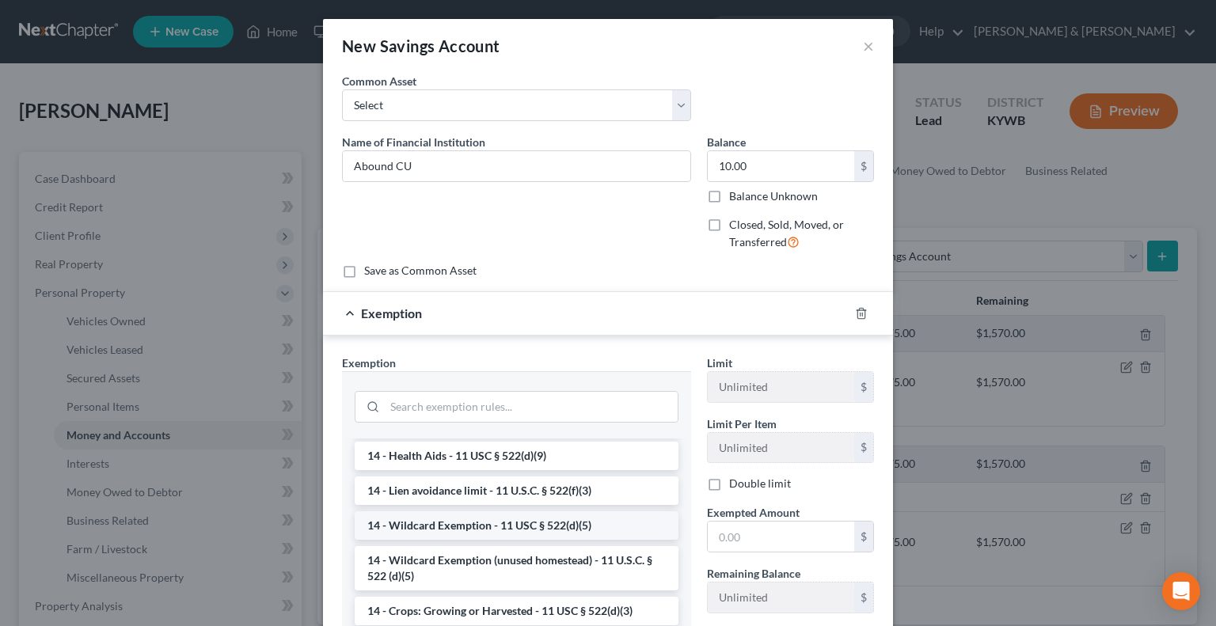
click at [453, 540] on li "14 - Wildcard Exemption - 11 USC § 522(d)(5)" at bounding box center [517, 526] width 324 height 29
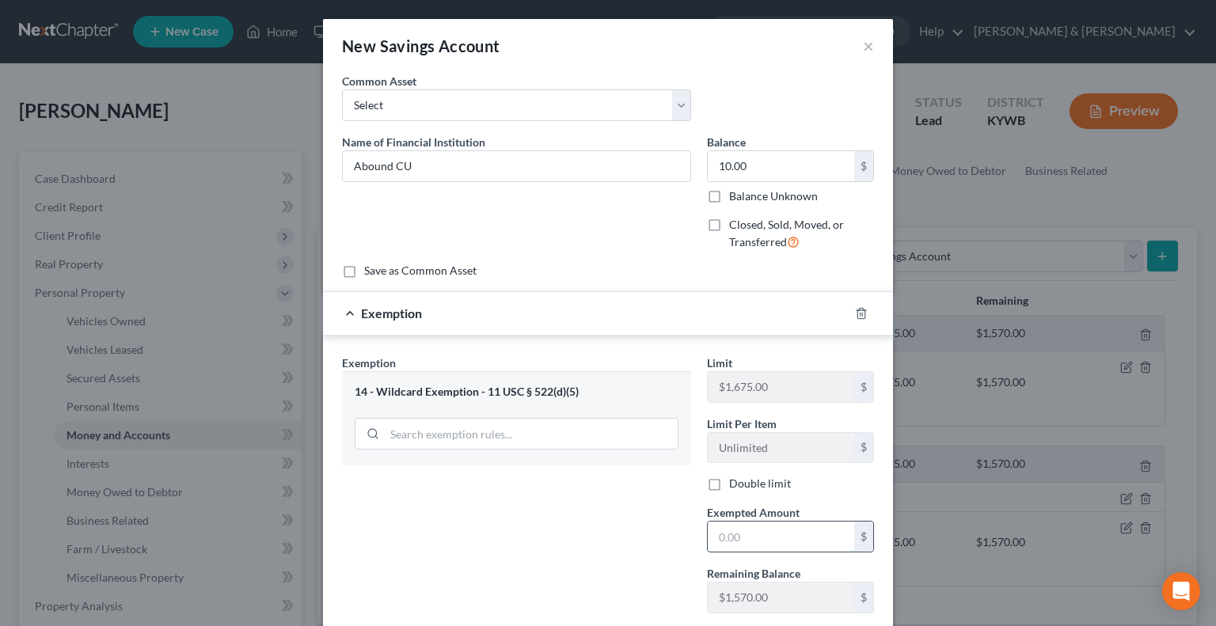
click at [753, 538] on input "text" at bounding box center [781, 537] width 147 height 30
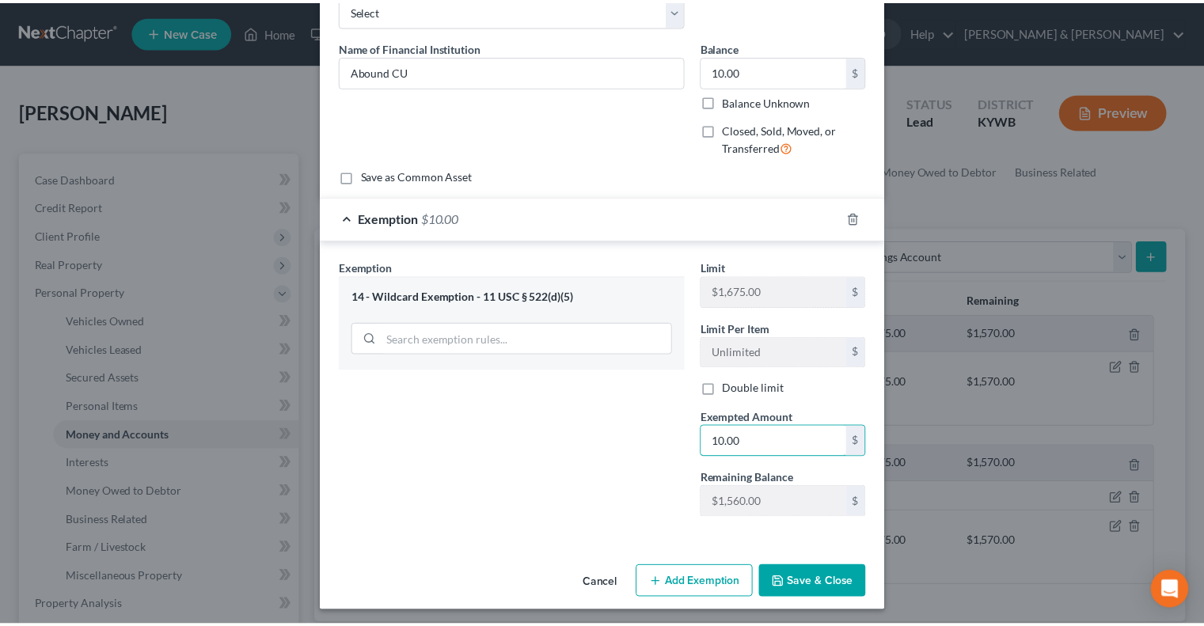
scroll to position [97, 0]
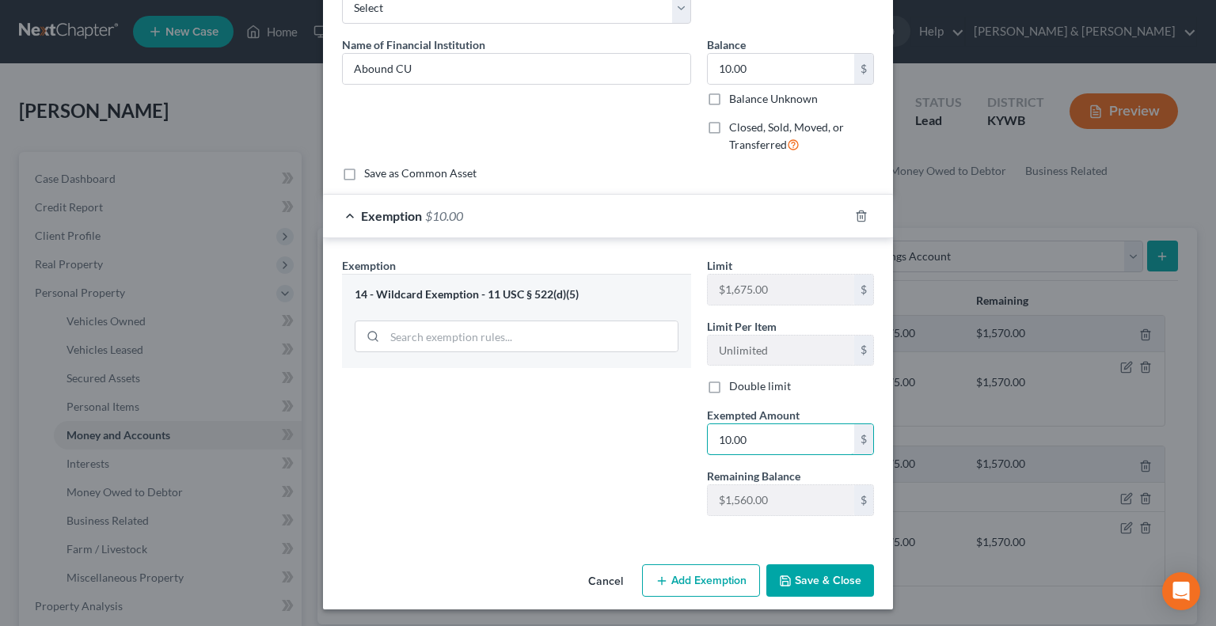
type input "10.00"
click at [803, 582] on button "Save & Close" at bounding box center [821, 581] width 108 height 33
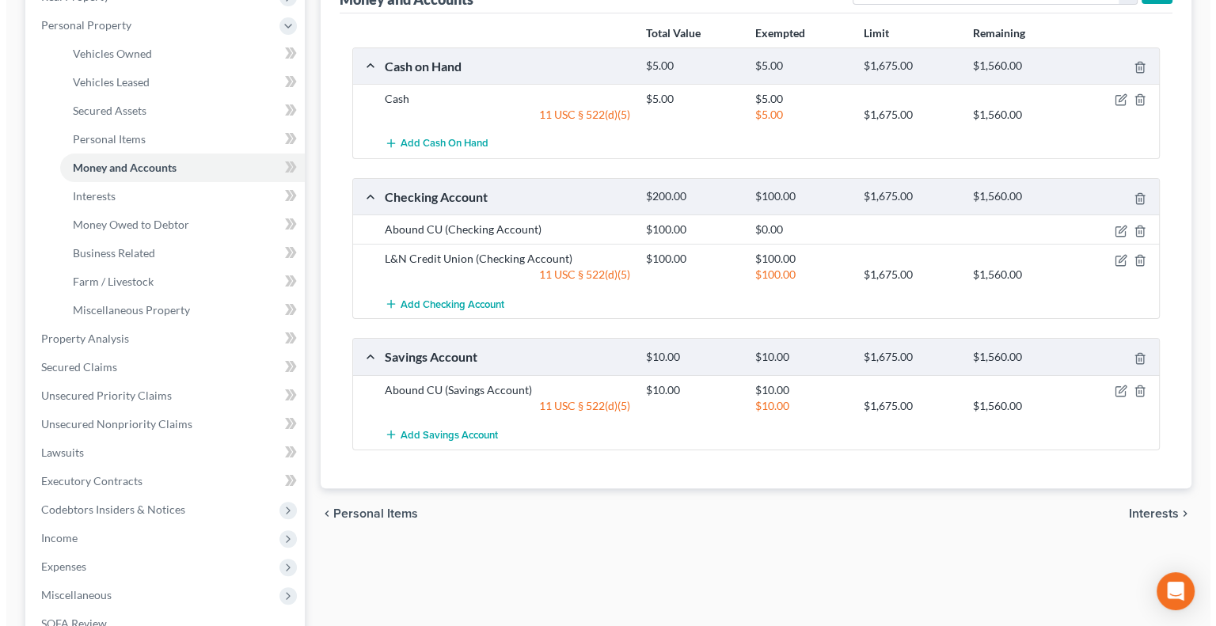
scroll to position [317, 0]
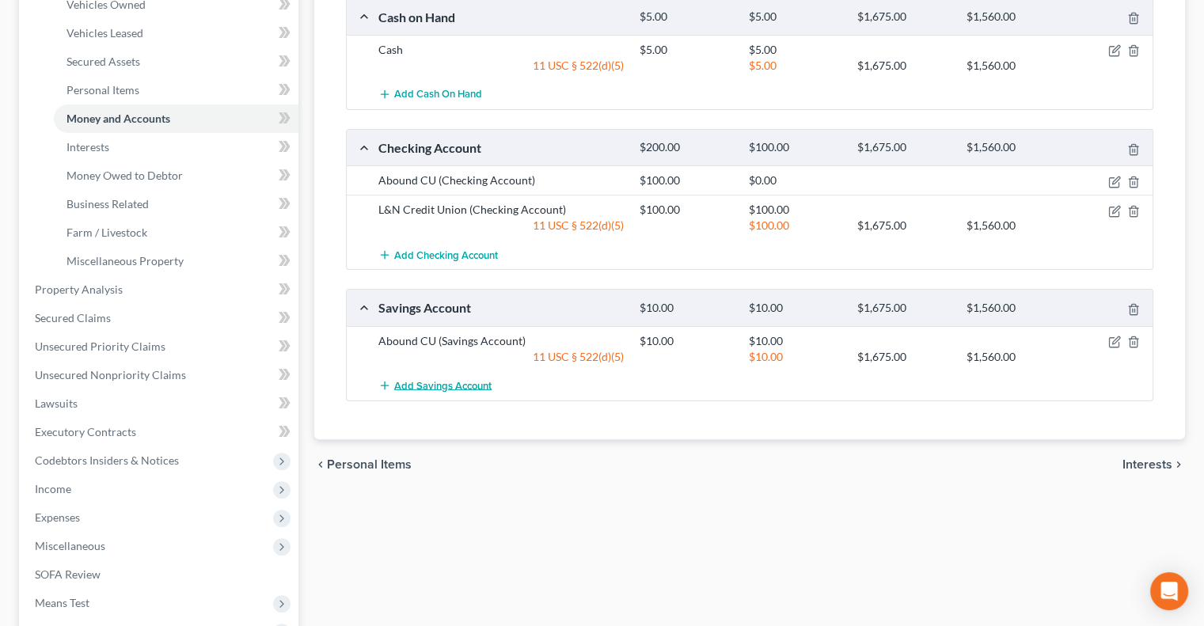
click at [385, 383] on line "button" at bounding box center [385, 385] width 0 height 7
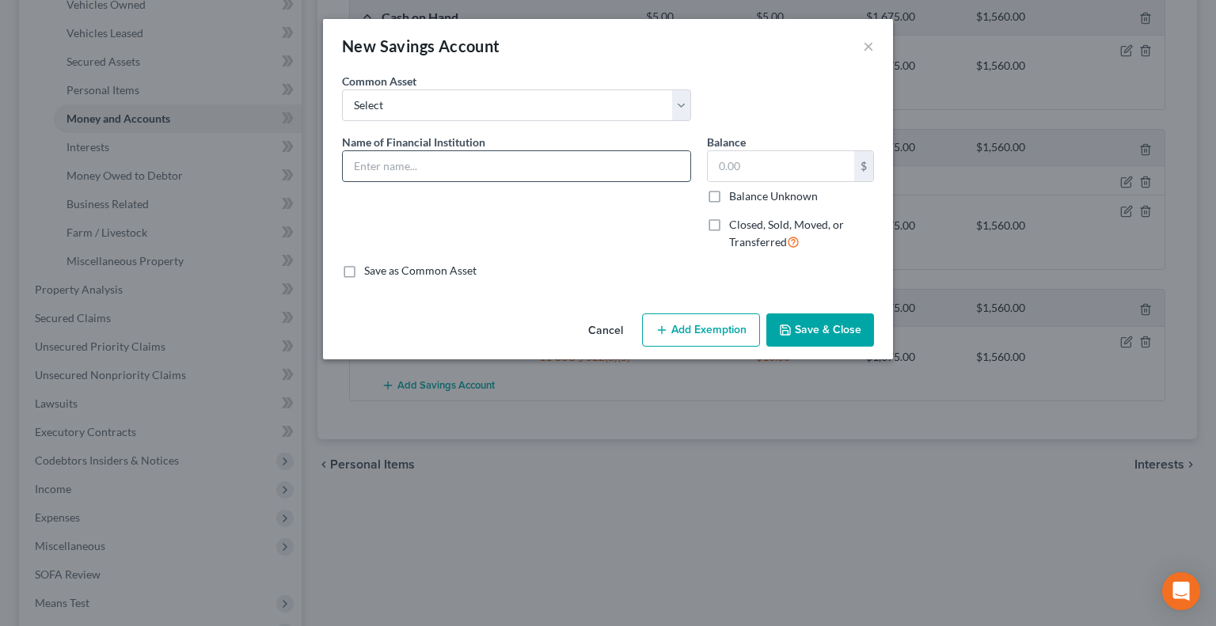
click at [466, 171] on input "text" at bounding box center [517, 166] width 348 height 30
type input "L&N Credit Union"
click at [801, 167] on input "text" at bounding box center [781, 166] width 147 height 30
type input "5.00"
click at [694, 329] on button "Add Exemption" at bounding box center [701, 330] width 118 height 33
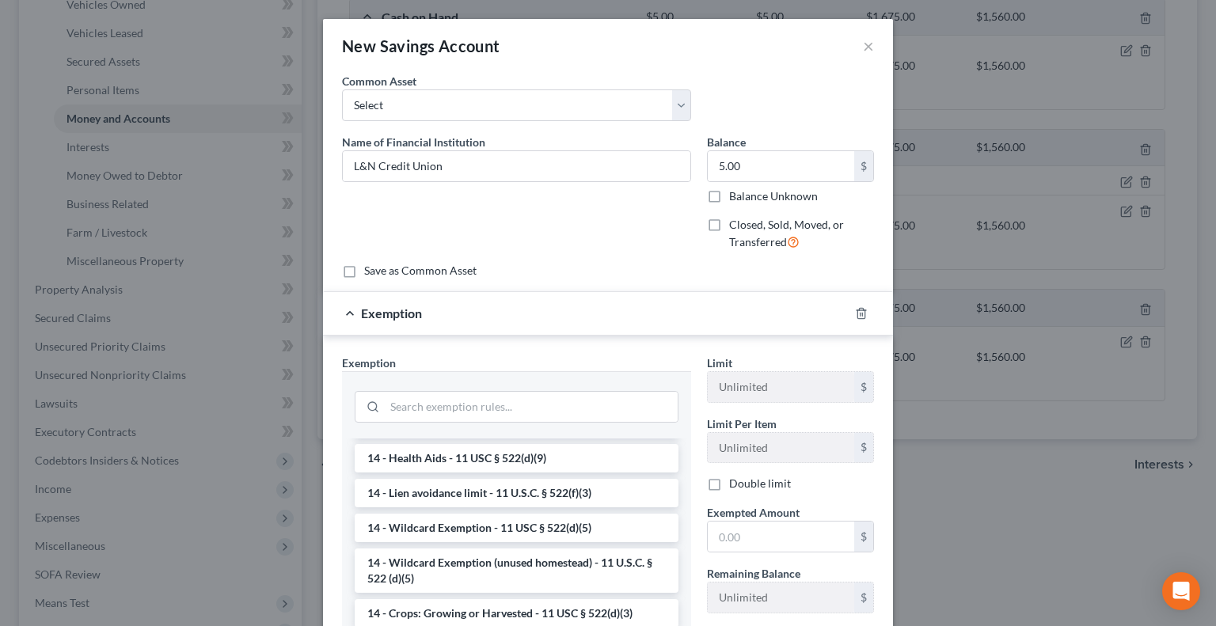
scroll to position [396, 0]
click at [496, 540] on li "14 - Wildcard Exemption - 11 USC § 522(d)(5)" at bounding box center [517, 526] width 324 height 29
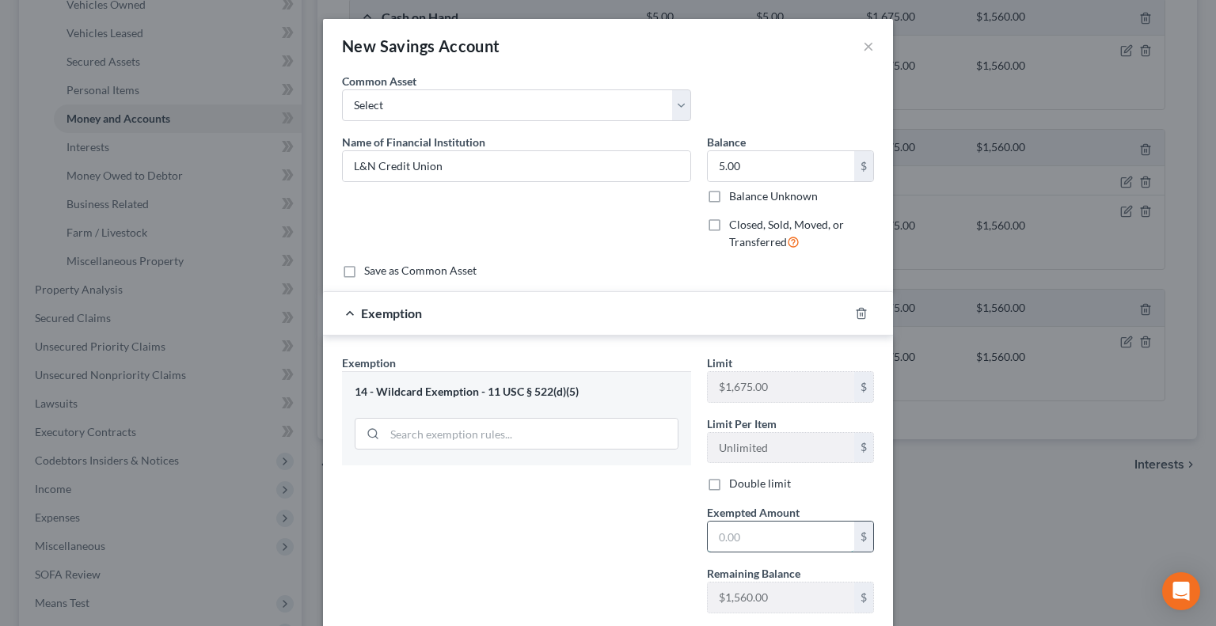
click at [714, 533] on input "text" at bounding box center [781, 537] width 147 height 30
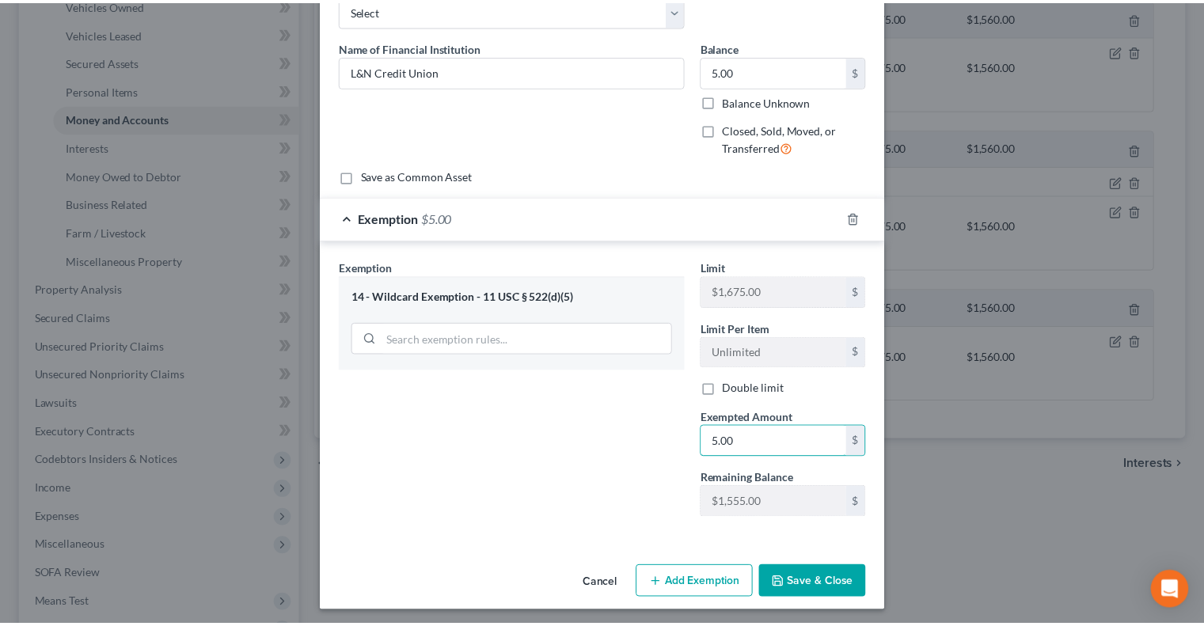
scroll to position [97, 0]
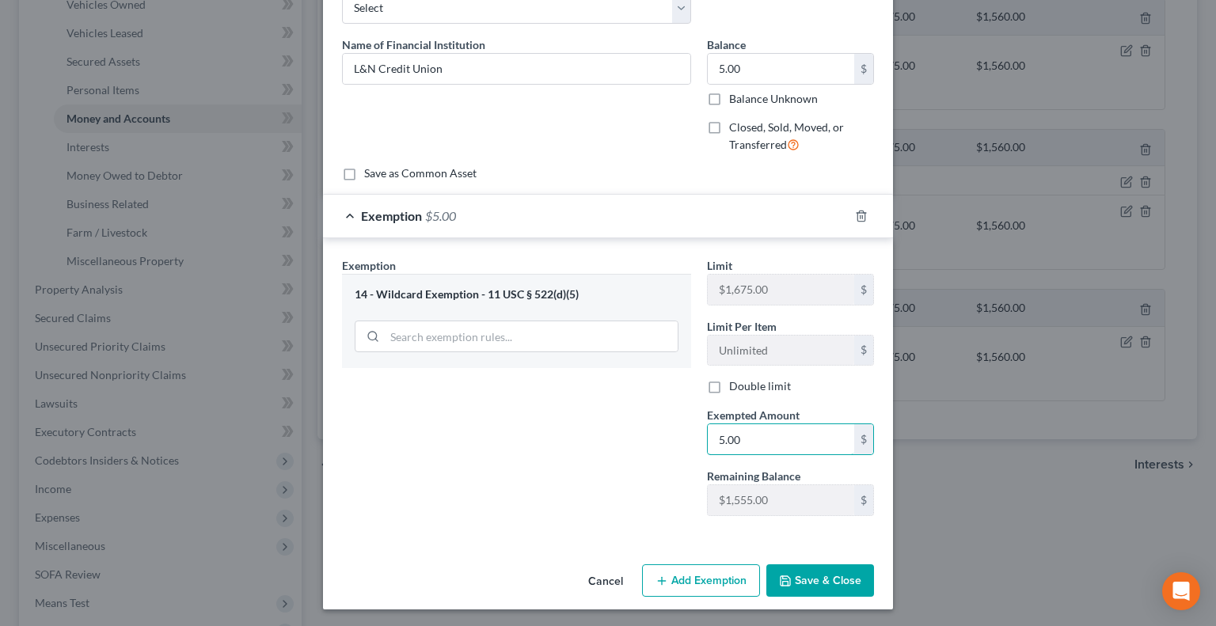
type input "5.00"
click at [824, 574] on button "Save & Close" at bounding box center [821, 581] width 108 height 33
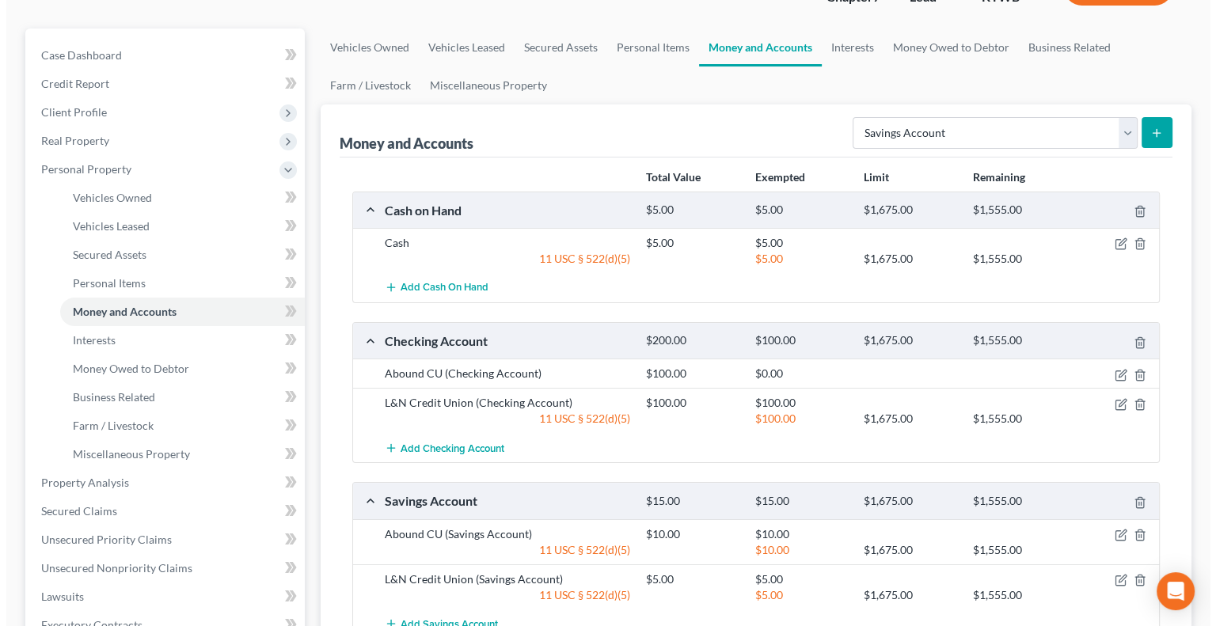
scroll to position [0, 0]
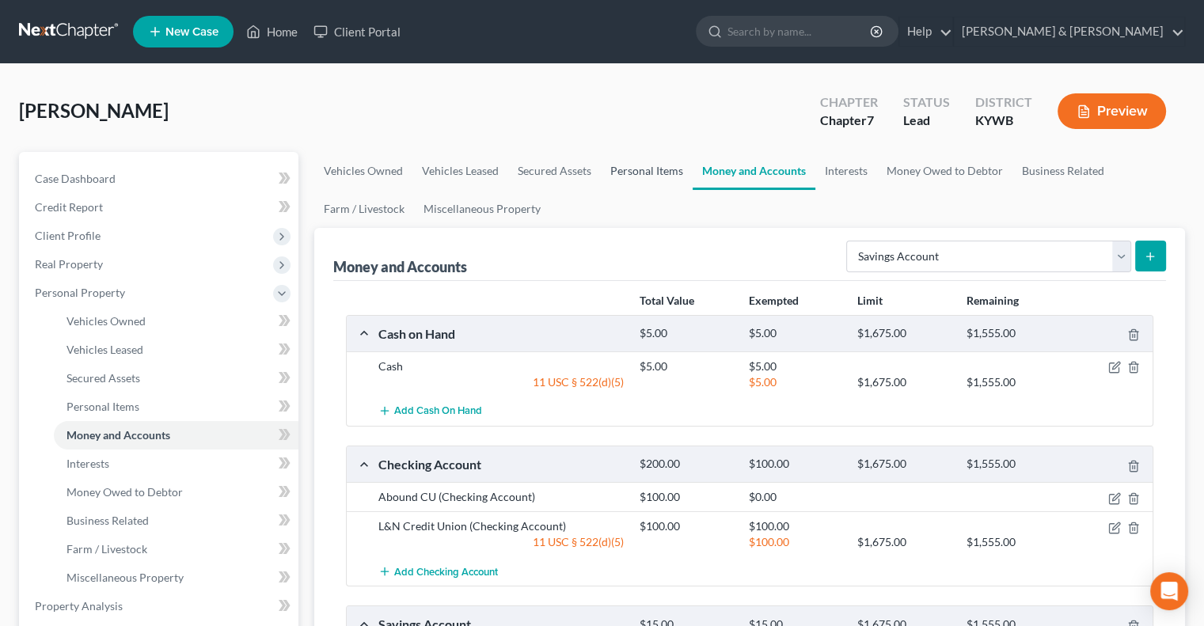
click at [618, 166] on link "Personal Items" at bounding box center [647, 171] width 92 height 38
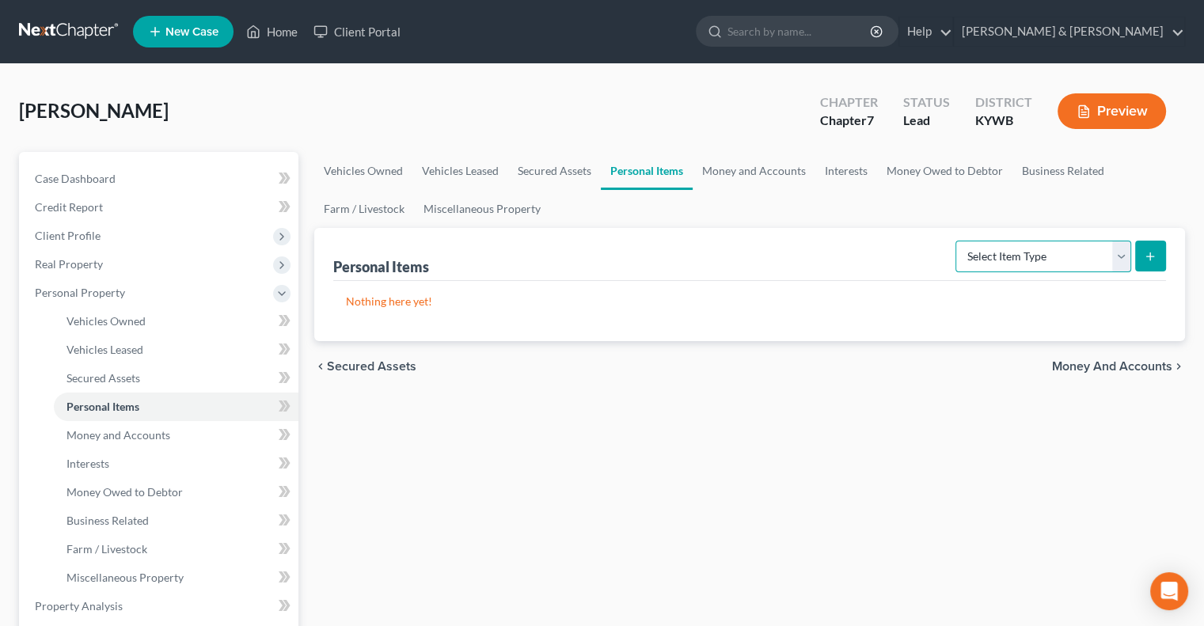
click at [1114, 245] on select "Select Item Type Clothing Collectibles Of Value Electronics Firearms Household …" at bounding box center [1044, 257] width 176 height 32
select select "household_goods"
click at [957, 241] on select "Select Item Type Clothing Collectibles Of Value Electronics Firearms Household …" at bounding box center [1044, 257] width 176 height 32
click at [1146, 262] on button "submit" at bounding box center [1151, 256] width 31 height 31
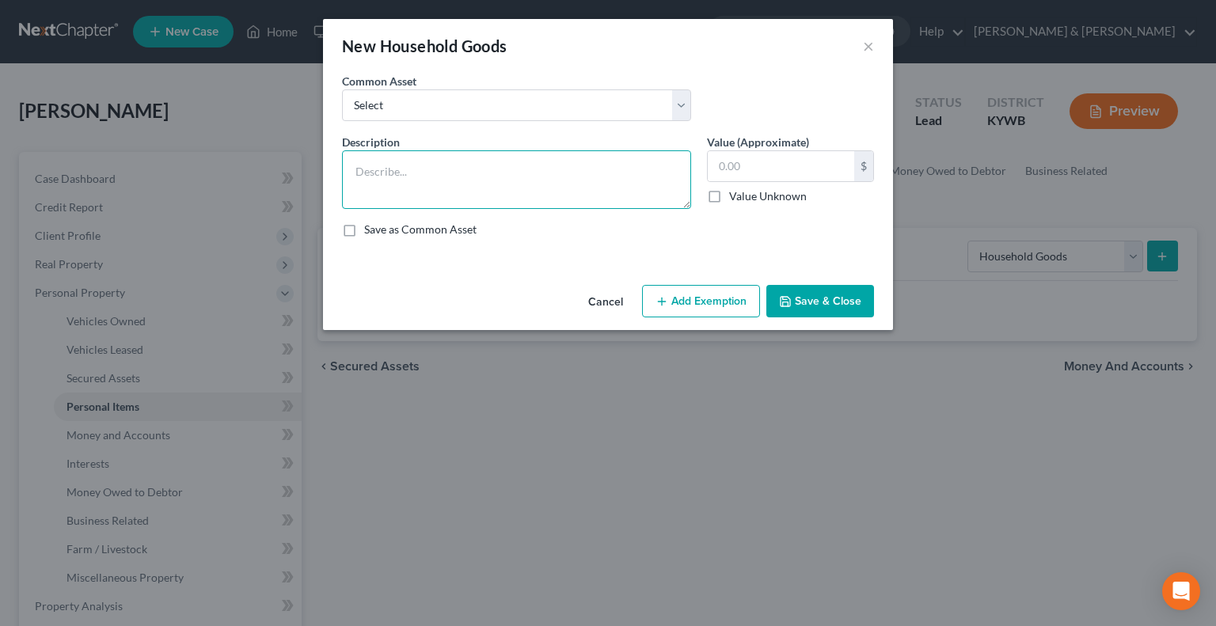
click at [440, 181] on textarea at bounding box center [516, 179] width 349 height 59
type textarea "Couch, sofa, end tables, lamps, kitchen tabls, chairs (4)"
